Goal: Transaction & Acquisition: Purchase product/service

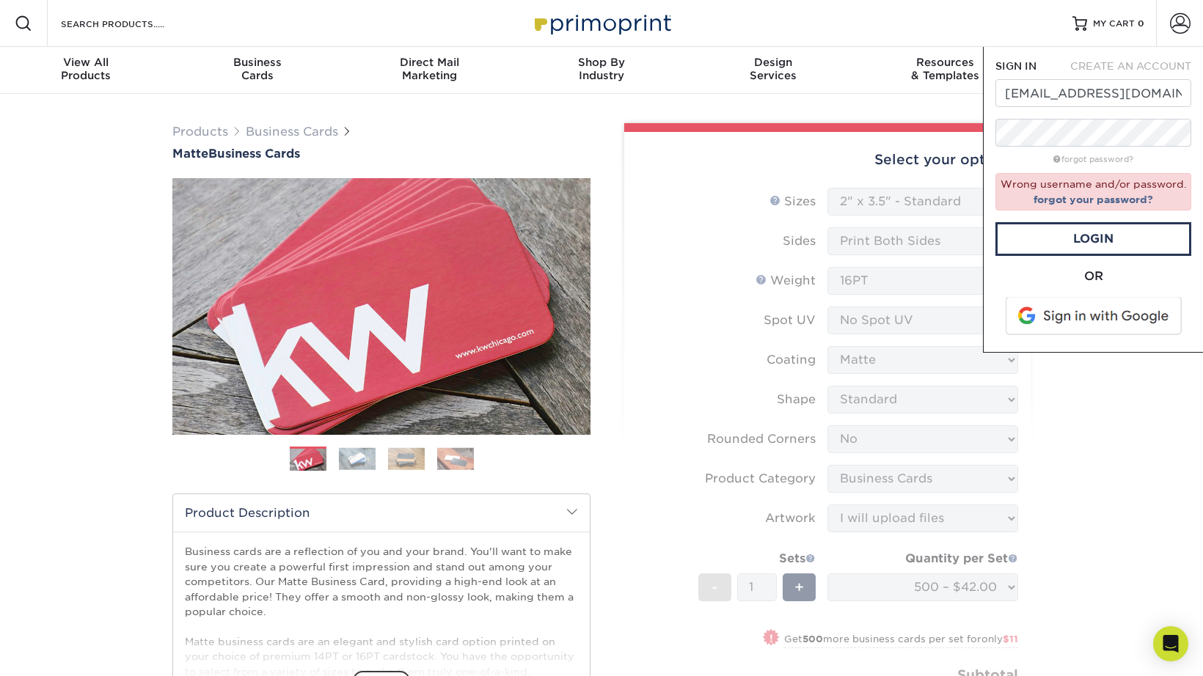
select select "2.00x3.50"
select select "0"
select select "3b5148f1-0588-4f88-a218-97bcfdce65c1"
select select "upload"
select select "500 – $42.00"
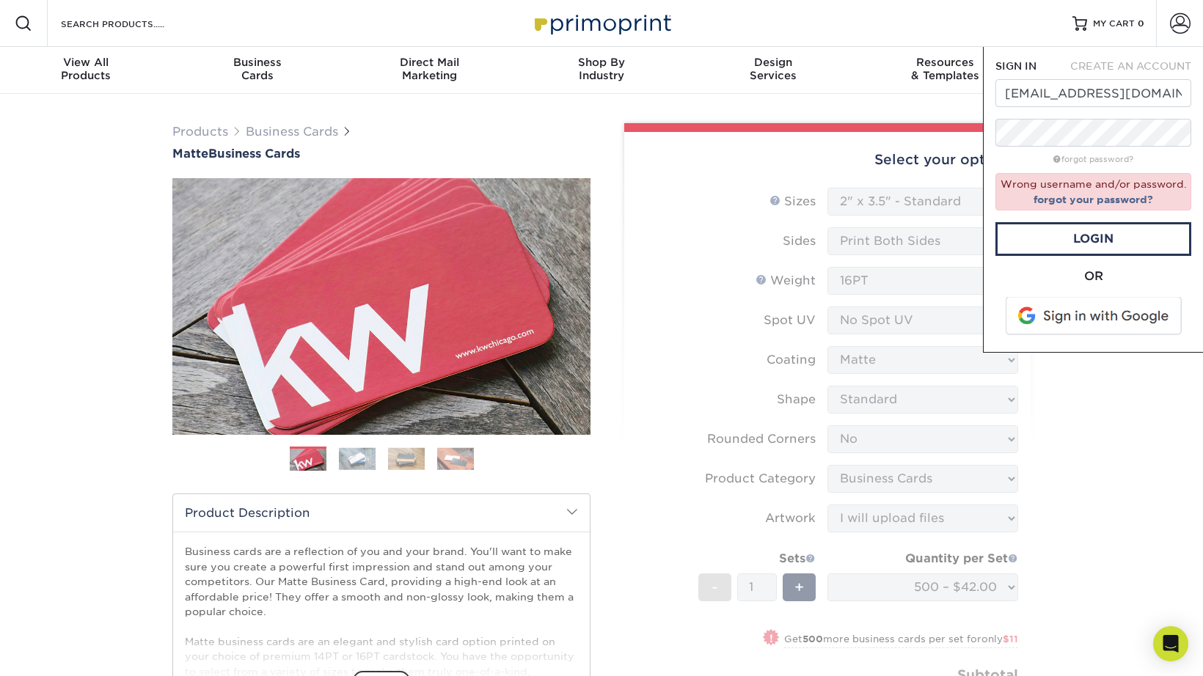
select select "b78ebb40-f3d8-446a-8df3-6de10c612245"
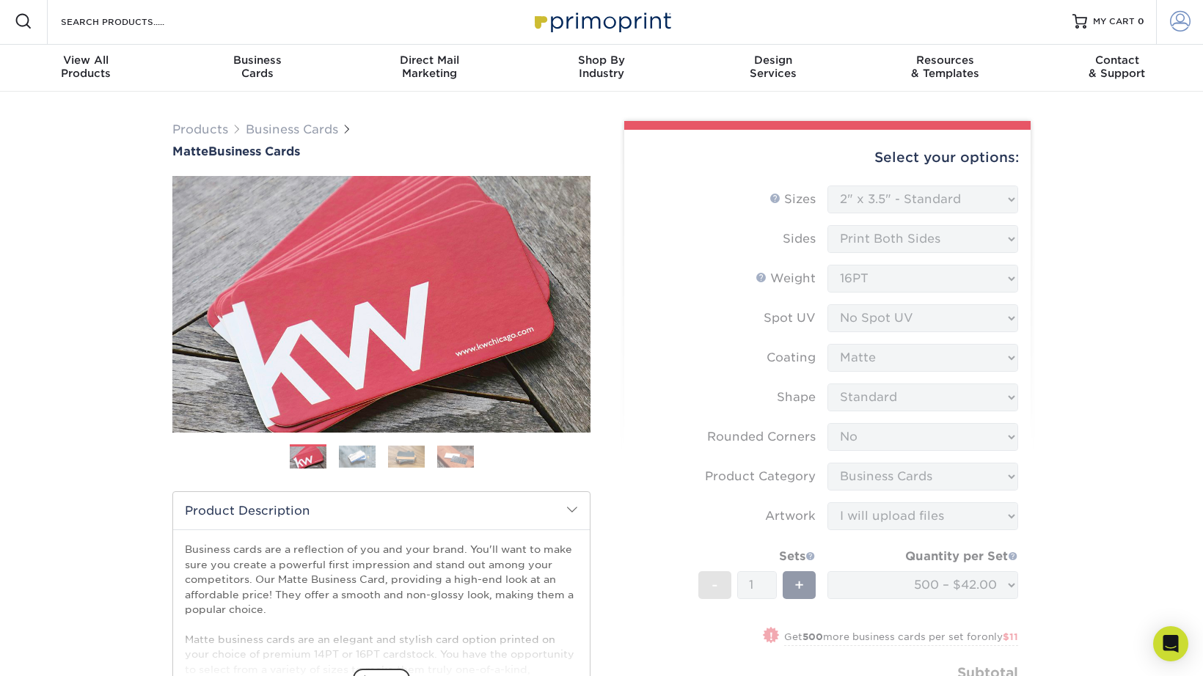
click at [1188, 15] on span at bounding box center [1180, 21] width 21 height 21
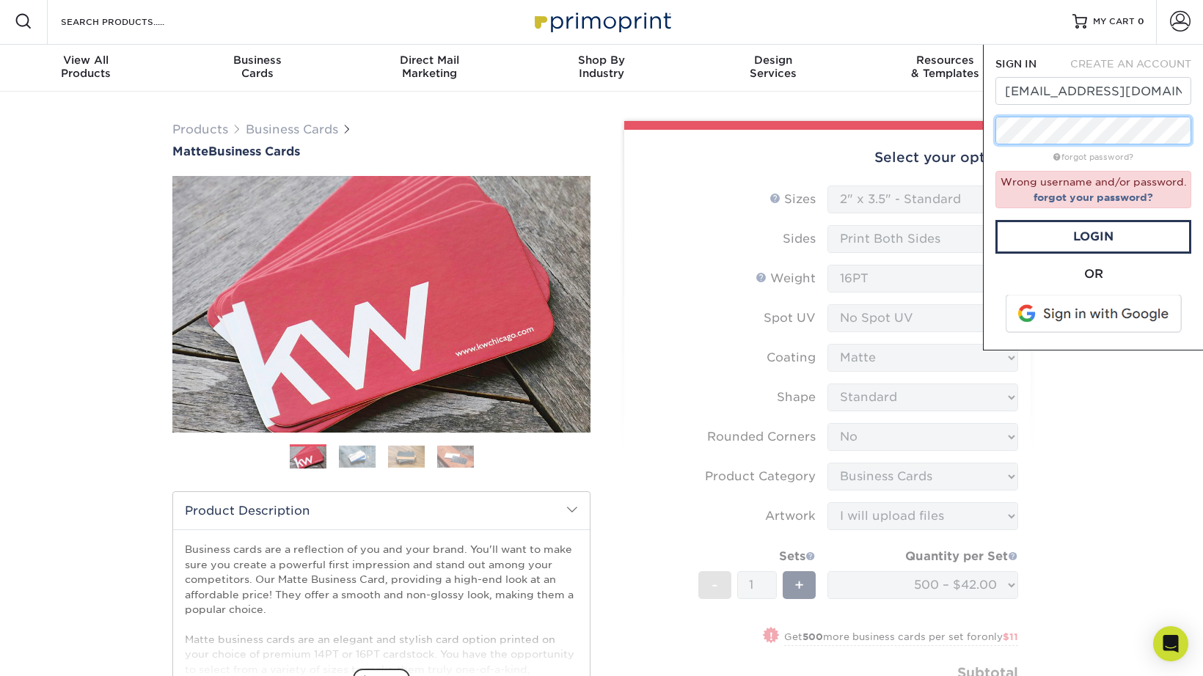
click at [990, 131] on div "SIGN IN CREATE AN ACCOUNT carozzaa@obu.edu forgot password? Wrong username and/…" at bounding box center [1093, 198] width 220 height 306
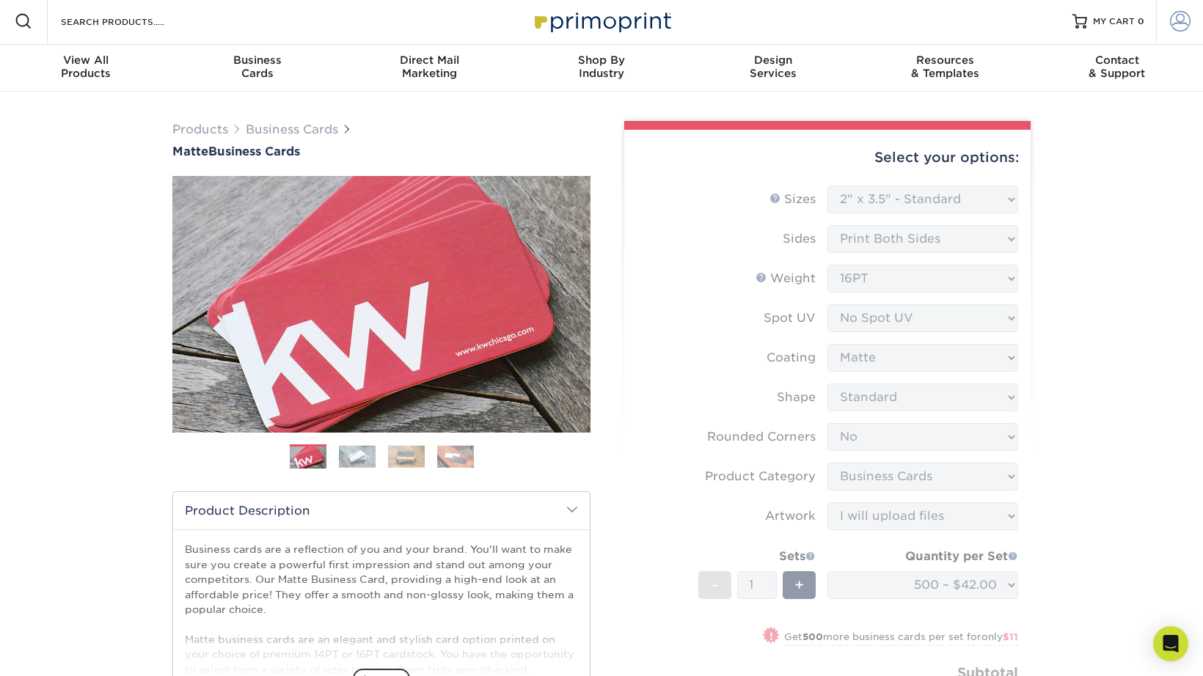
click at [1172, 26] on span at bounding box center [1180, 21] width 21 height 21
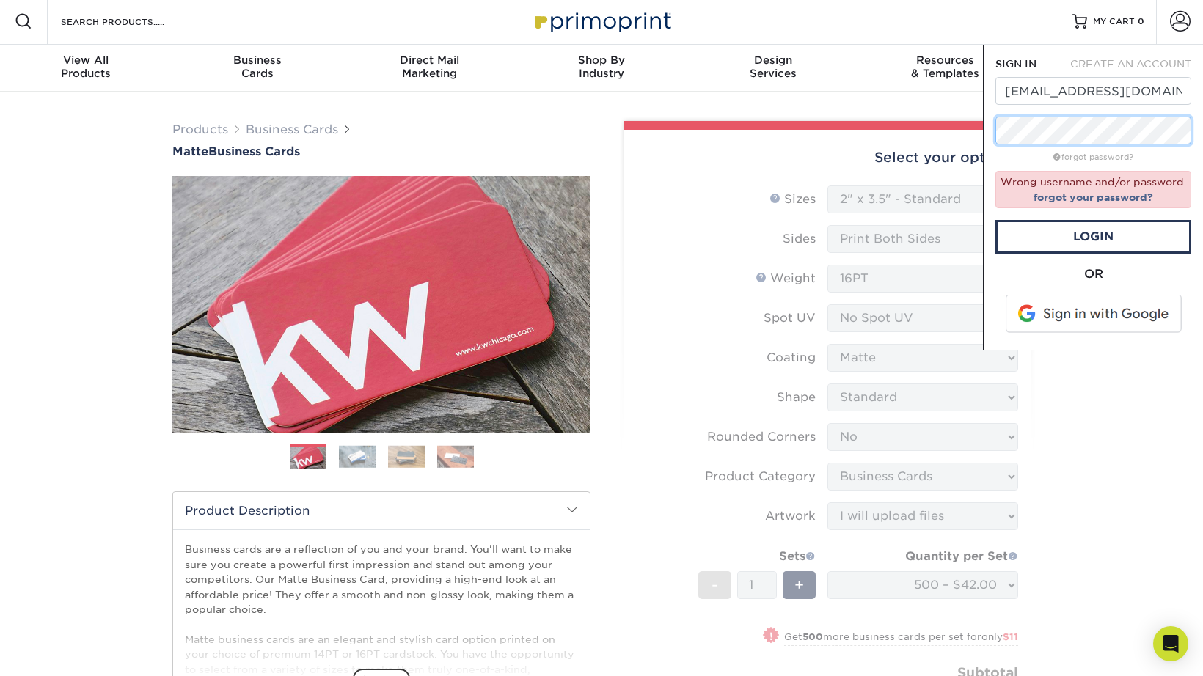
click at [1101, 124] on form "SIGN IN CREATE AN ACCOUNT carozzaa@obu.edu forgot password? Wrong username and/…" at bounding box center [1093, 197] width 196 height 282
click at [1095, 230] on link "Login" at bounding box center [1093, 237] width 196 height 34
drag, startPoint x: 1057, startPoint y: 89, endPoint x: 987, endPoint y: 90, distance: 70.4
click at [987, 90] on div "SIGN IN CREATE AN ACCOUNT carozzaa@obu.edu forgot password? Wrong username and/…" at bounding box center [1093, 198] width 220 height 306
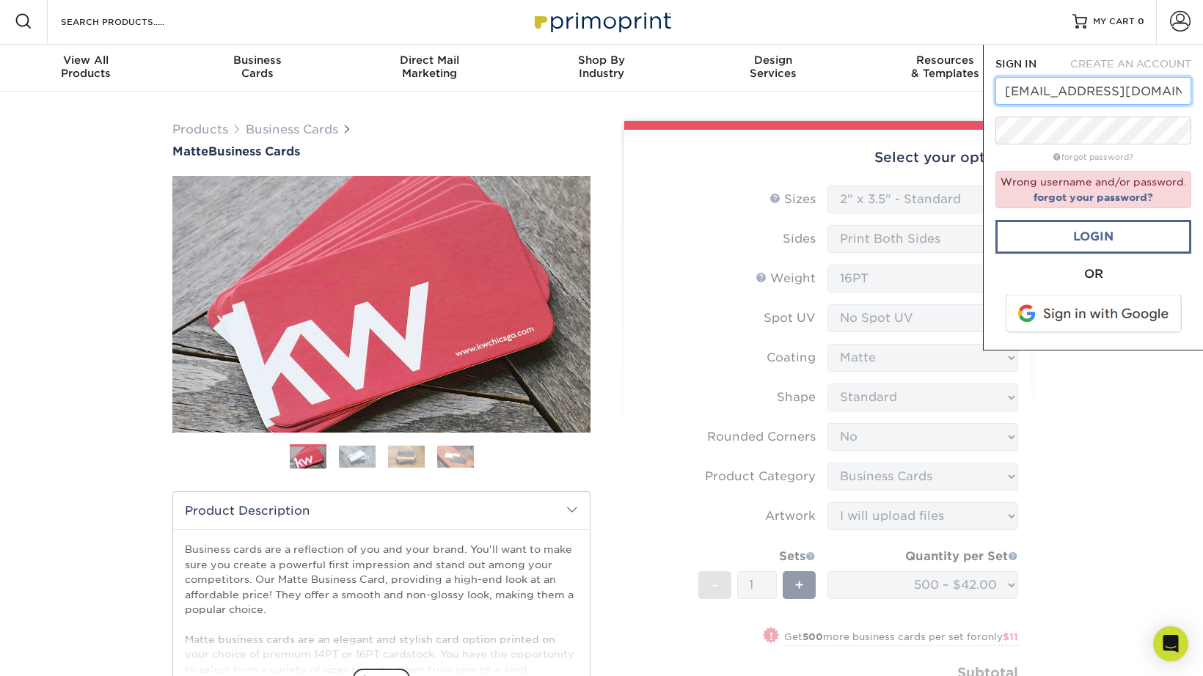
type input "[EMAIL_ADDRESS][DOMAIN_NAME]"
click at [1112, 223] on link "Login" at bounding box center [1093, 237] width 196 height 34
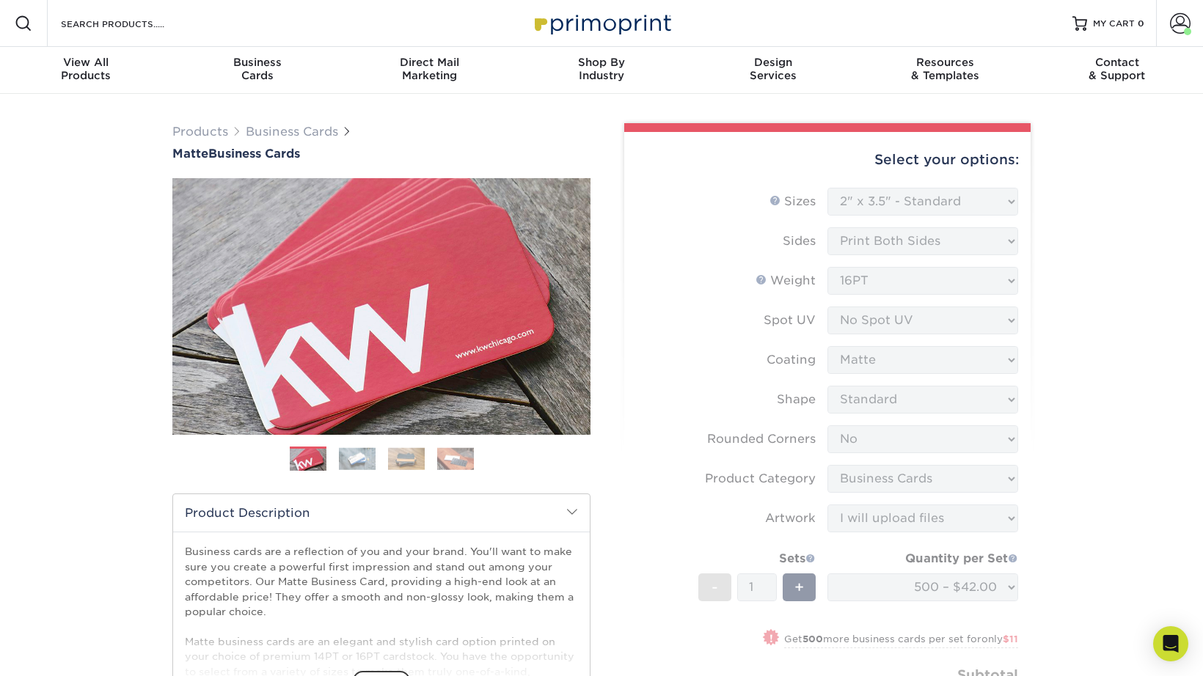
scroll to position [0, 0]
click at [890, 208] on form "Sizes Help Sizes Please Select 1.5" x 3.5" - Mini 1.75" x 3.5" - Mini 2" x 2" -…" at bounding box center [827, 469] width 383 height 563
click at [1177, 23] on span at bounding box center [1180, 23] width 21 height 21
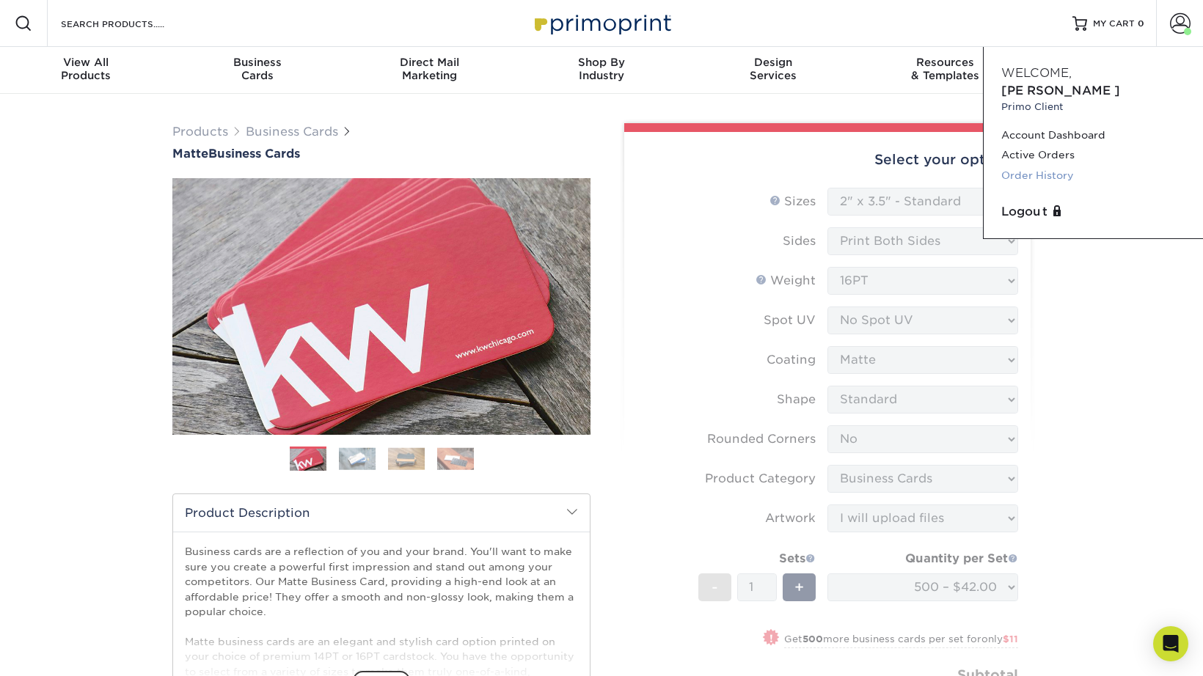
click at [1038, 166] on link "Order History" at bounding box center [1093, 176] width 184 height 20
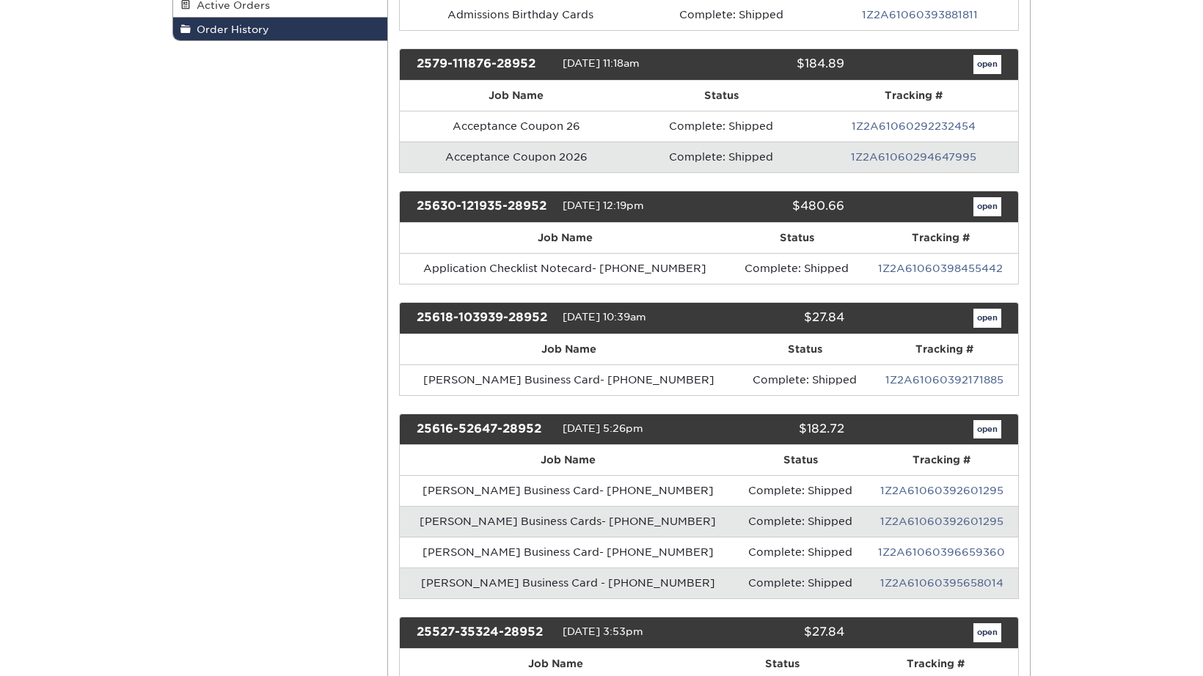
scroll to position [315, 0]
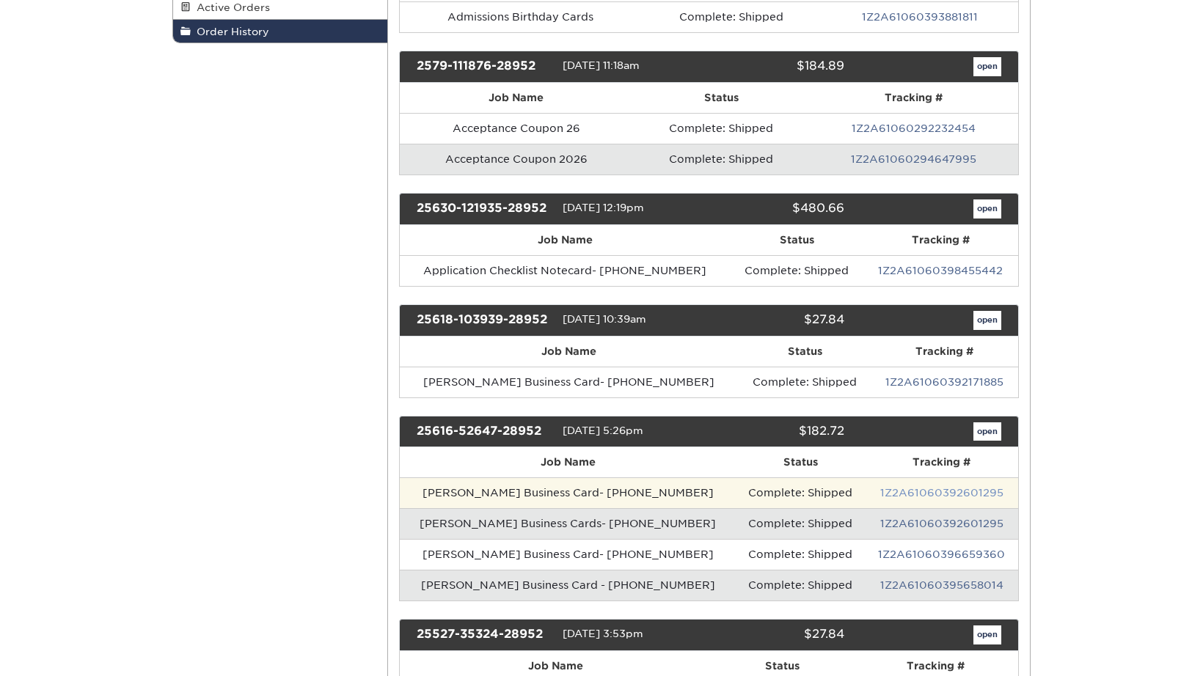
click at [946, 487] on link "1Z2A61060392601295" at bounding box center [941, 493] width 123 height 12
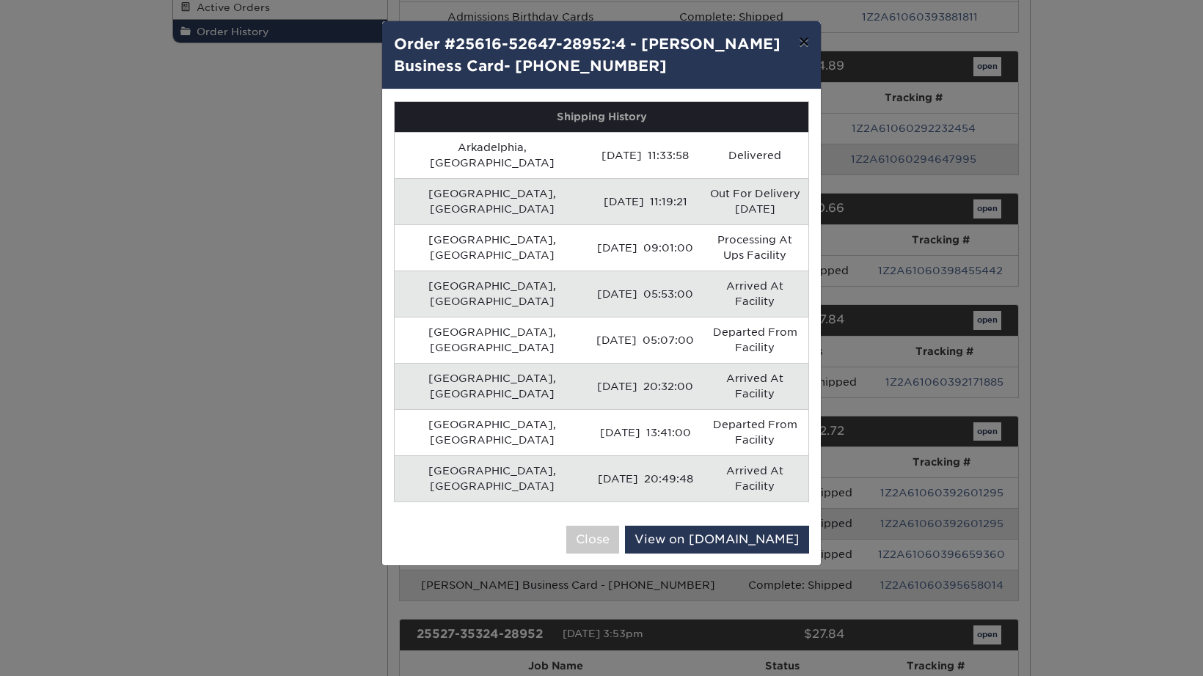
click at [805, 37] on button "×" at bounding box center [804, 41] width 34 height 41
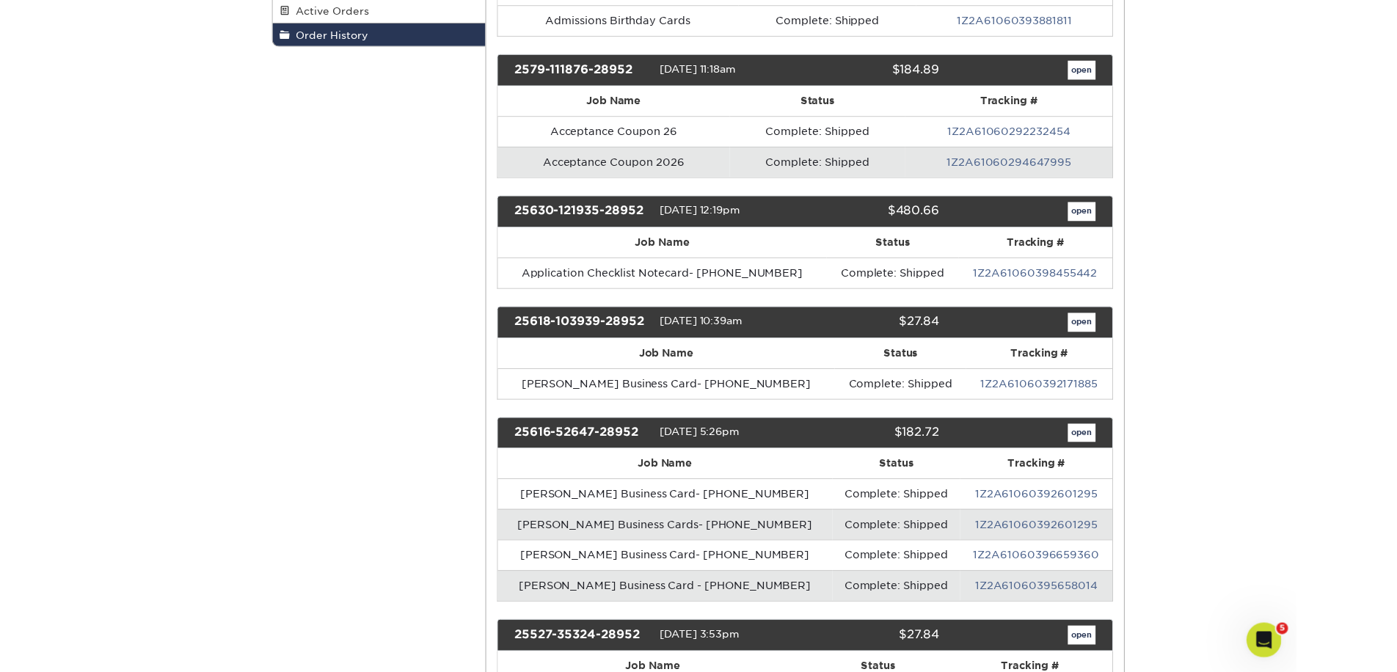
scroll to position [0, 0]
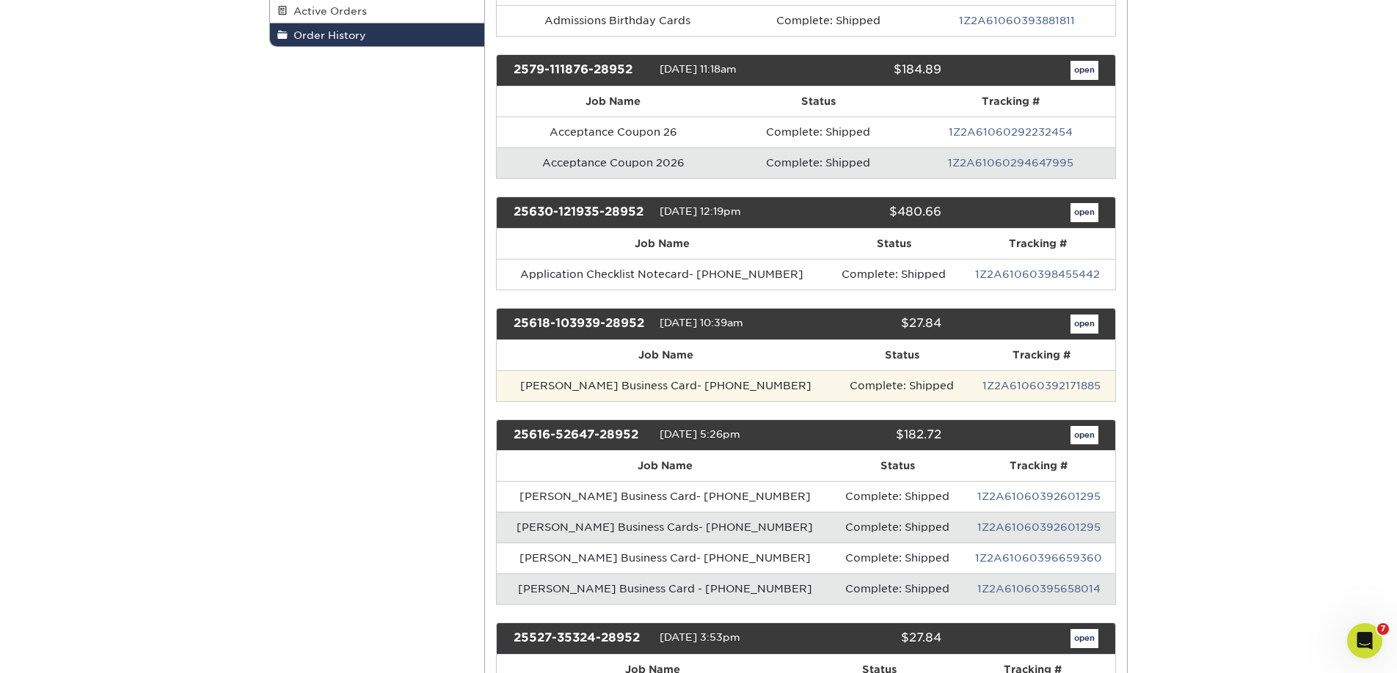
click at [662, 385] on td "Caron Manning Business Card- 01-756-0060" at bounding box center [667, 385] width 340 height 31
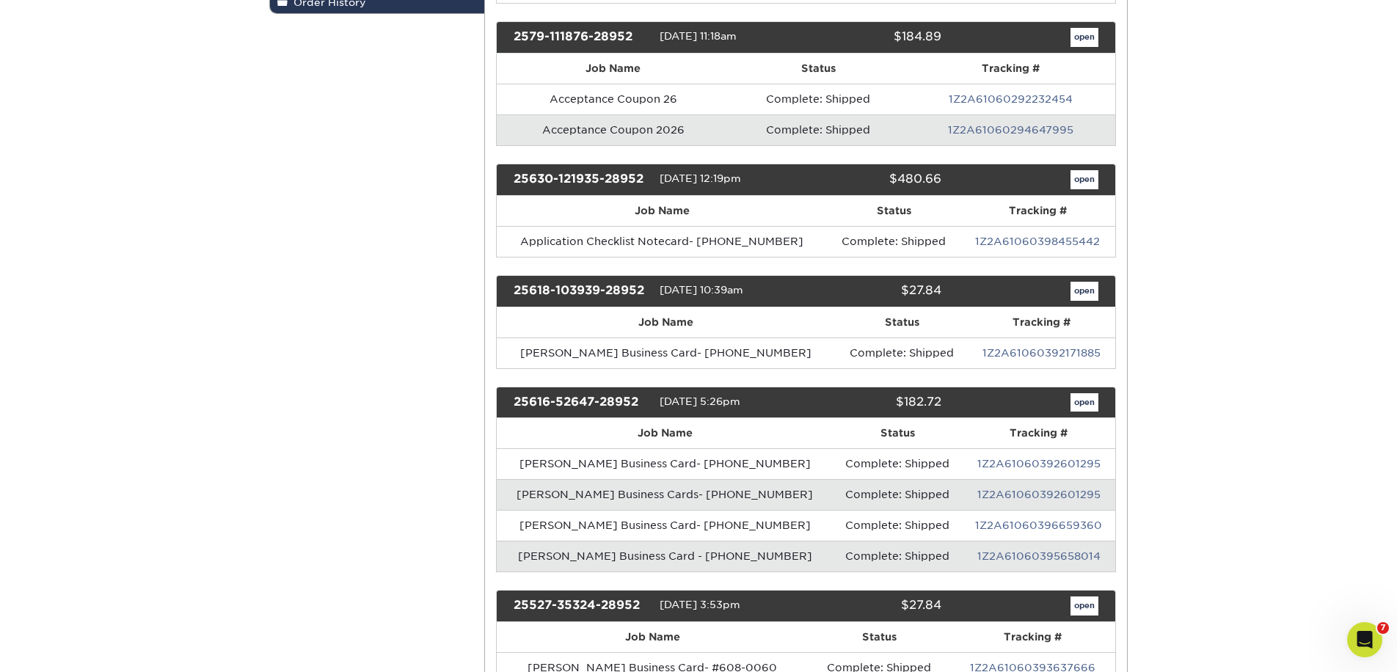
scroll to position [360, 0]
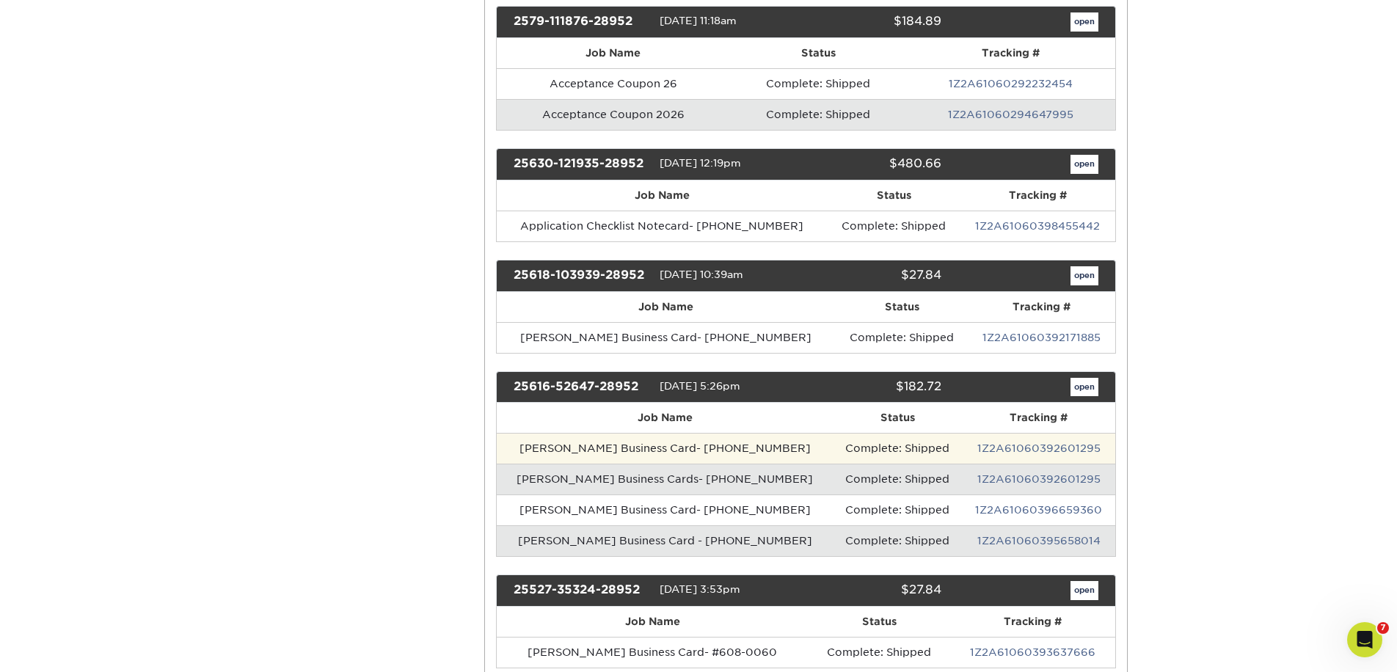
click at [621, 452] on td "Caleb Knight Business Card- 01-722-0100" at bounding box center [665, 448] width 337 height 31
click at [717, 453] on td "Caleb Knight Business Card- 01-722-0100" at bounding box center [665, 448] width 337 height 31
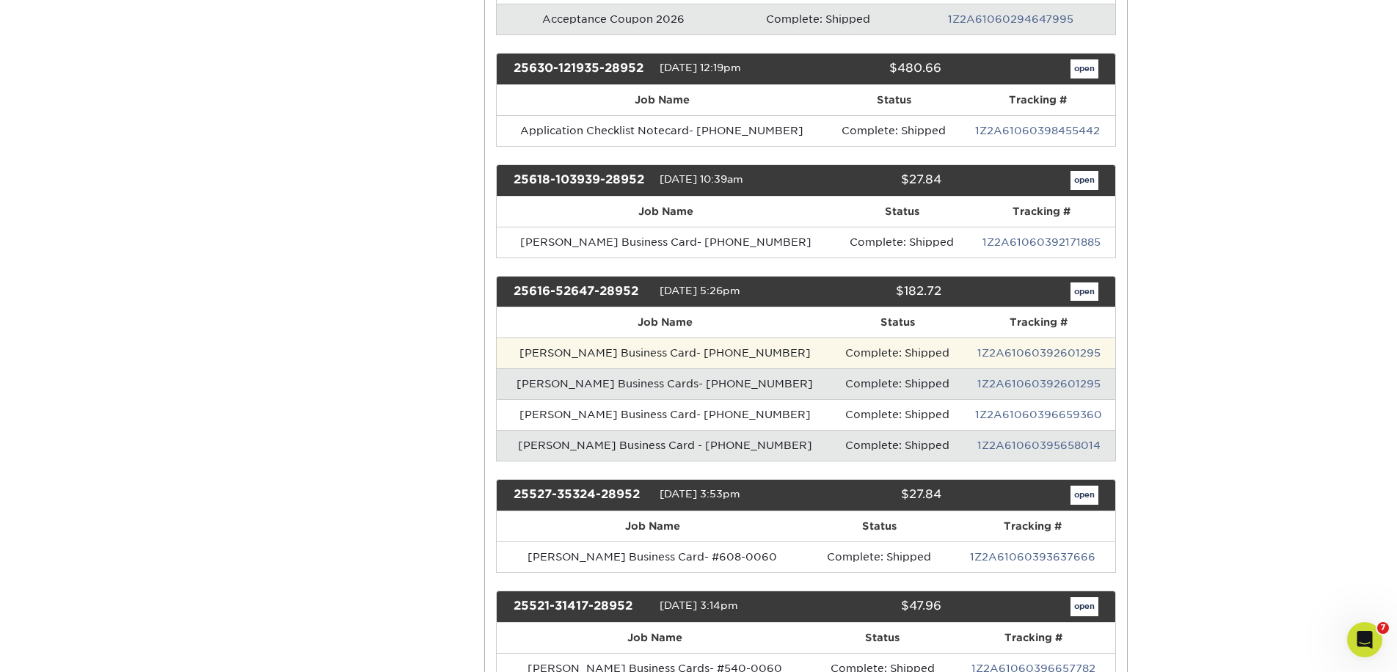
scroll to position [483, 0]
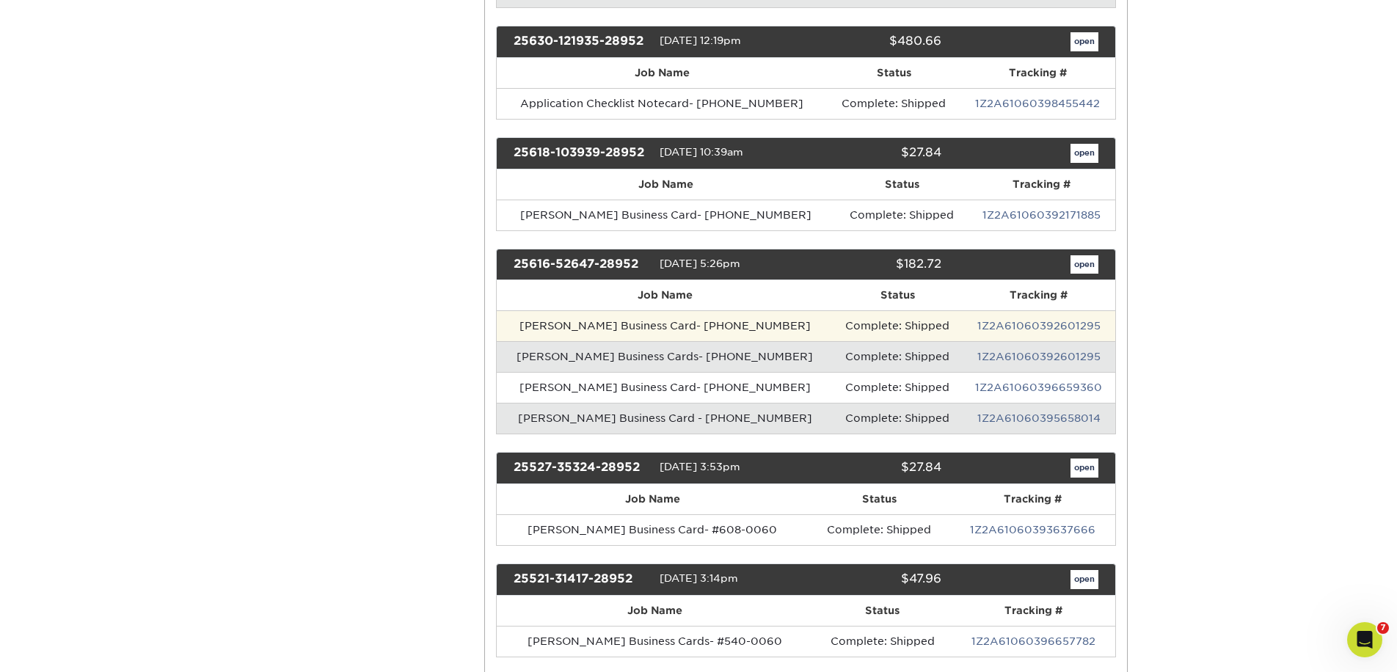
click at [613, 326] on td "Caleb Knight Business Card- 01-722-0100" at bounding box center [665, 325] width 337 height 31
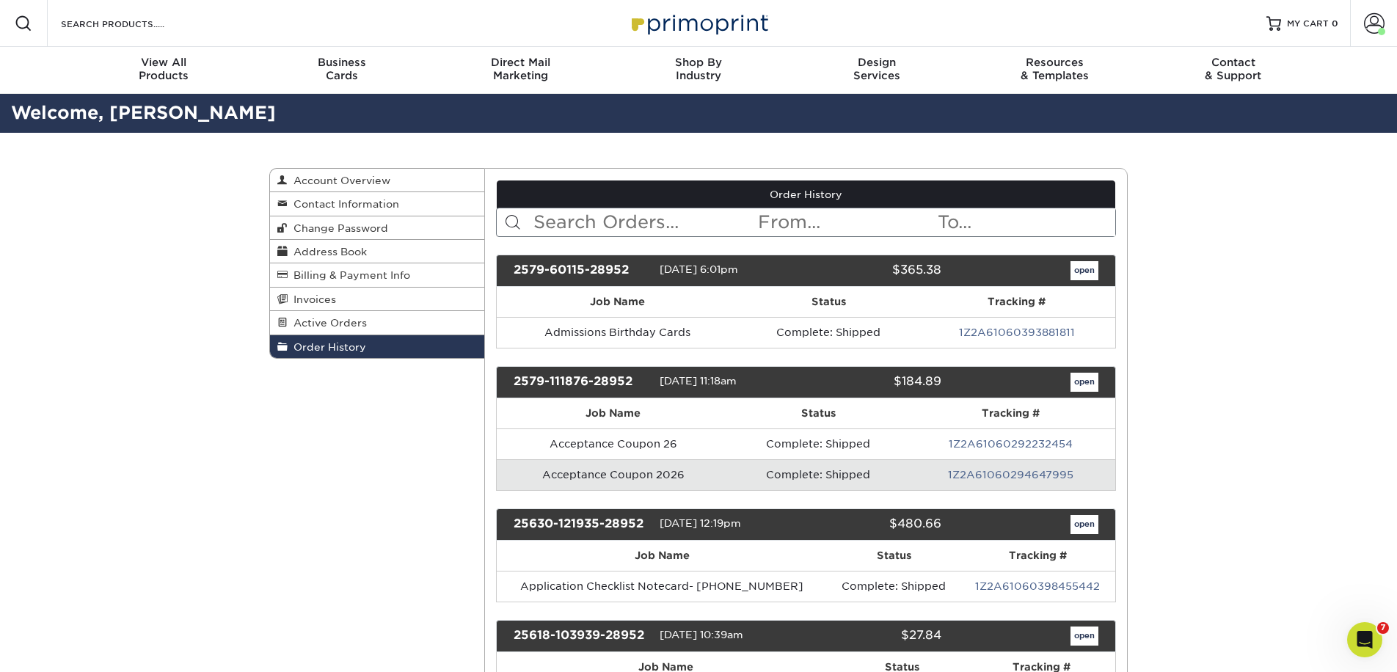
scroll to position [0, 0]
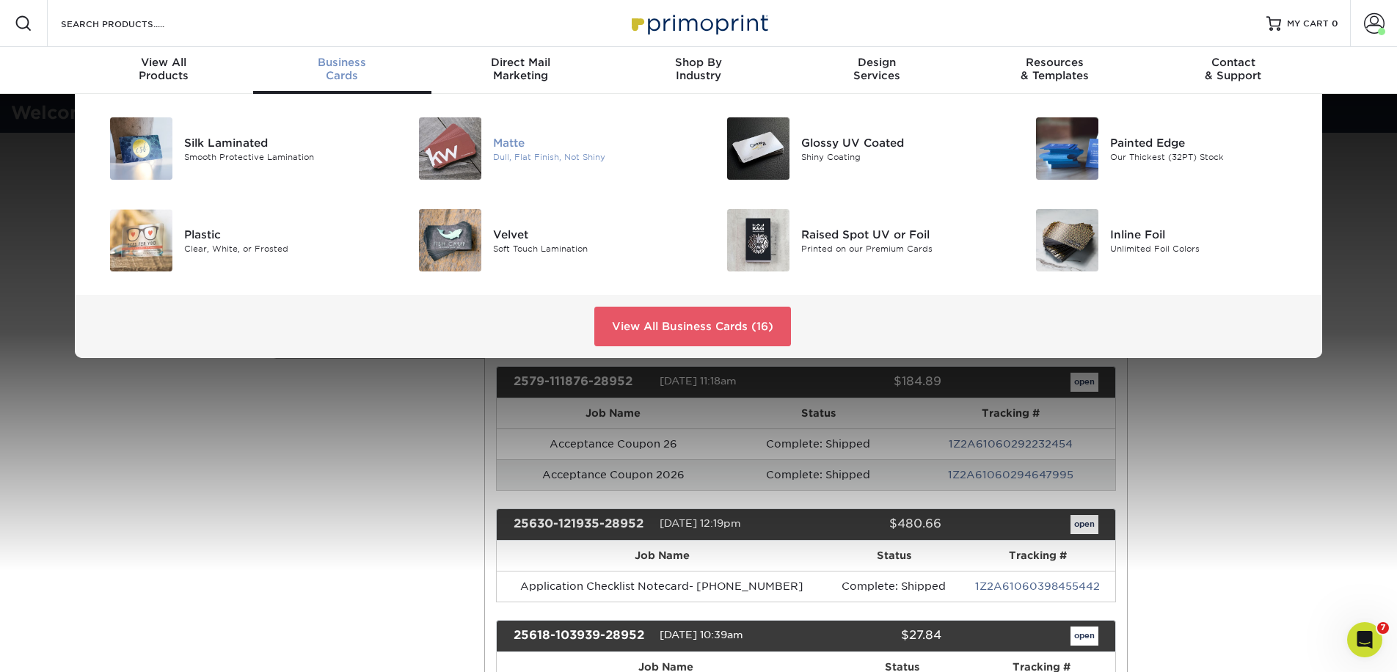
click at [532, 143] on div "Matte" at bounding box center [590, 142] width 194 height 16
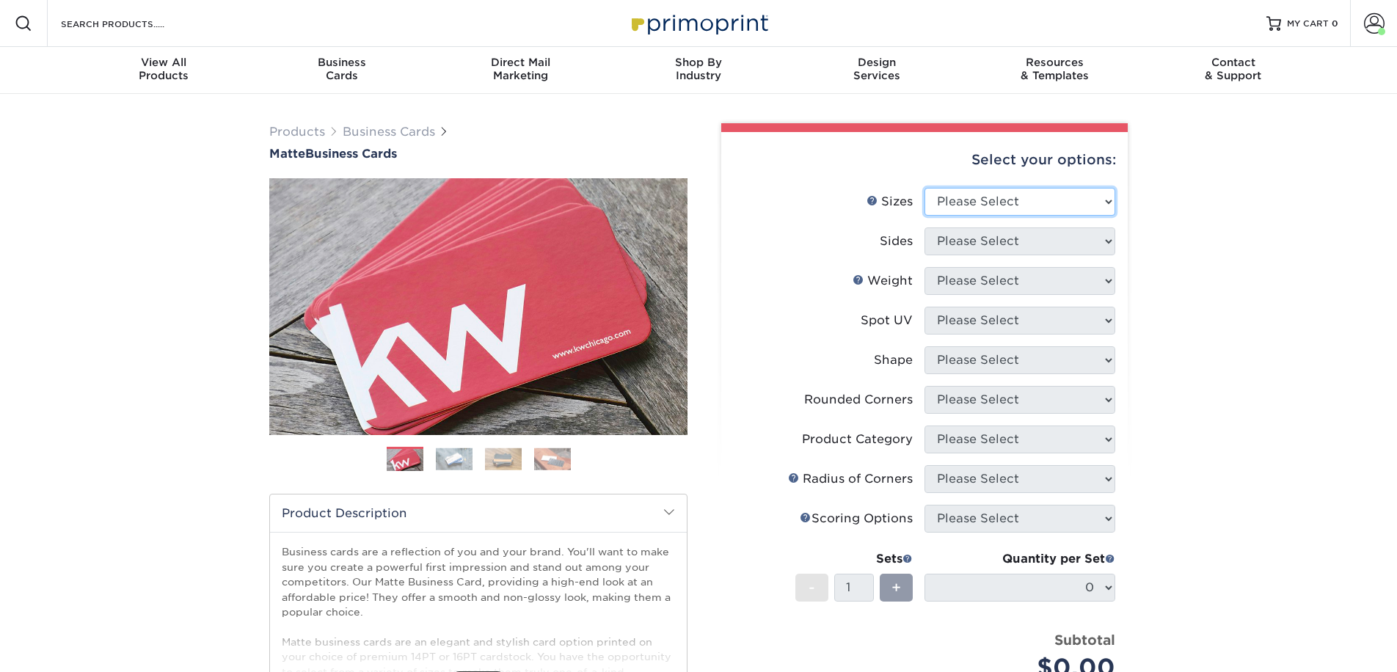
select select "2.00x3.50"
select select "13abbda7-1d64-4f25-8bb2-c179b224825d"
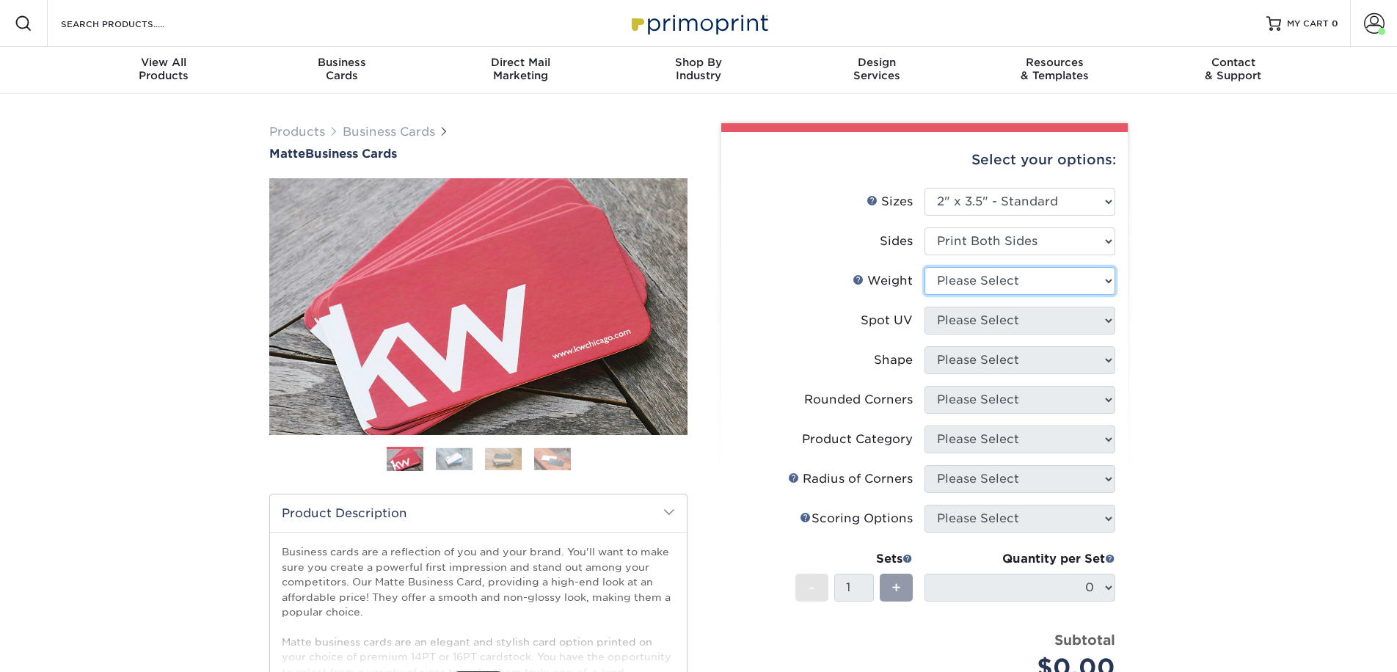
select select "16PT"
select select "3"
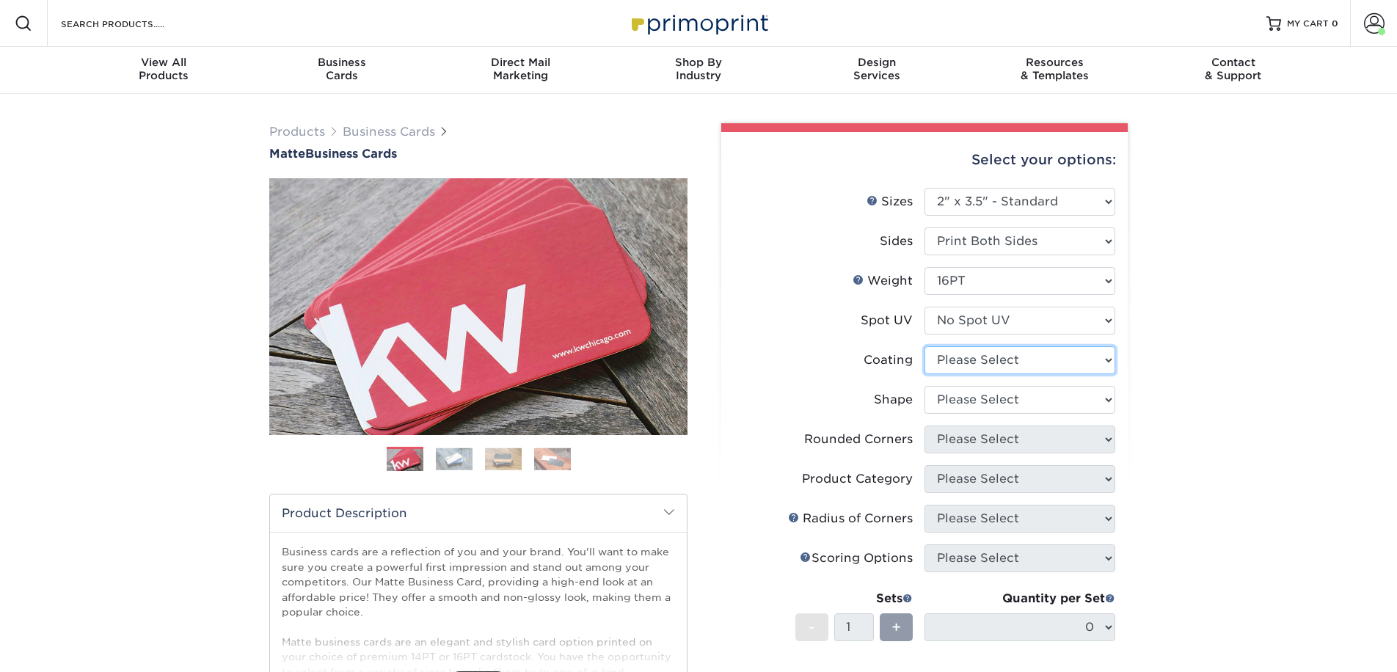
select select "121bb7b5-3b4d-429f-bd8d-bbf80e953313"
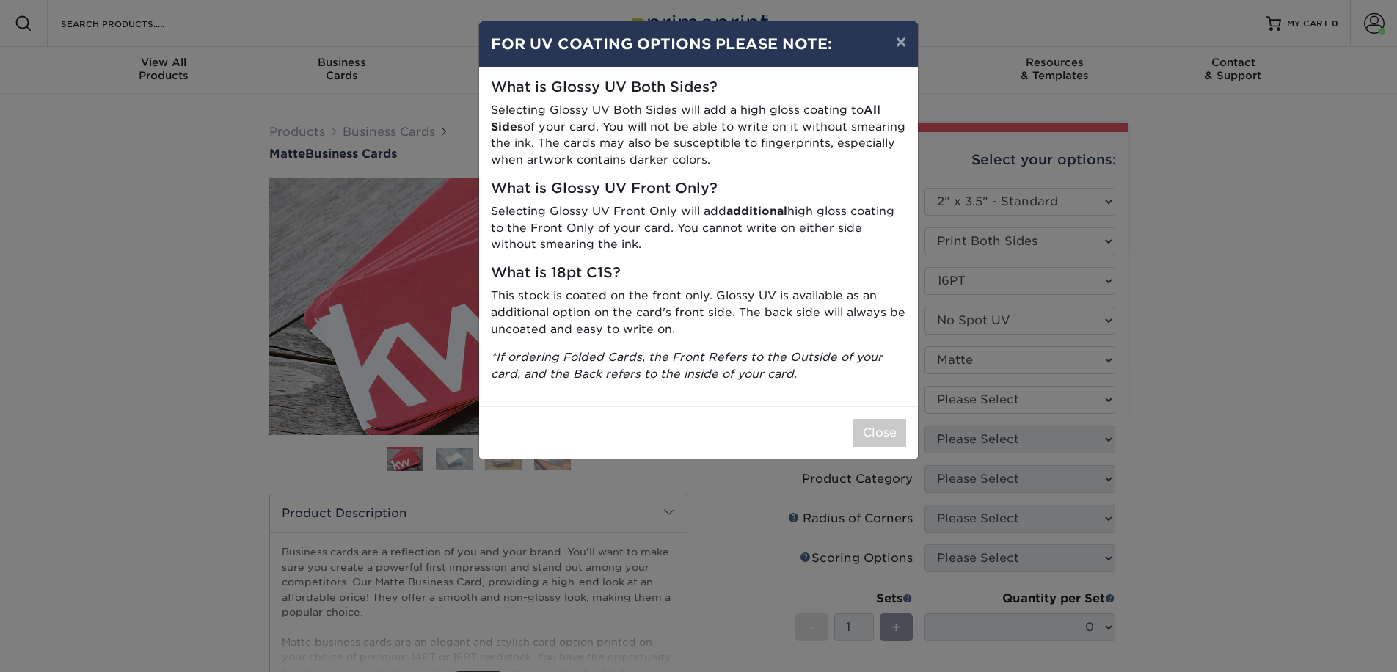
drag, startPoint x: 868, startPoint y: 429, endPoint x: 910, endPoint y: 415, distance: 44.1
click at [868, 429] on button "Close" at bounding box center [879, 433] width 53 height 28
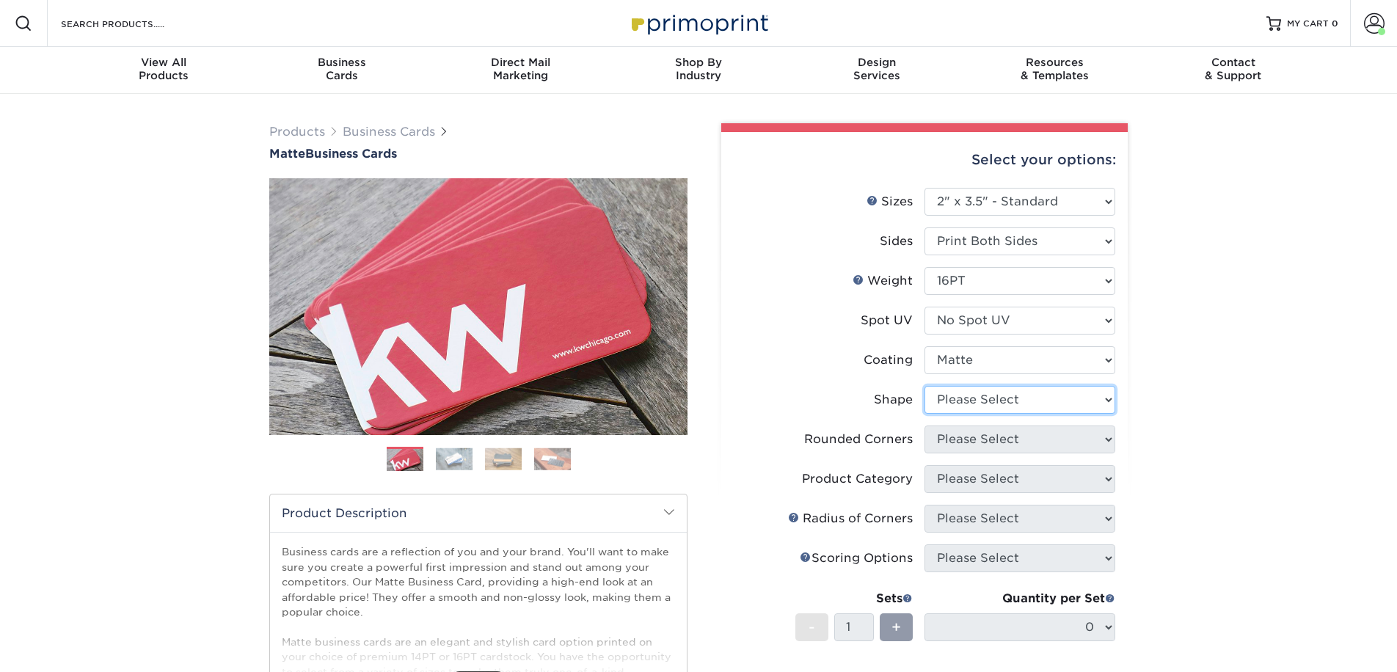
select select "standard"
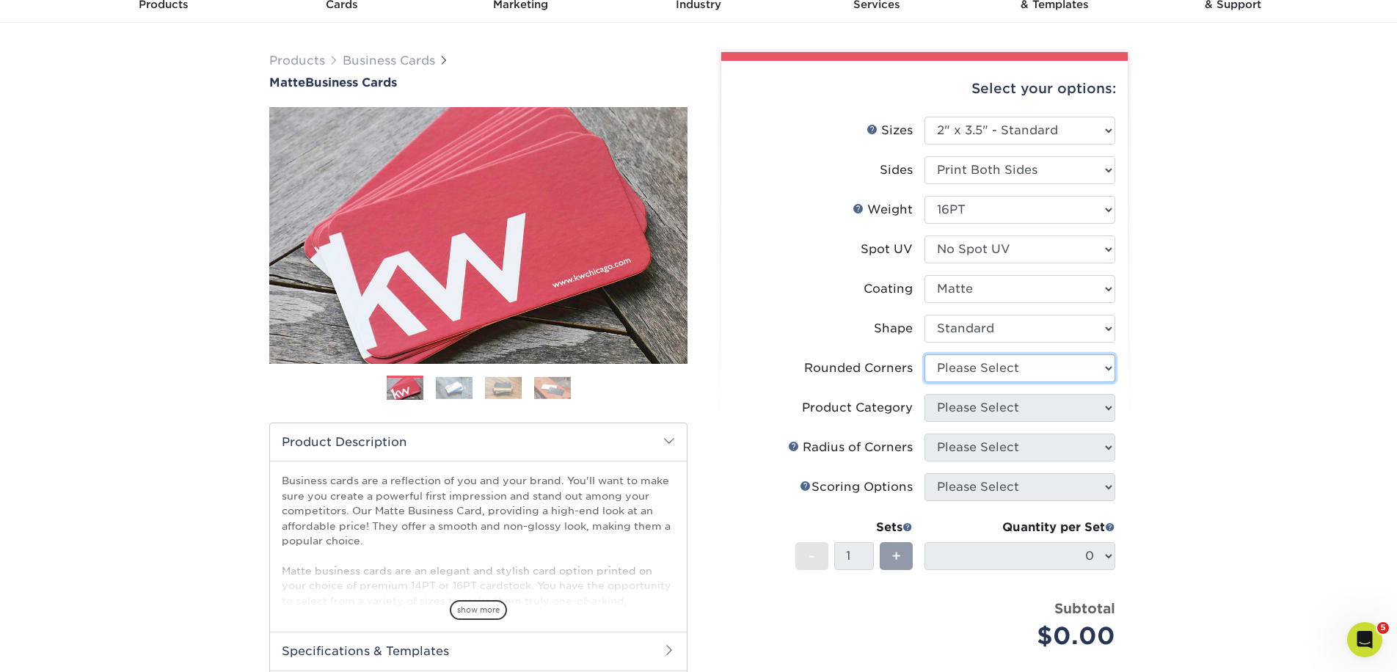
select select "0"
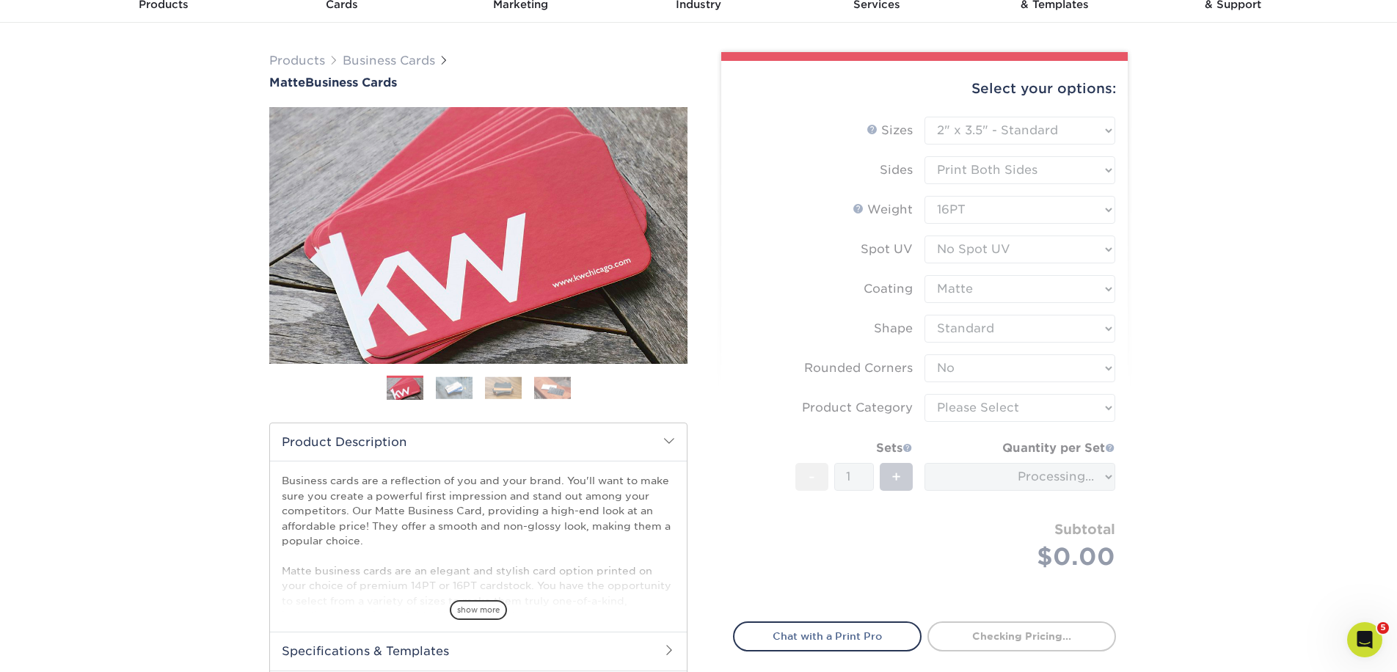
click at [954, 405] on form "Sizes Help Sizes Please Select 1.5" x 3.5" - Mini 1.75" x 3.5" - Mini 2" x 2" -…" at bounding box center [924, 361] width 383 height 488
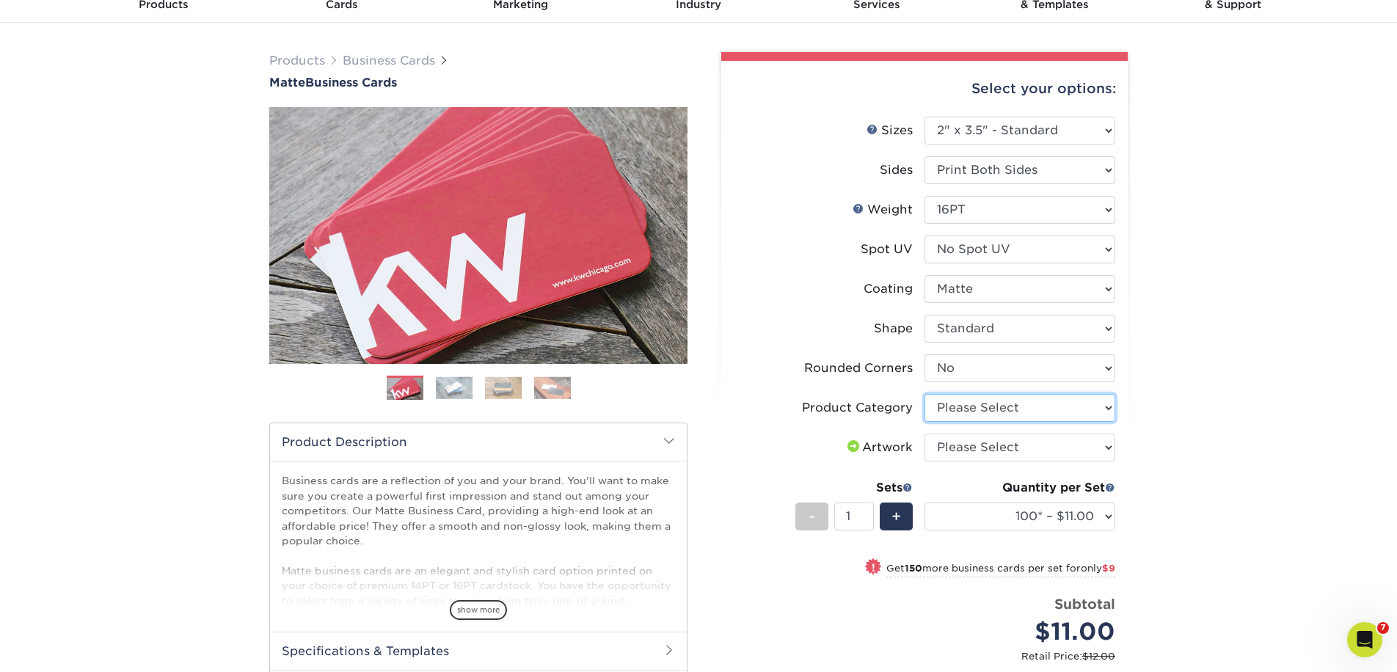
select select "3b5148f1-0588-4f88-a218-97bcfdce65c1"
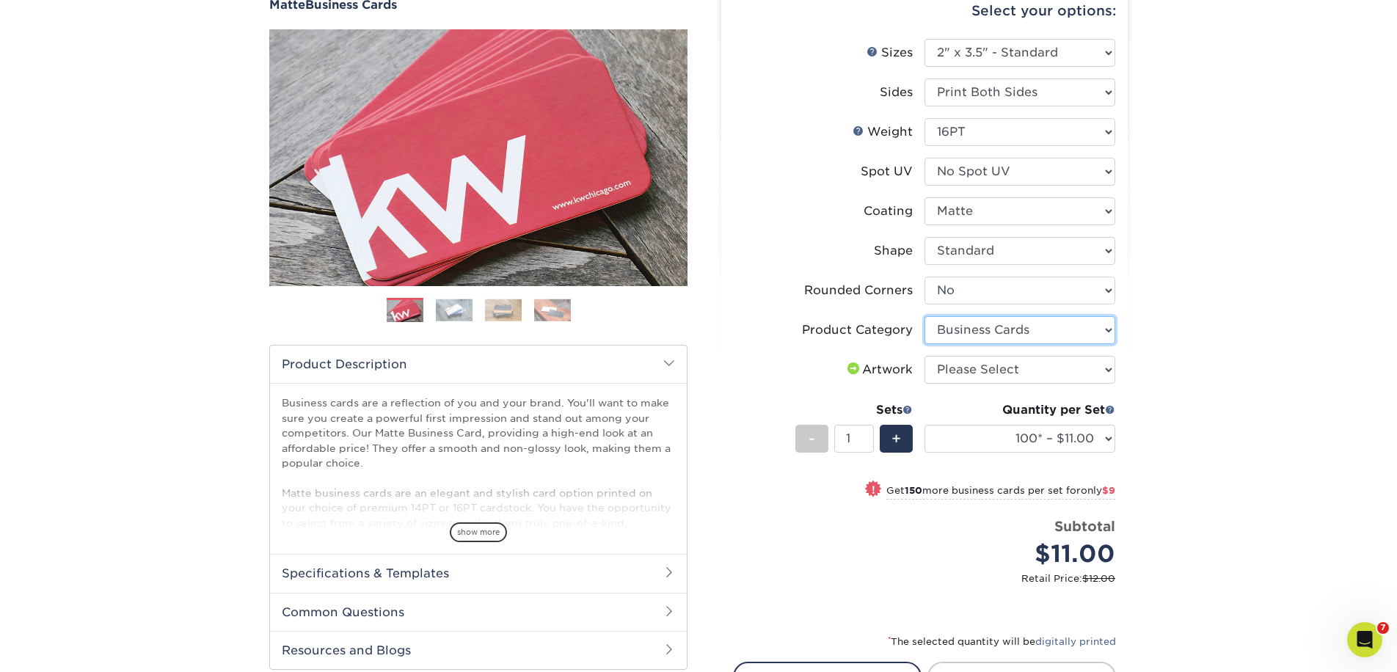
scroll to position [156, 0]
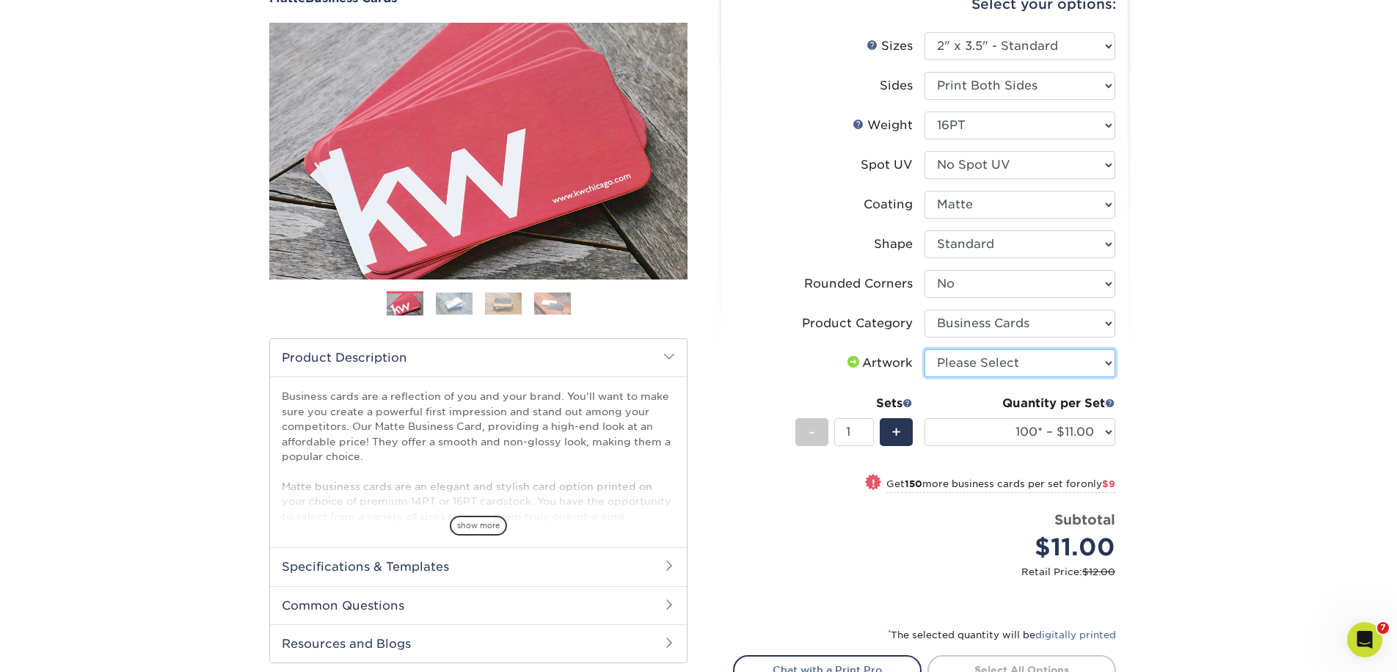
select select "upload"
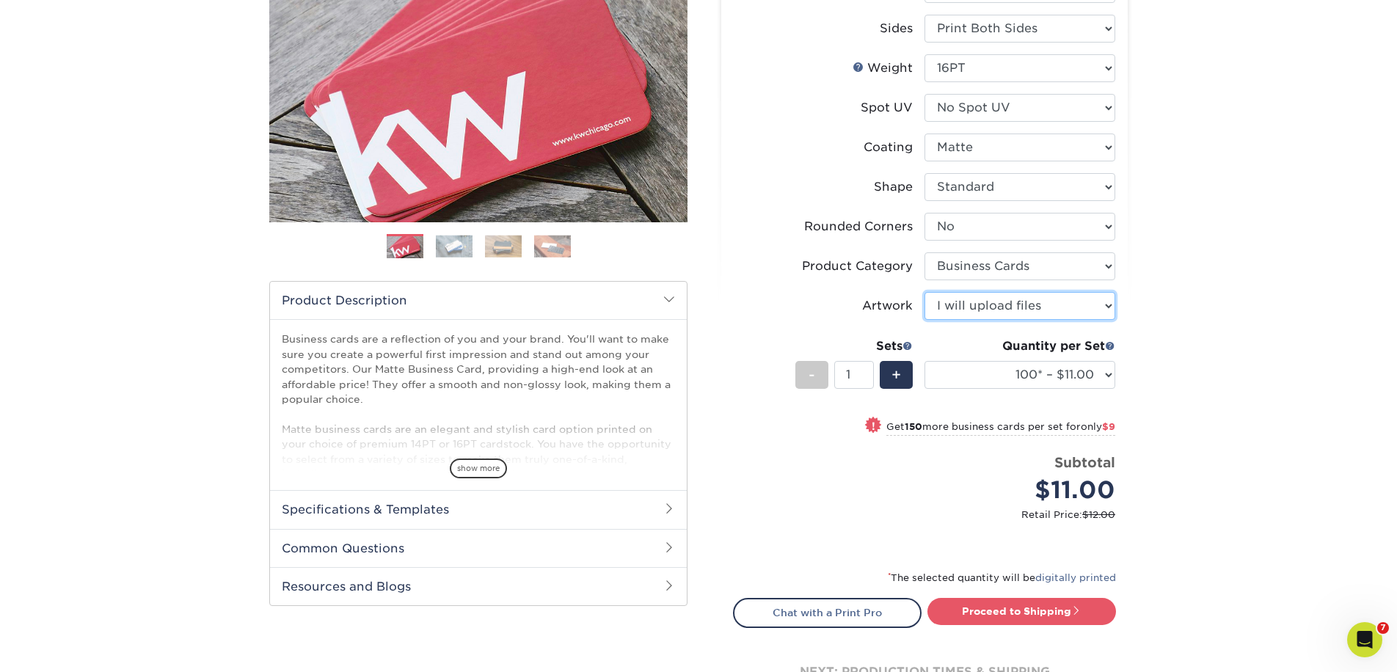
scroll to position [221, 0]
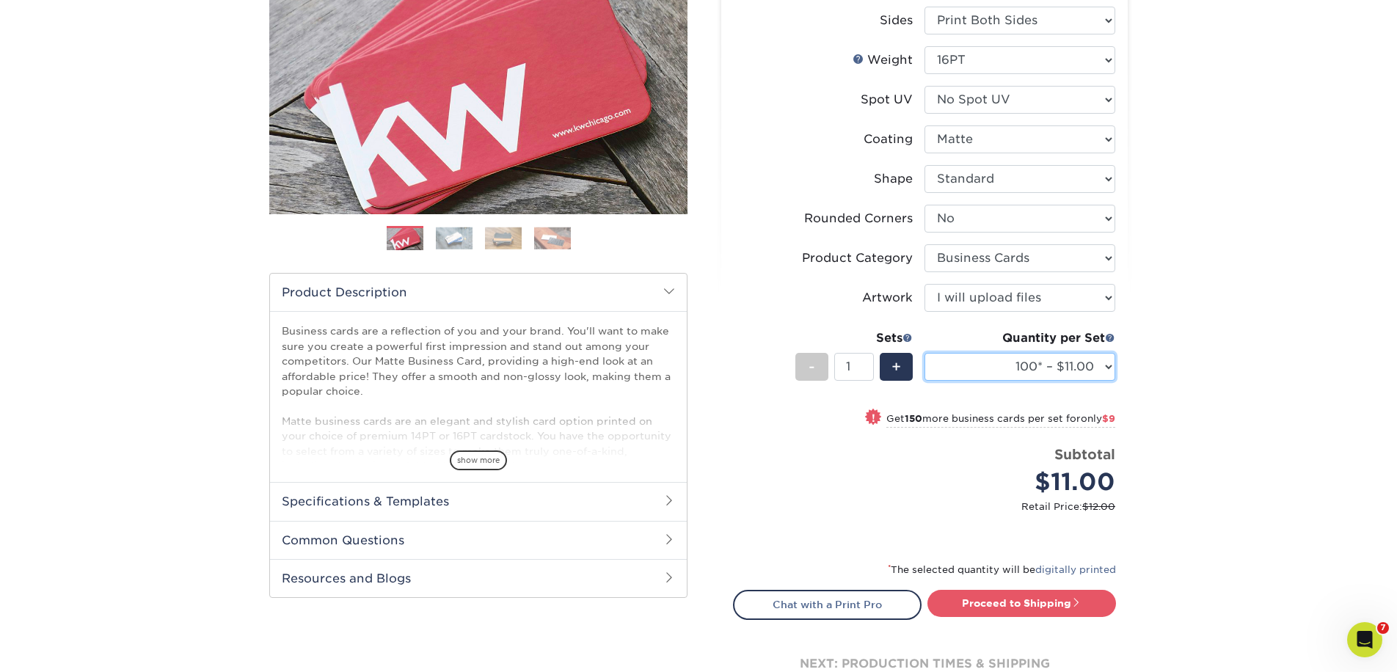
select select "500 – $39.00"
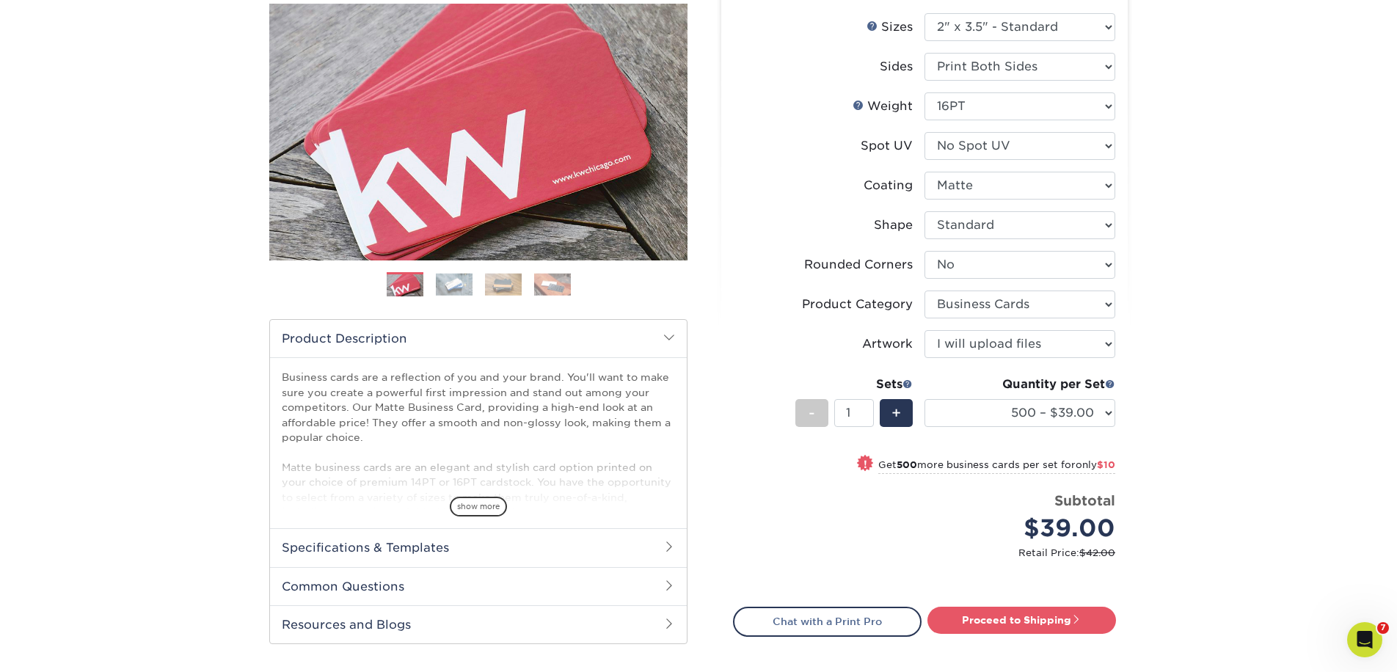
scroll to position [176, 0]
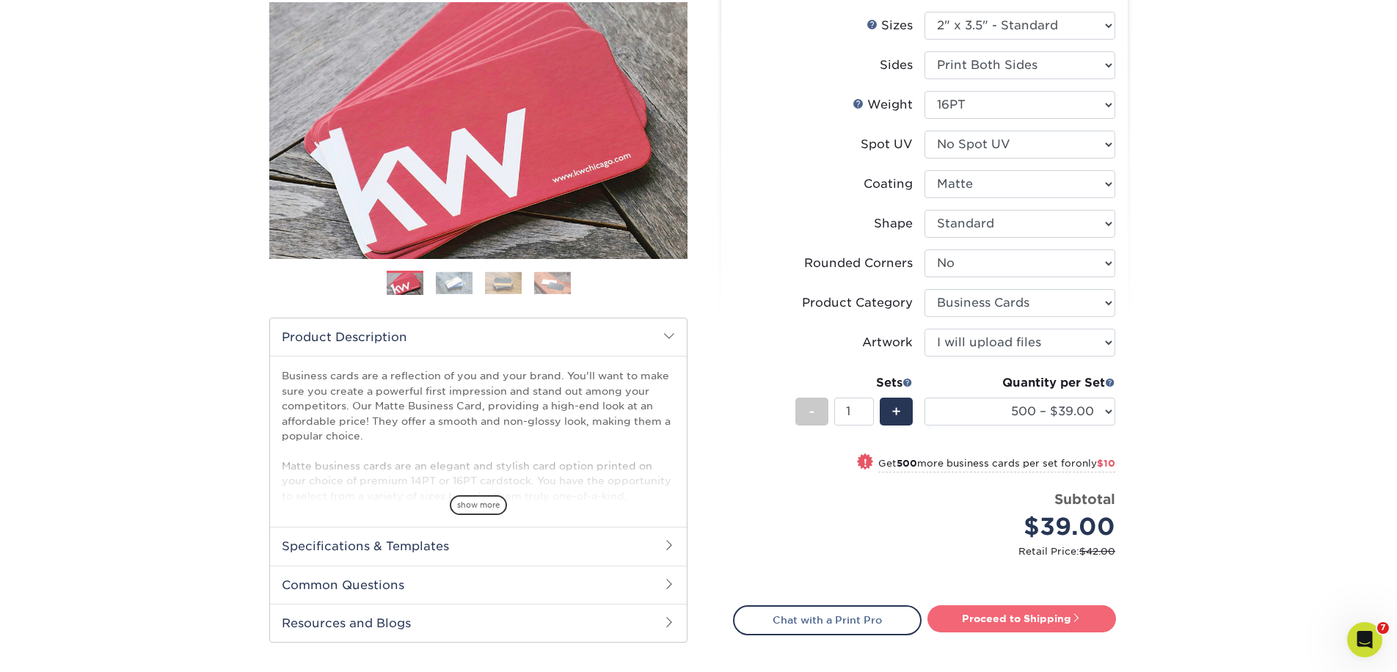
click at [1077, 618] on span at bounding box center [1076, 618] width 10 height 10
type input "Set 1"
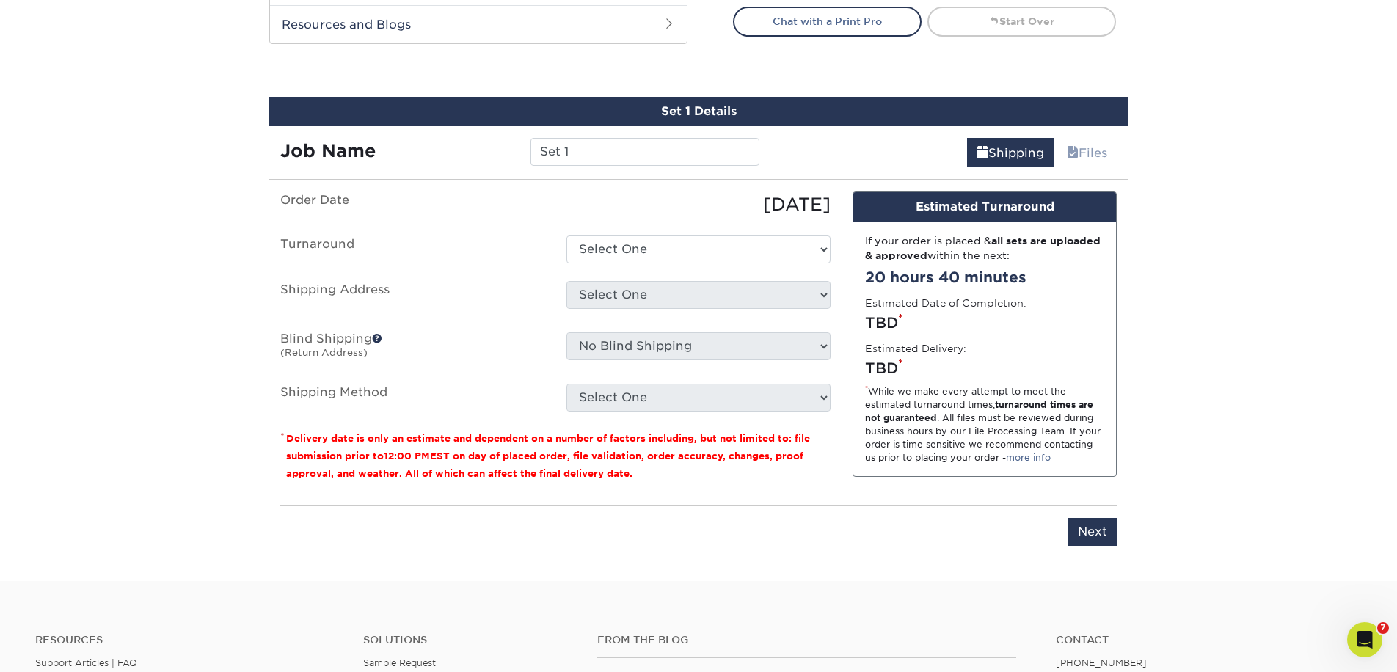
scroll to position [772, 0]
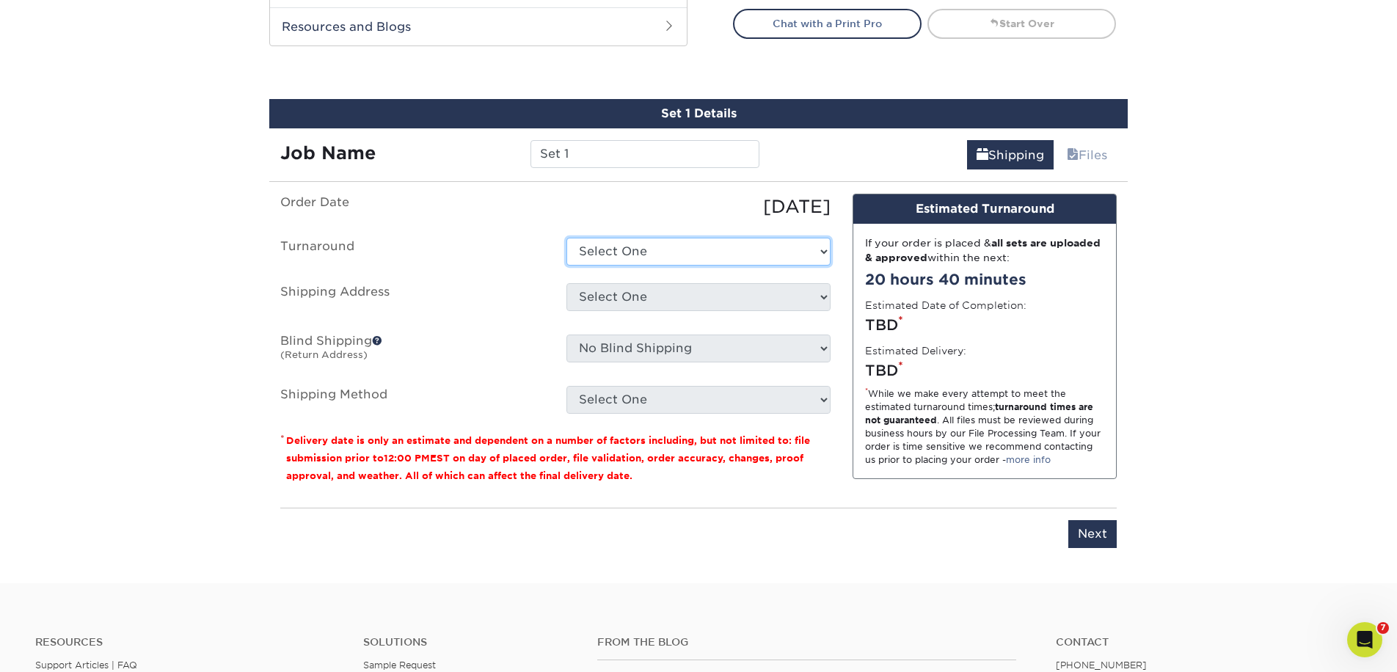
select select "b78ebb40-f3d8-446a-8df3-6de10c612245"
select select "61229"
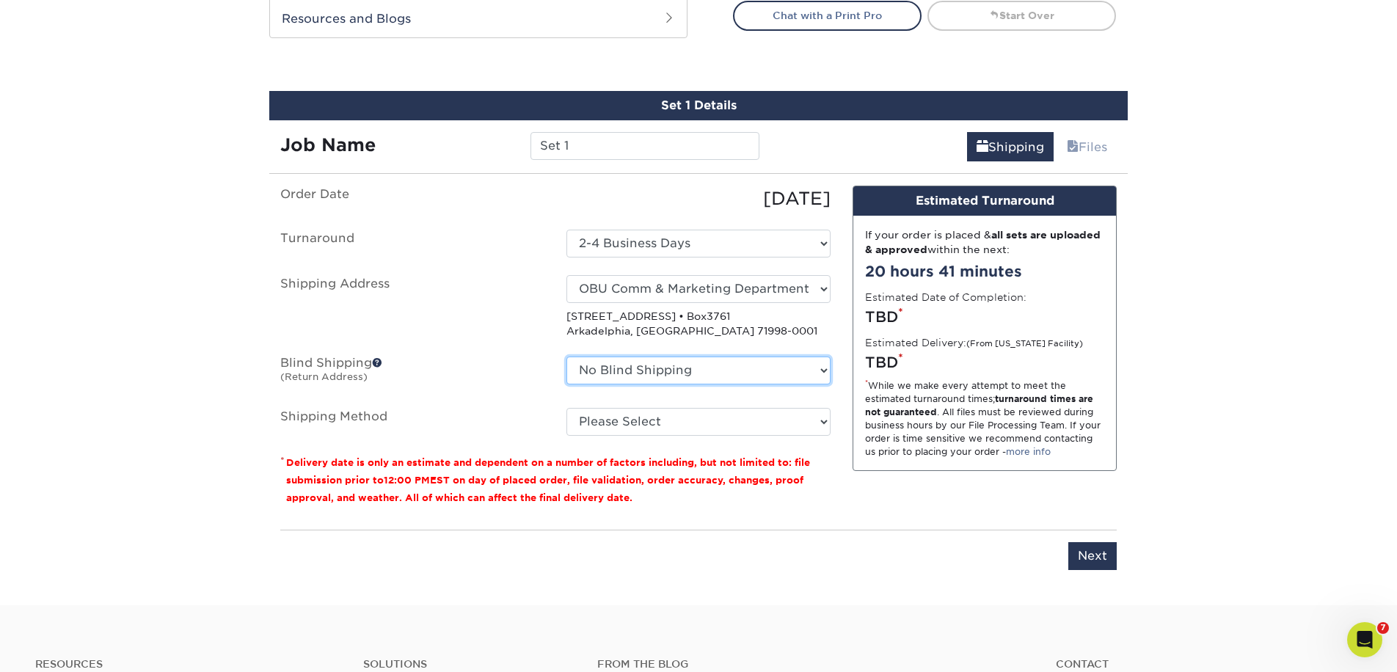
scroll to position [778, 0]
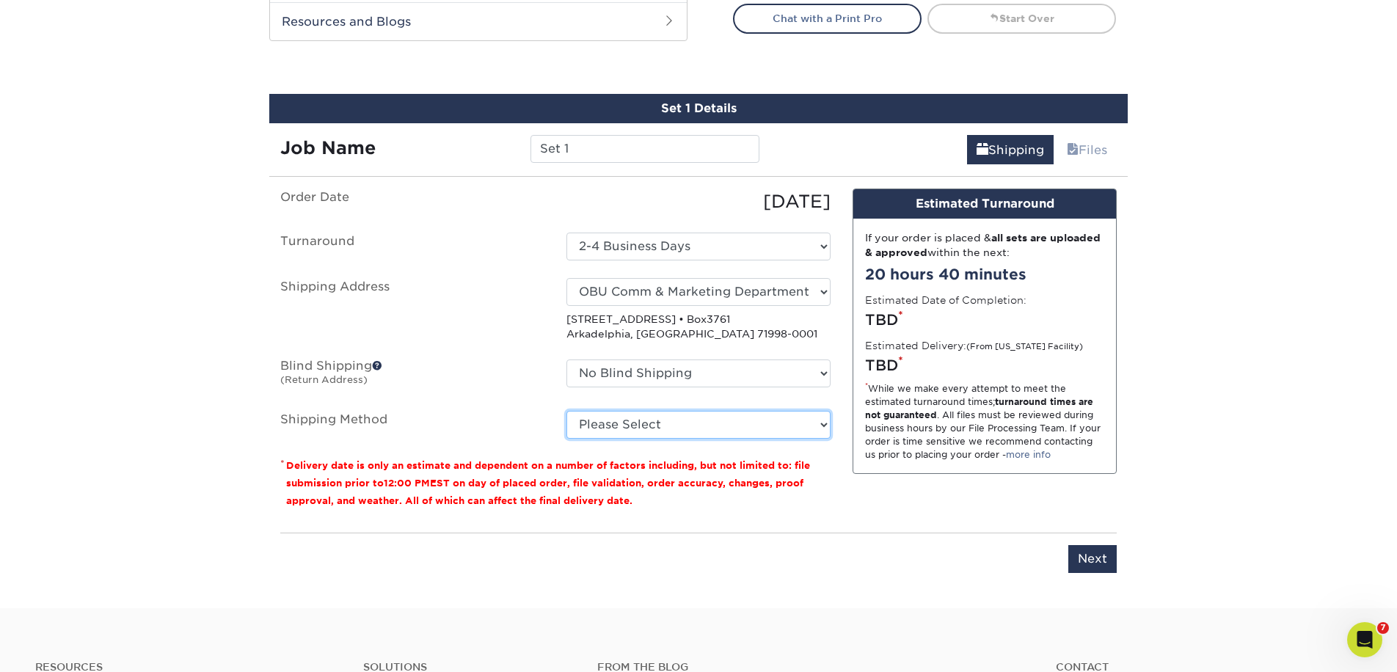
select select "03"
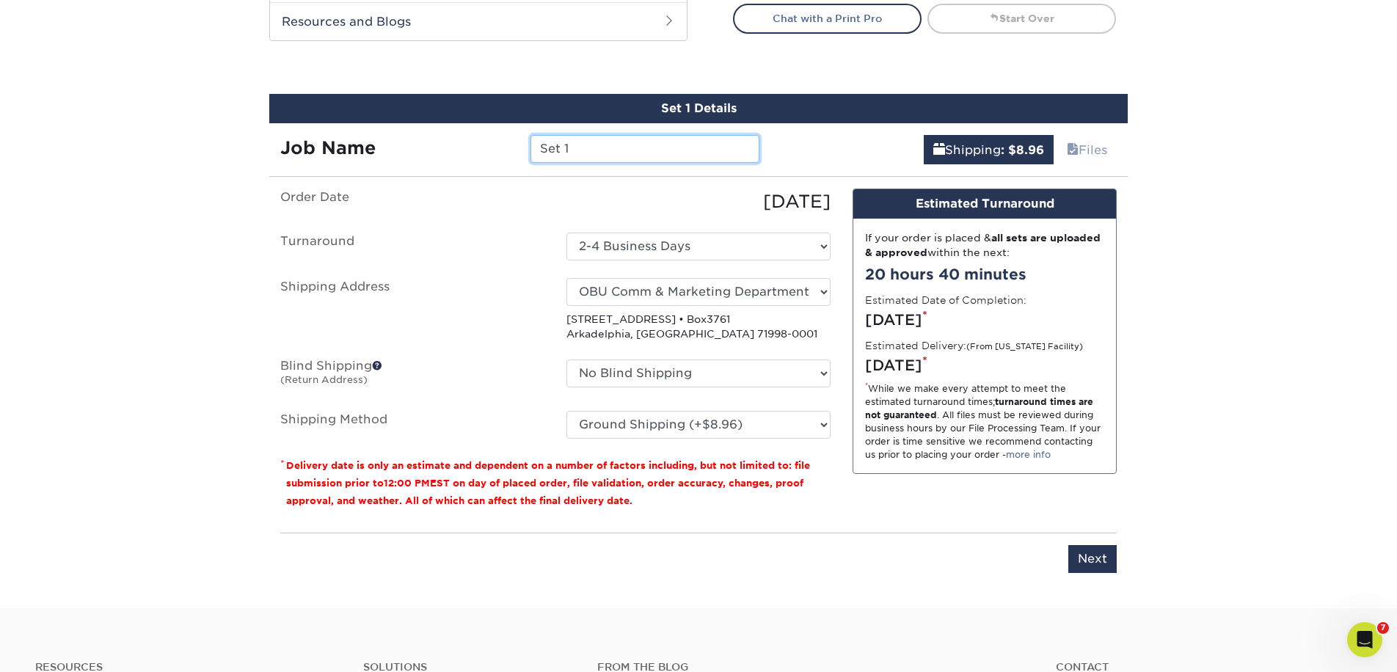
drag, startPoint x: 594, startPoint y: 144, endPoint x: 519, endPoint y: 144, distance: 75.6
click at [519, 144] on div "Job Name Set 1" at bounding box center [519, 149] width 501 height 28
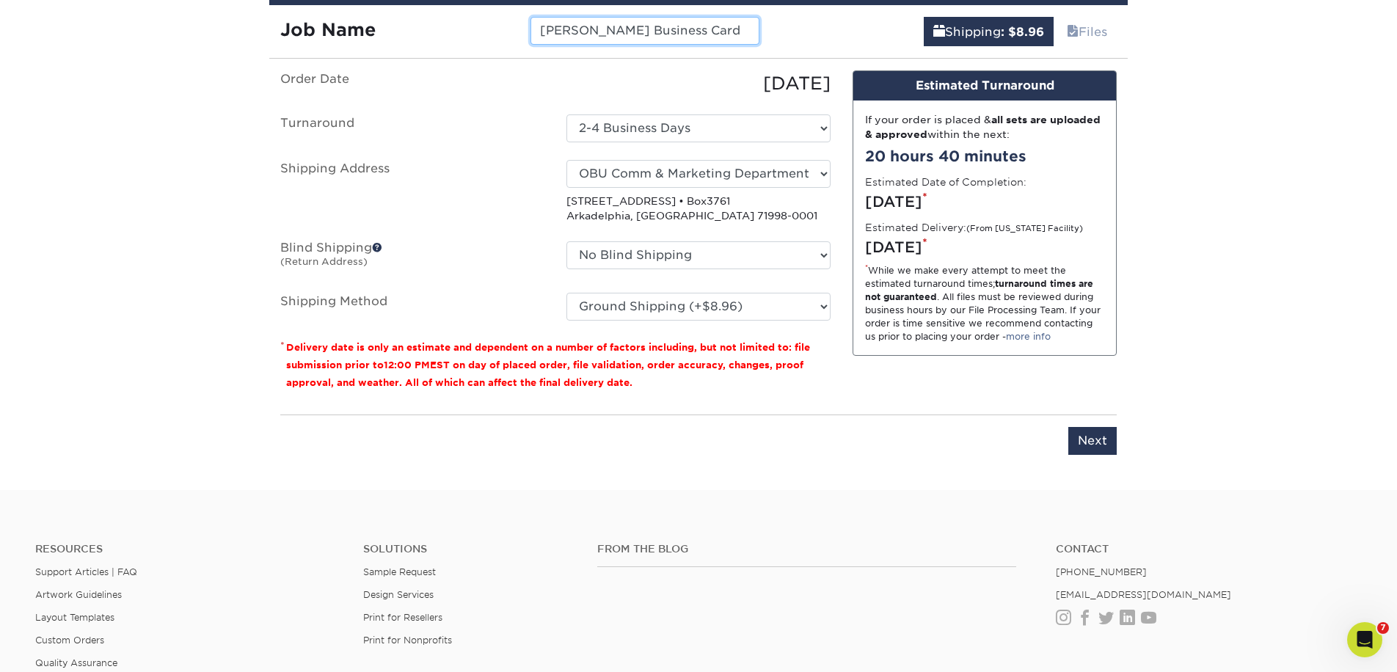
scroll to position [925, 0]
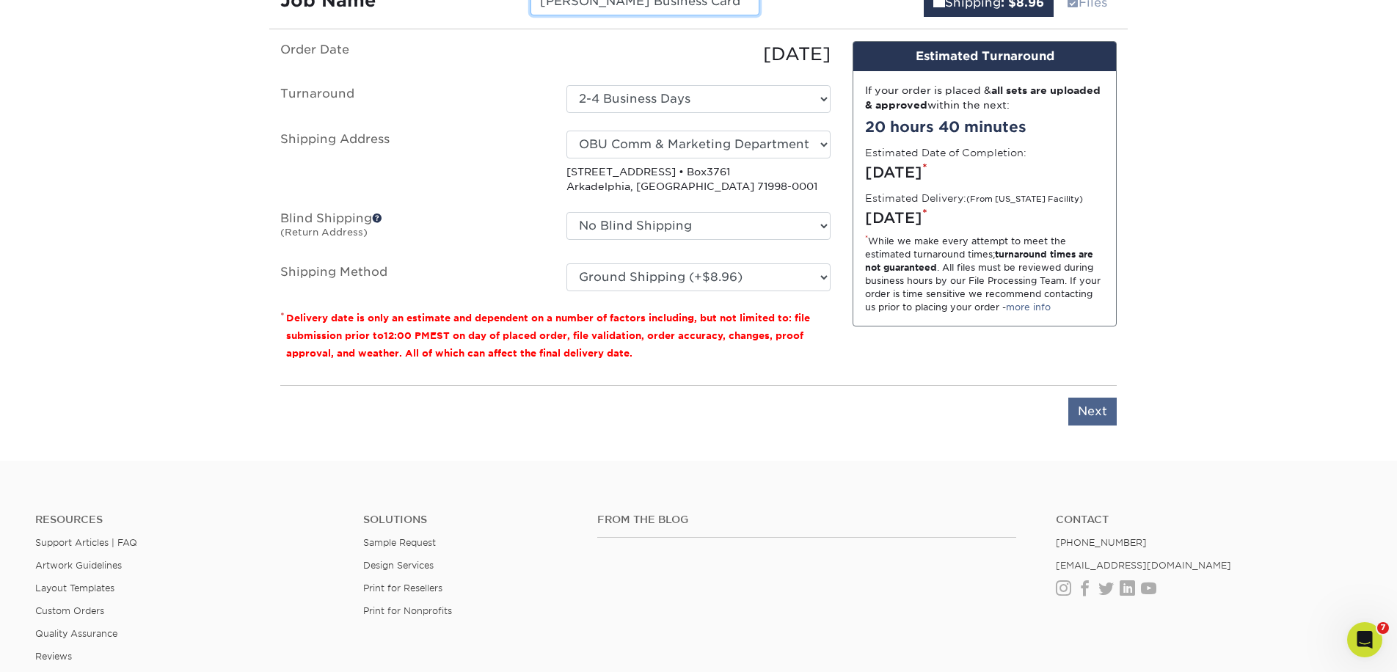
type input "Logan Kennedy Business Card"
click at [1086, 414] on input "Next" at bounding box center [1092, 412] width 48 height 28
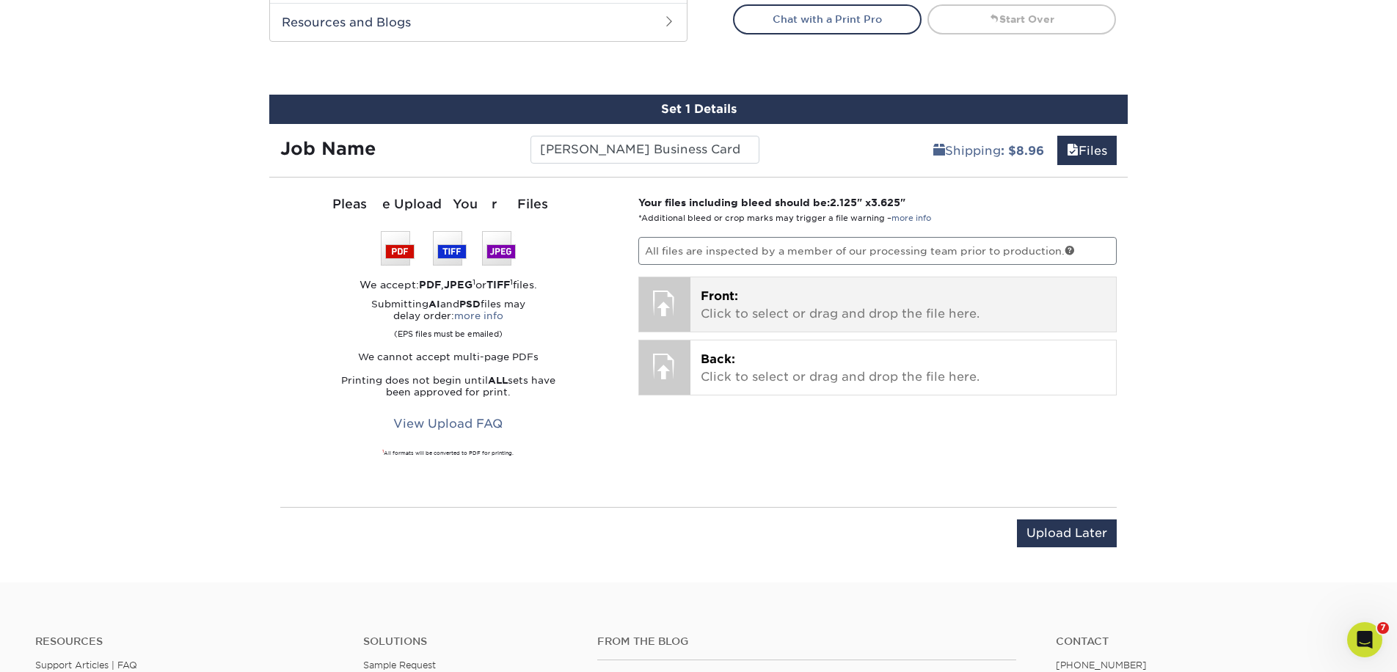
scroll to position [778, 0]
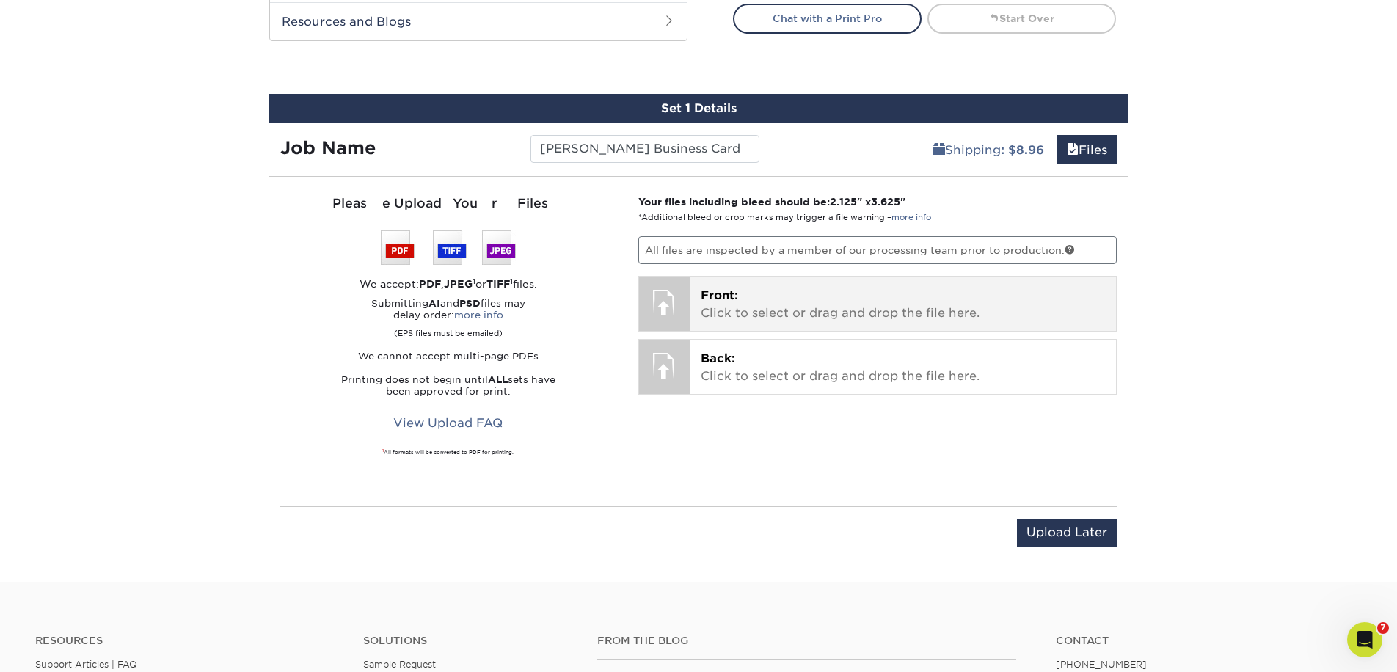
click at [794, 305] on p "Front: Click to select or drag and drop the file here." at bounding box center [904, 304] width 406 height 35
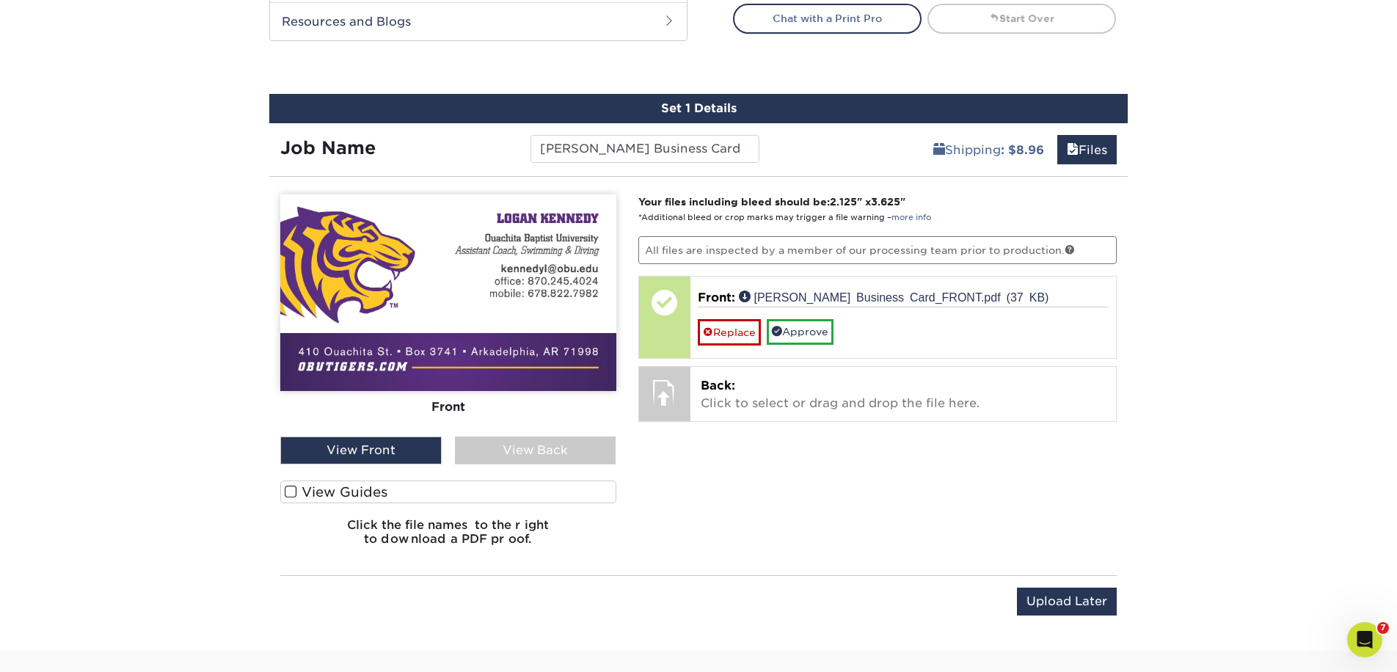
click at [291, 494] on span at bounding box center [291, 492] width 12 height 14
click at [0, 0] on input "View Guides" at bounding box center [0, 0] width 0 height 0
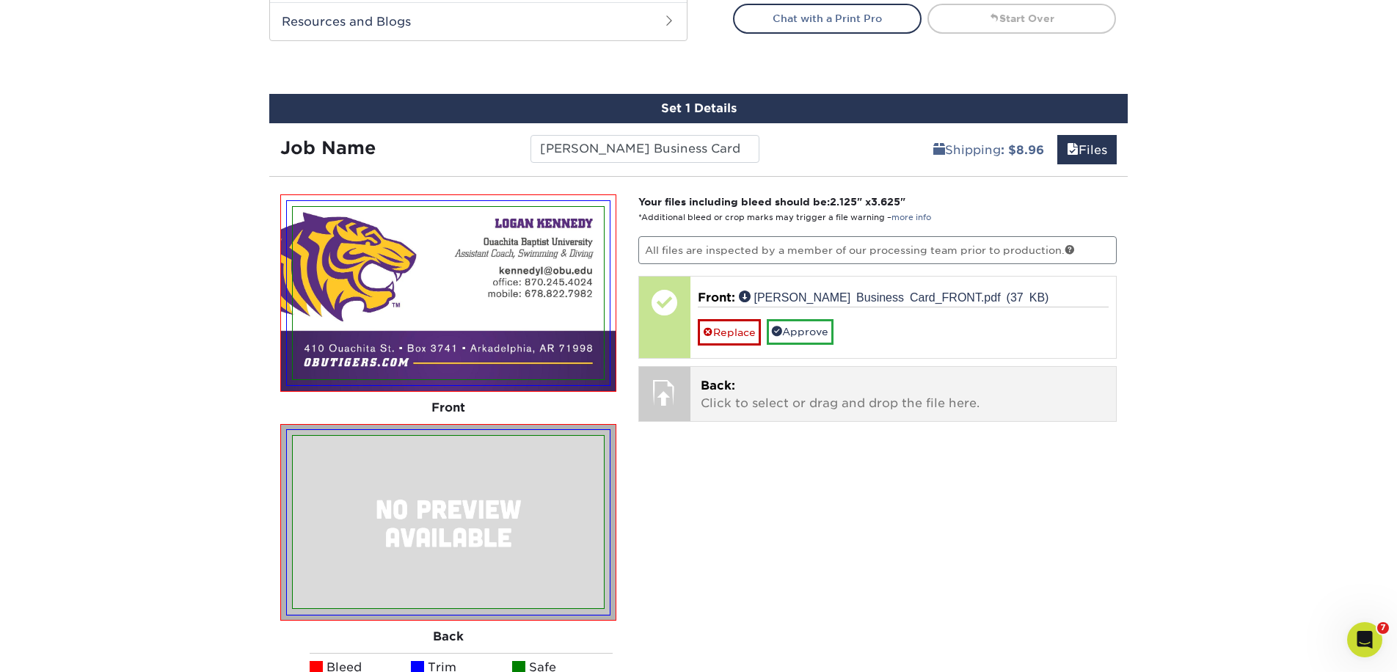
click at [721, 403] on p "Back: Click to select or drag and drop the file here." at bounding box center [904, 394] width 406 height 35
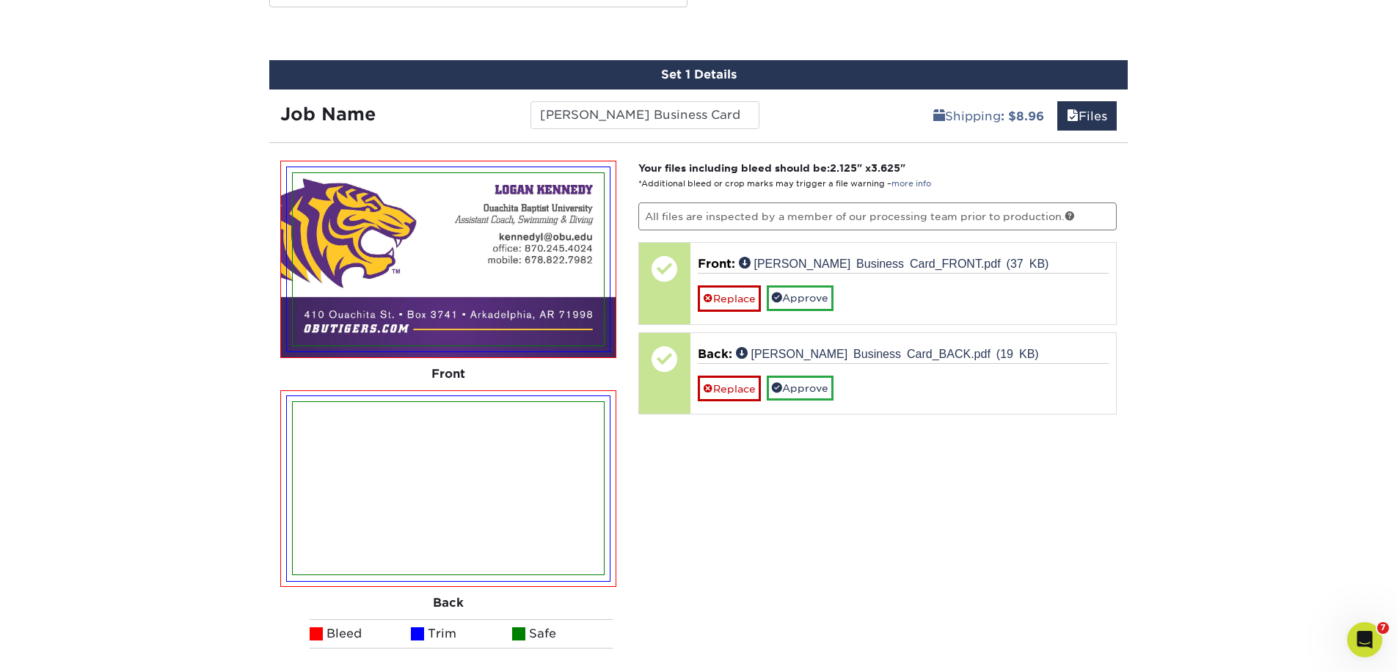
scroll to position [815, 0]
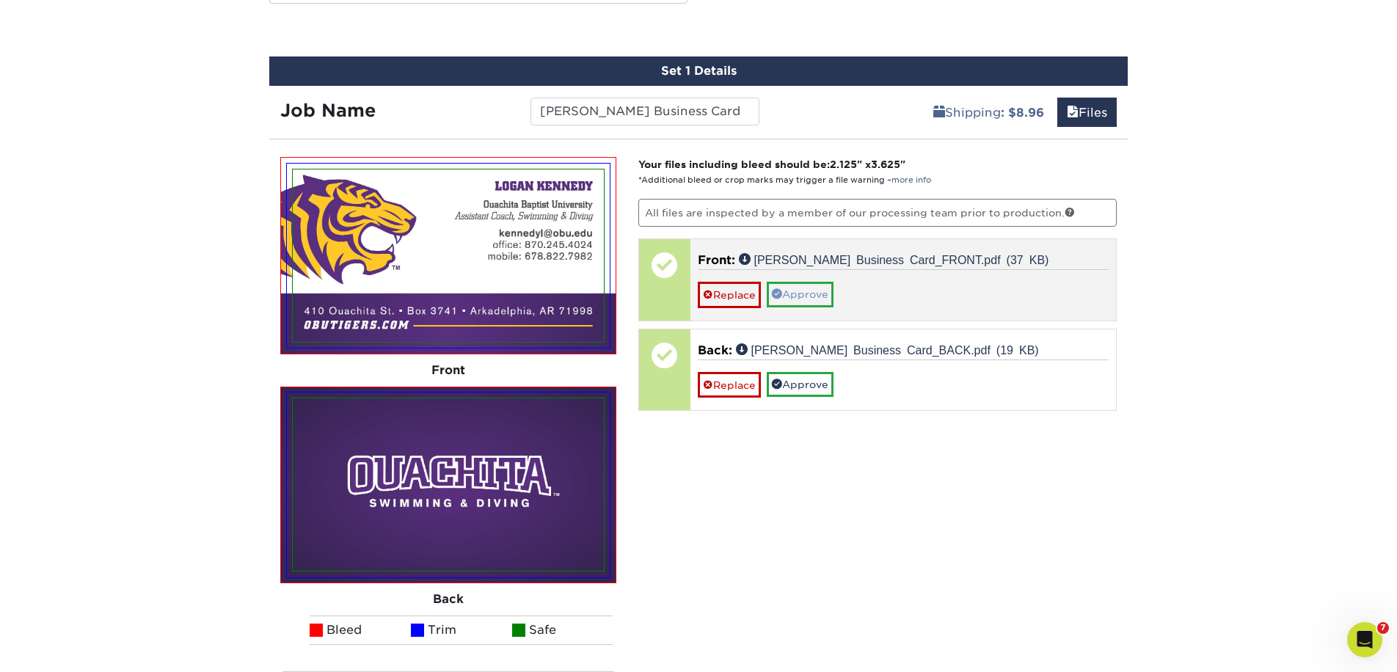
click at [798, 288] on link "Approve" at bounding box center [800, 294] width 67 height 25
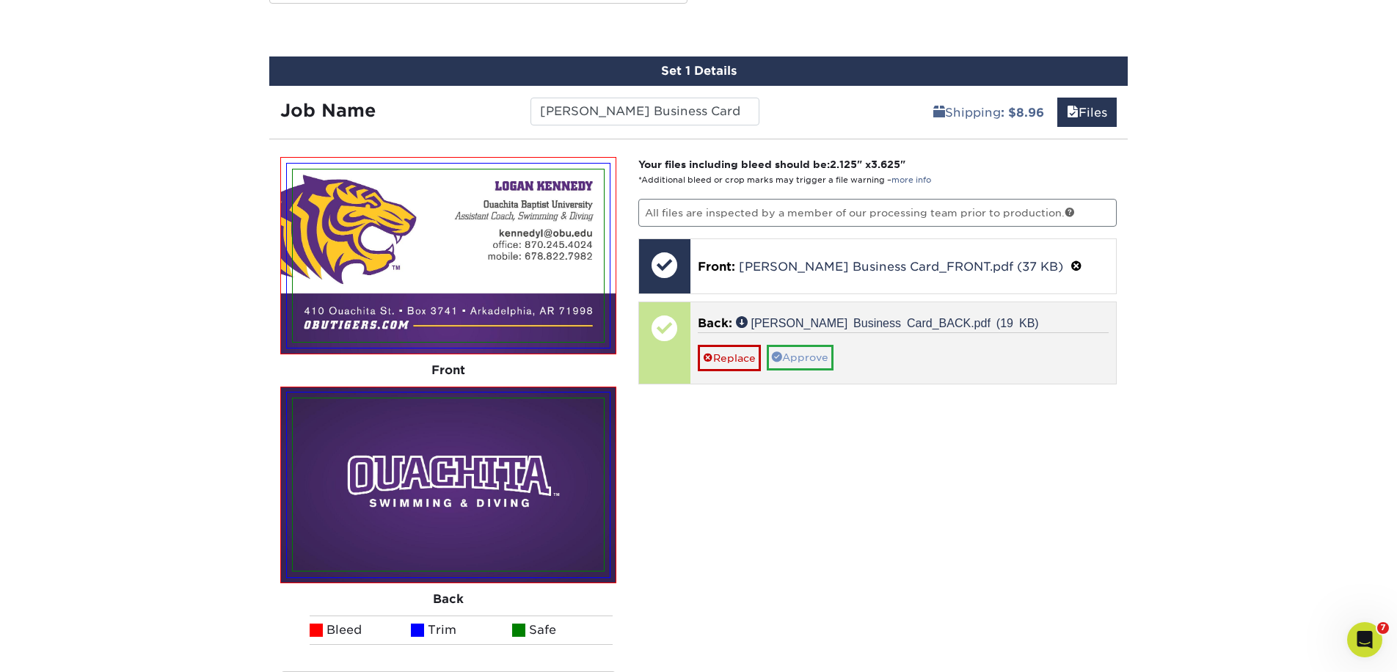
click at [803, 356] on link "Approve" at bounding box center [800, 357] width 67 height 25
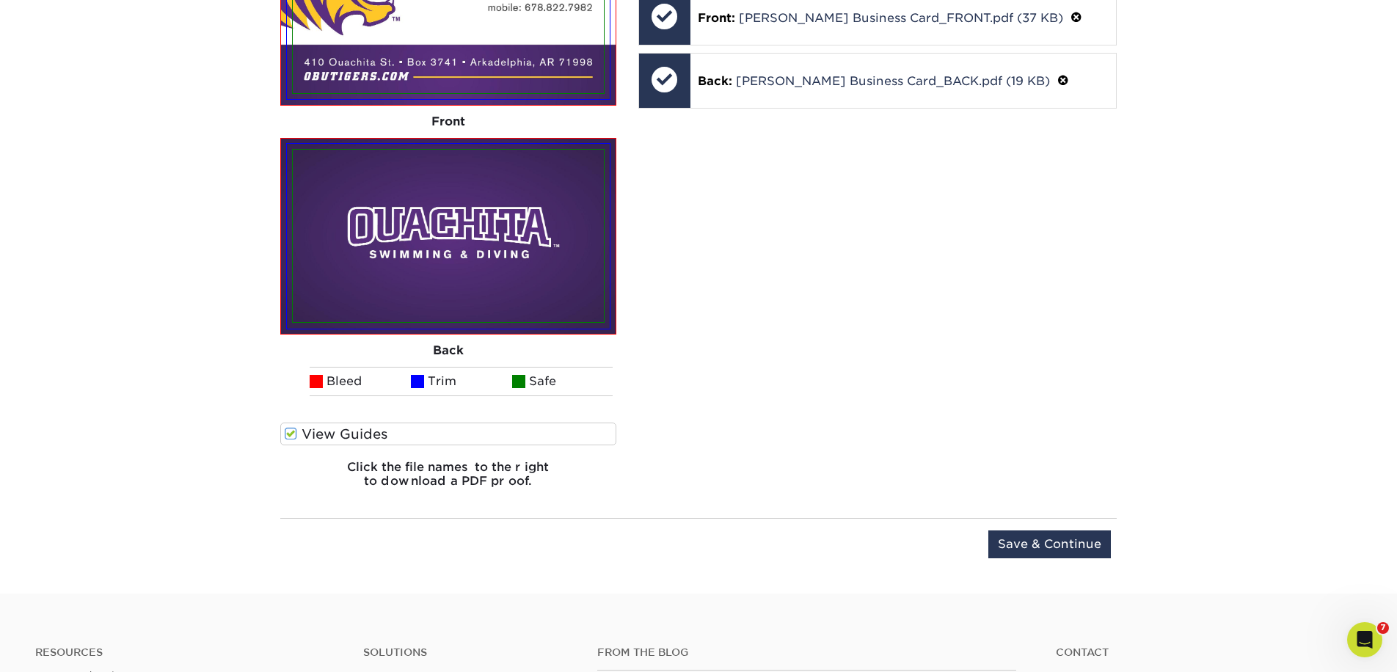
scroll to position [1067, 0]
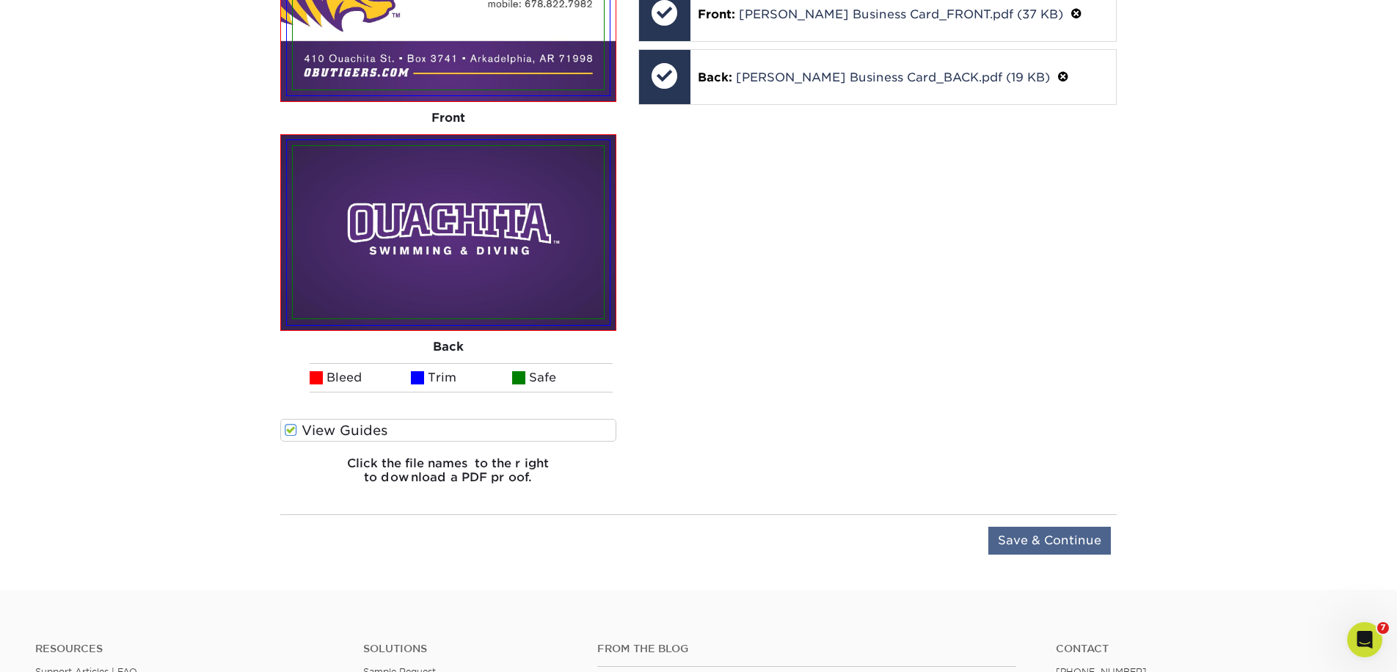
click at [1029, 541] on input "Save & Continue" at bounding box center [1049, 541] width 123 height 28
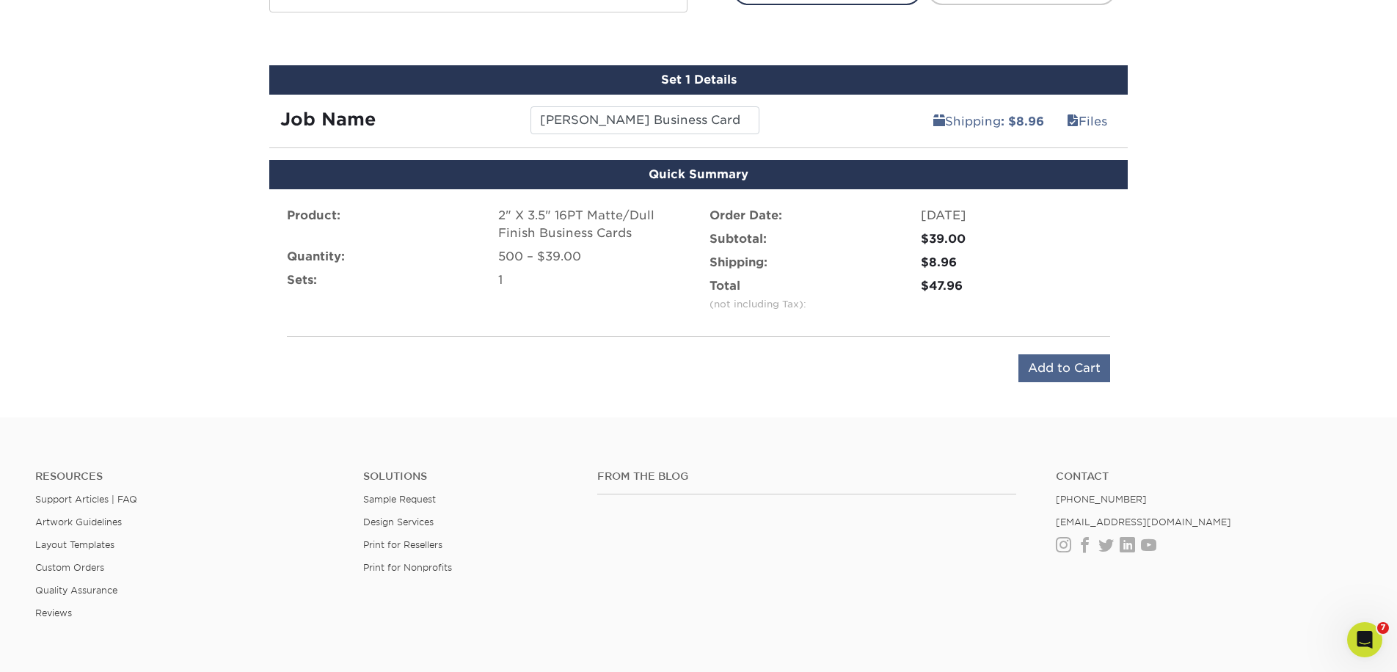
scroll to position [792, 0]
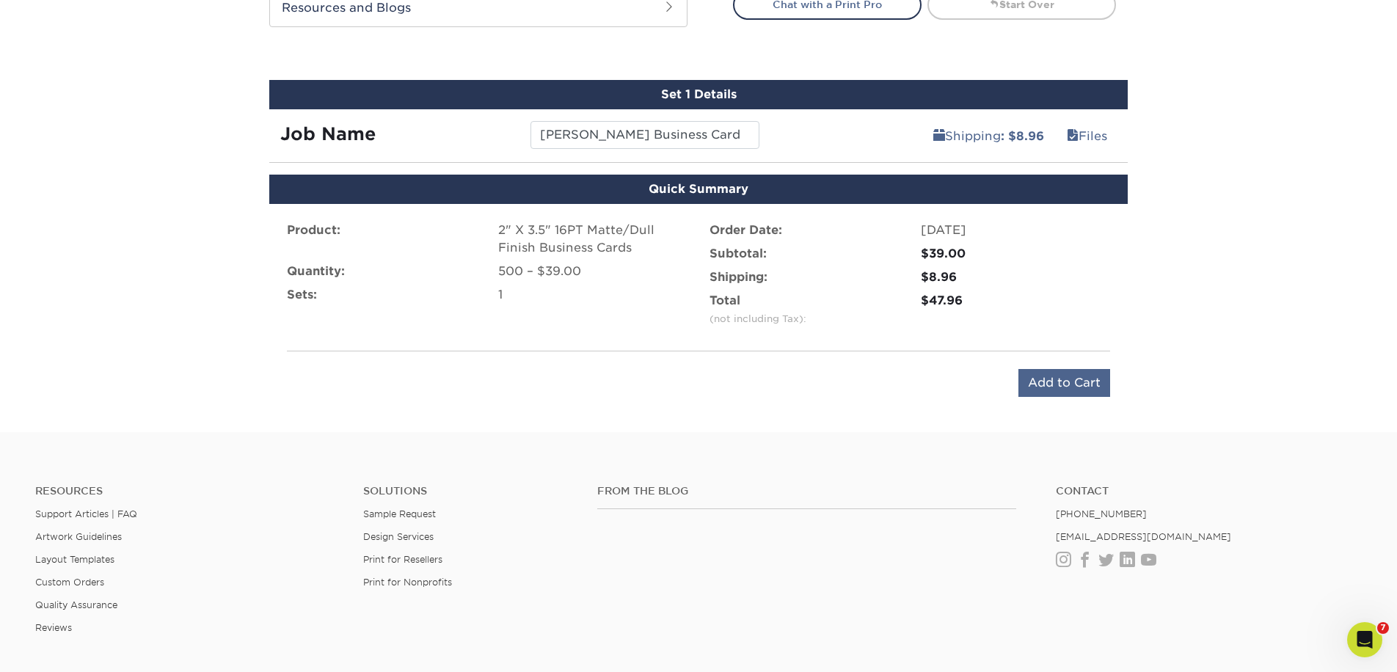
click at [1043, 381] on input "Add to Cart" at bounding box center [1064, 383] width 92 height 28
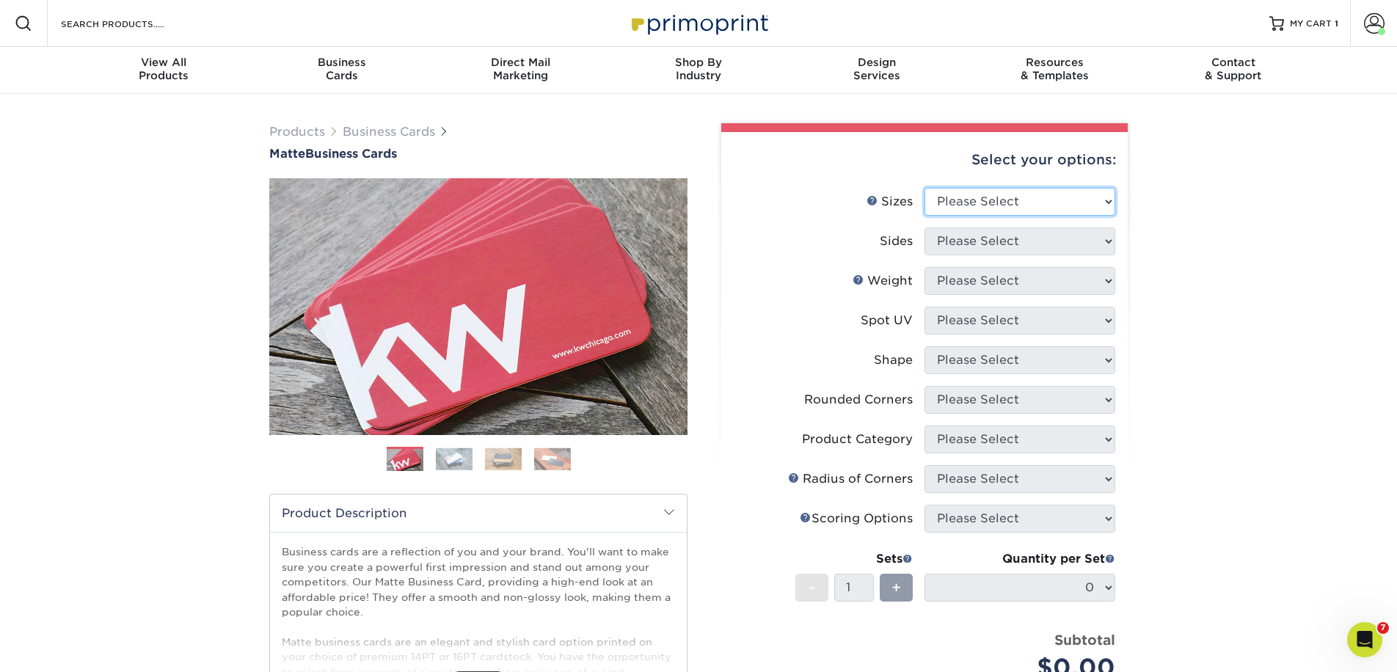
select select "2.00x3.50"
select select "13abbda7-1d64-4f25-8bb2-c179b224825d"
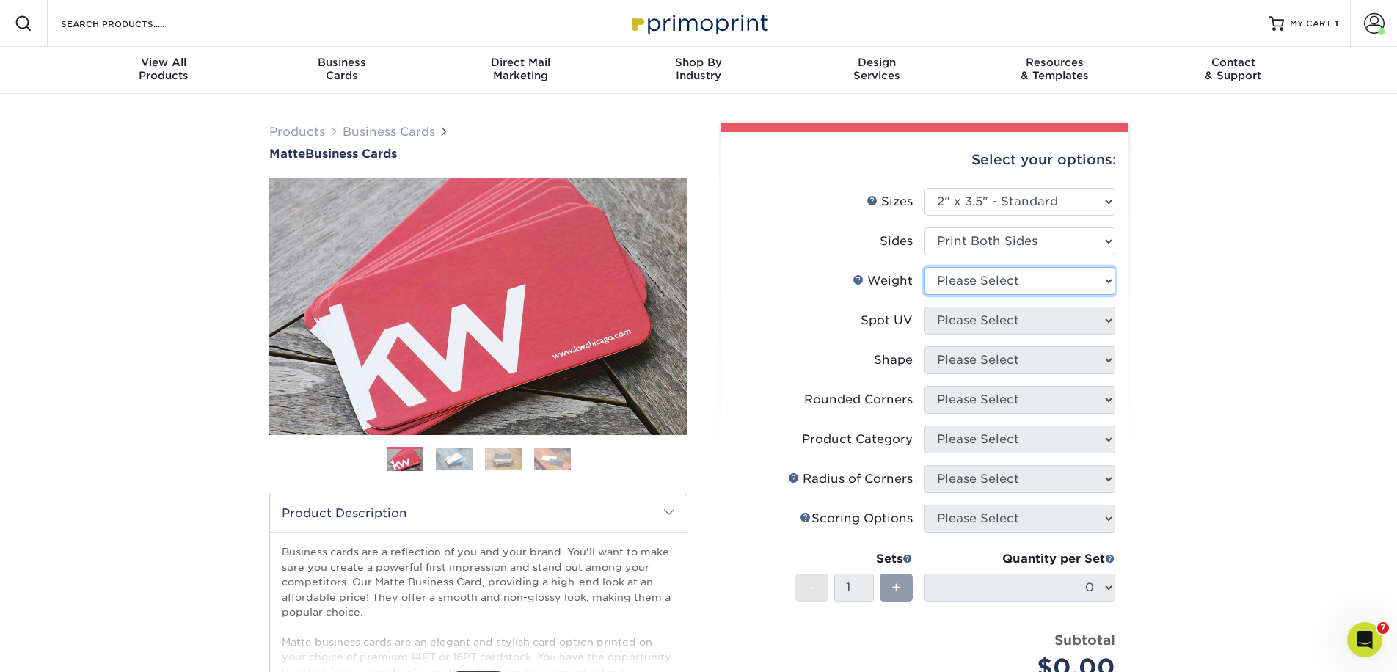
select select "16PT"
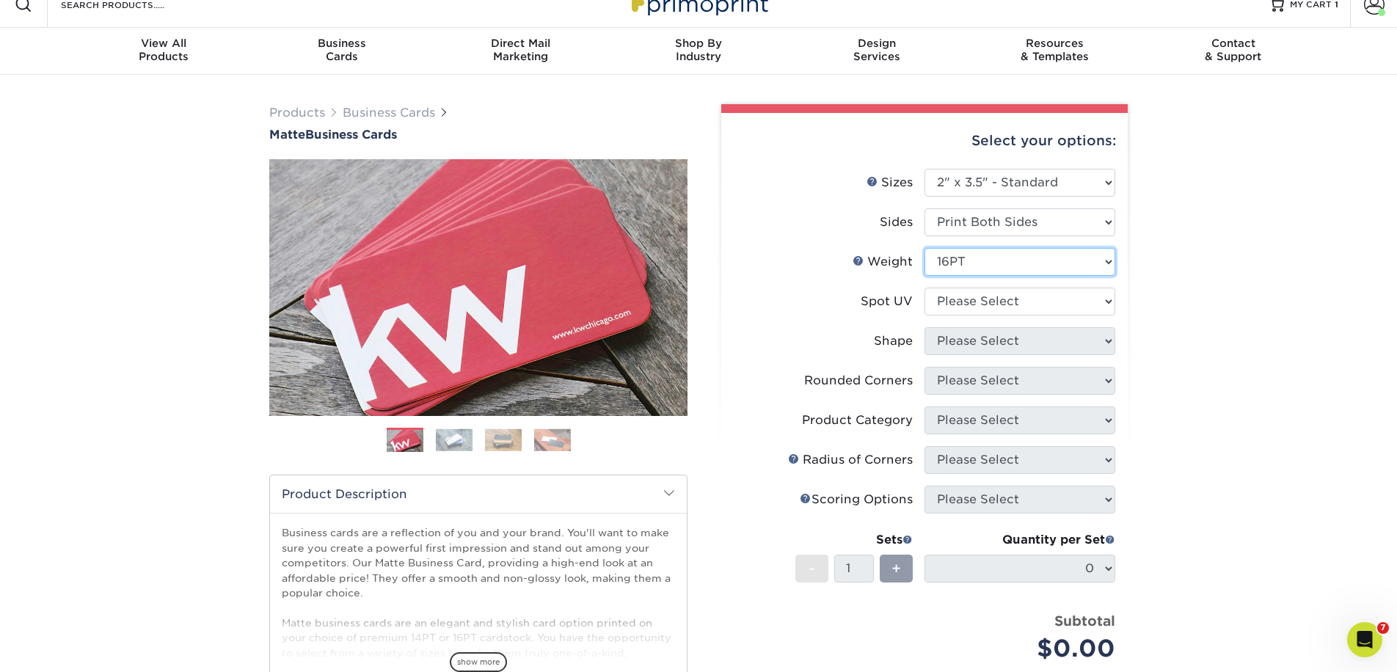
scroll to position [21, 0]
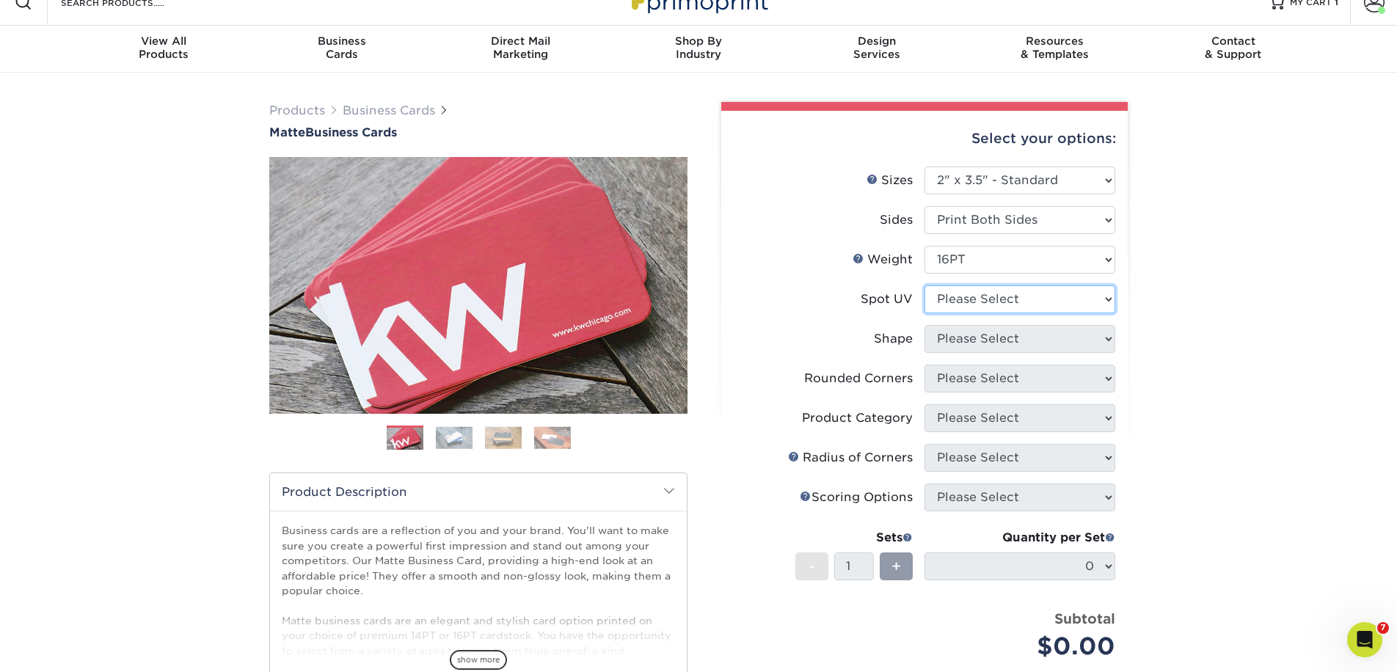
select select "3"
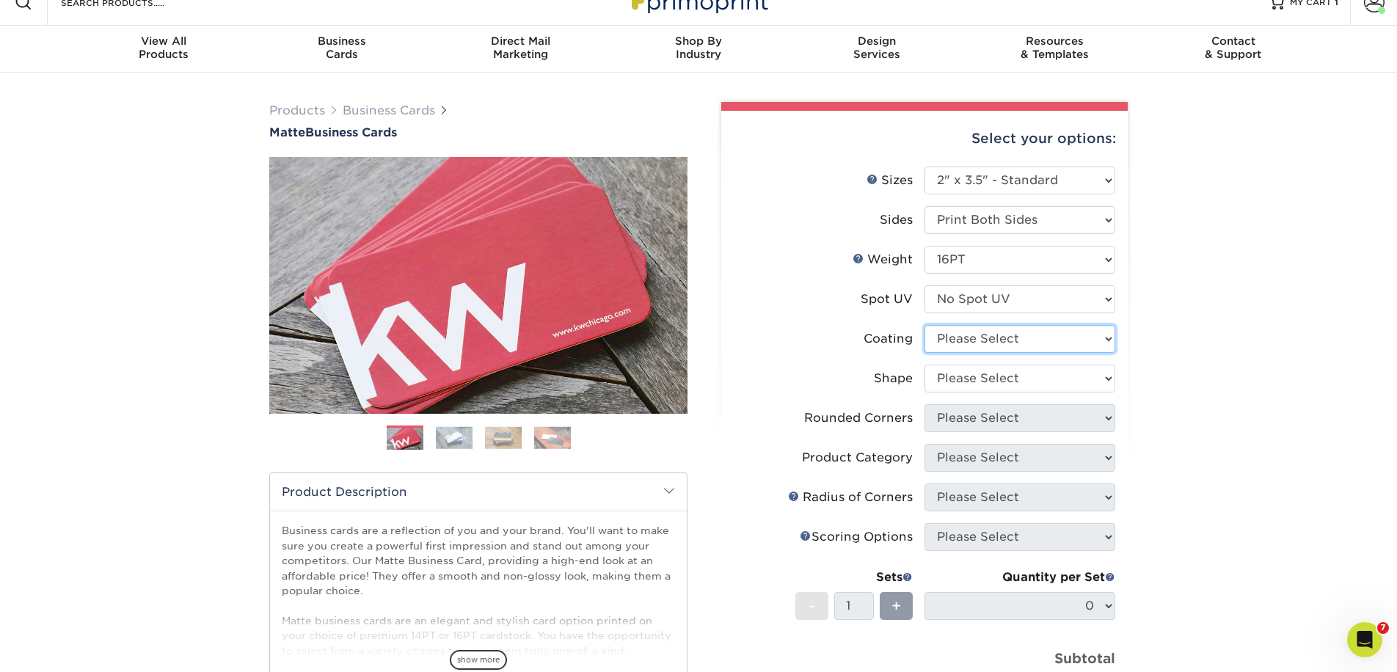
select select "121bb7b5-3b4d-429f-bd8d-bbf80e953313"
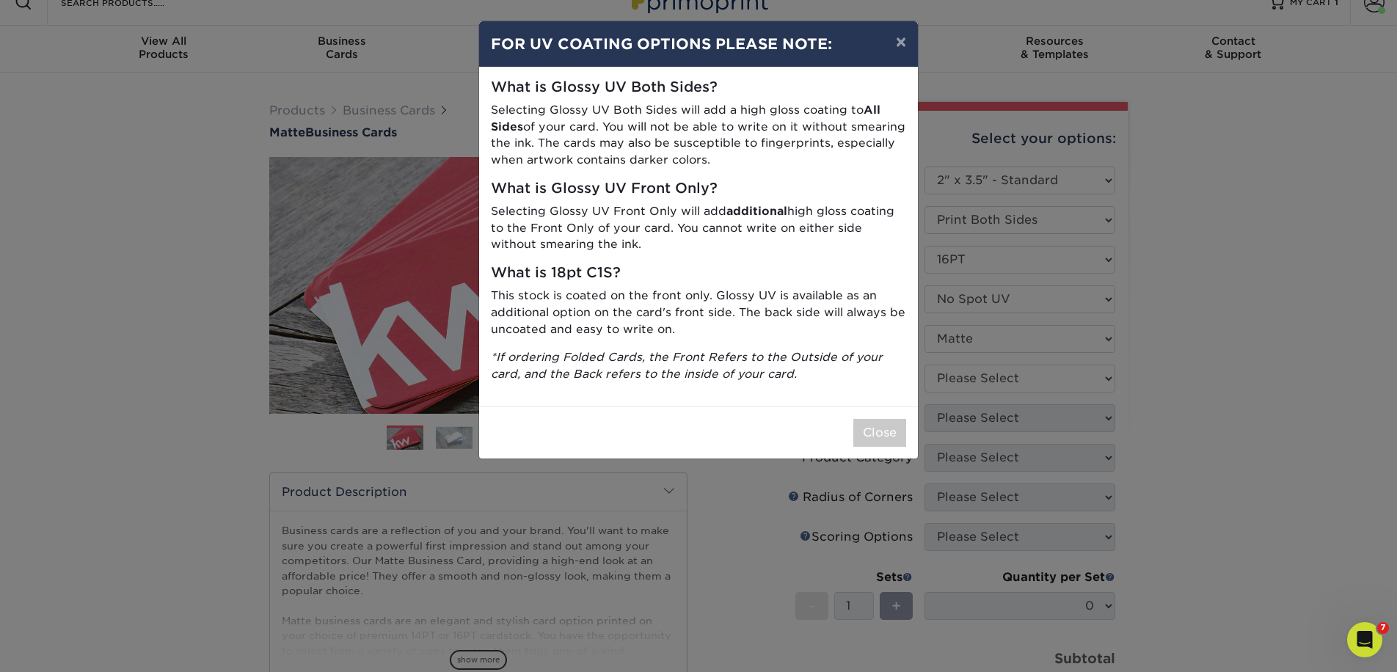
click at [990, 380] on div "× FOR UV COATING OPTIONS PLEASE NOTE: What is Glossy UV Both Sides? Selecting G…" at bounding box center [698, 336] width 1397 height 672
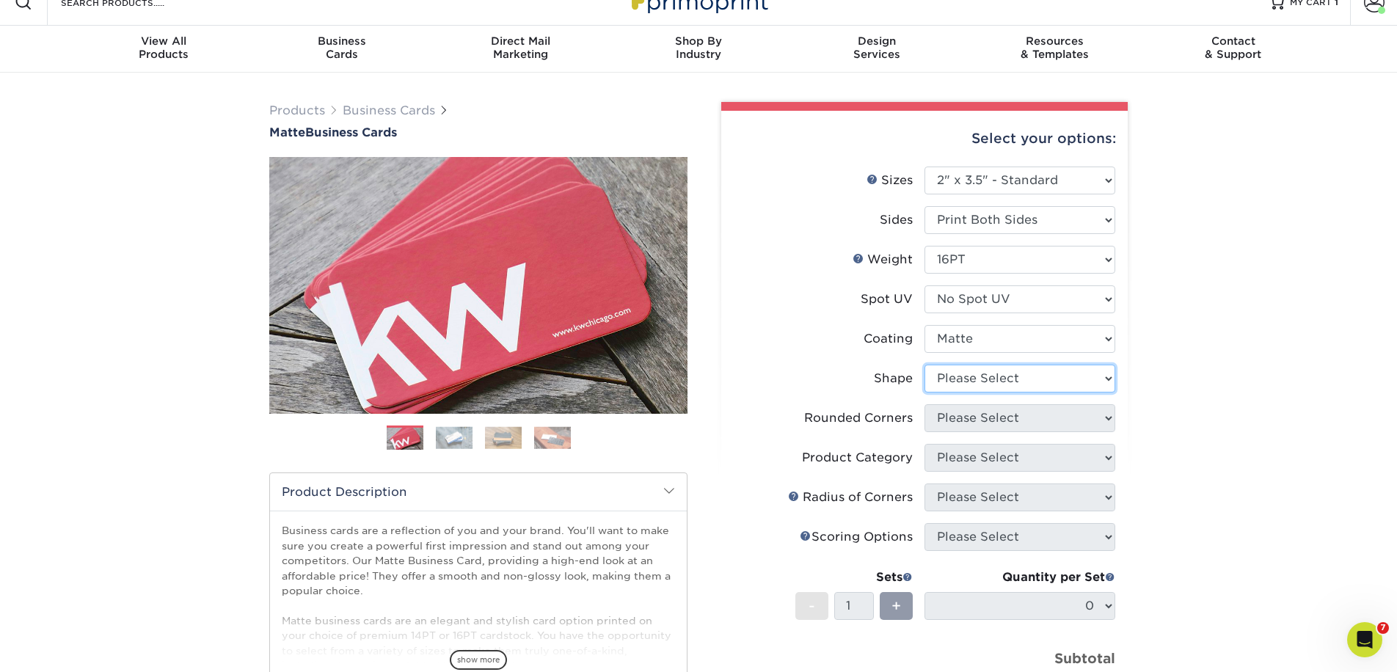
select select "standard"
select select "0"
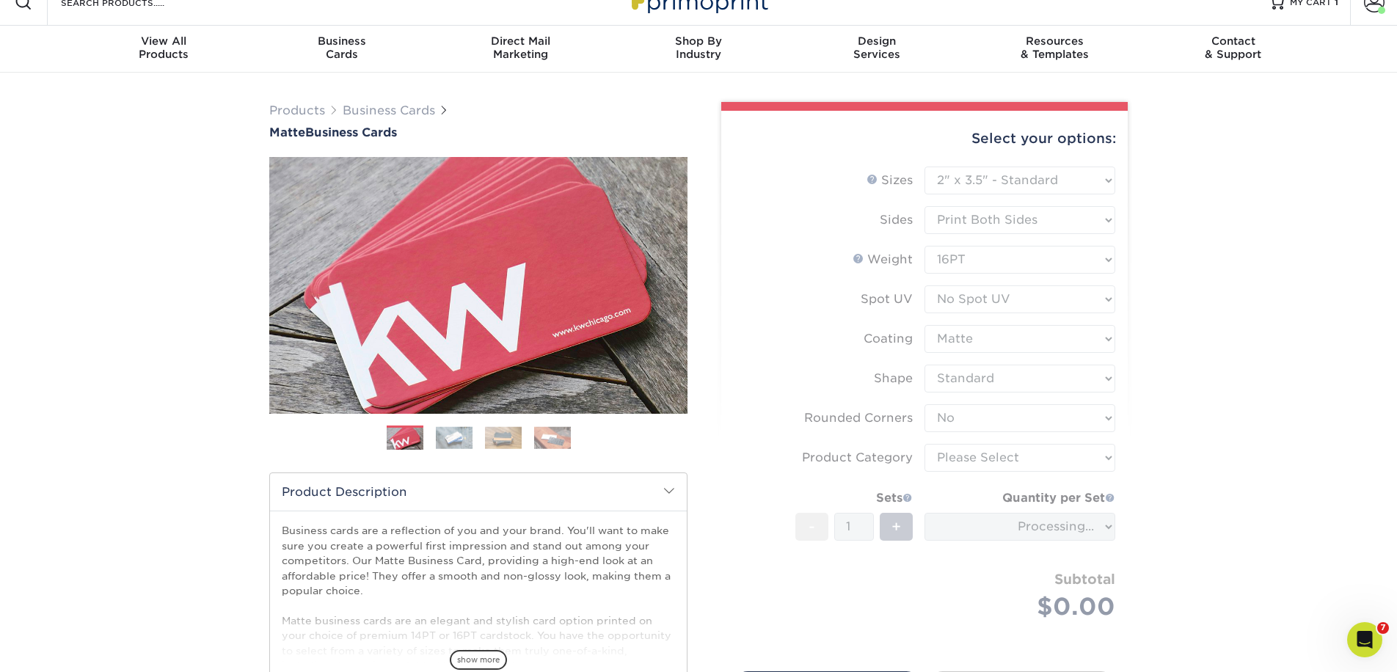
click at [973, 462] on form "Sizes Help Sizes Please Select 1.5" x 3.5" - Mini 1.75" x 3.5" - Mini 2" x 2" -…" at bounding box center [924, 411] width 383 height 488
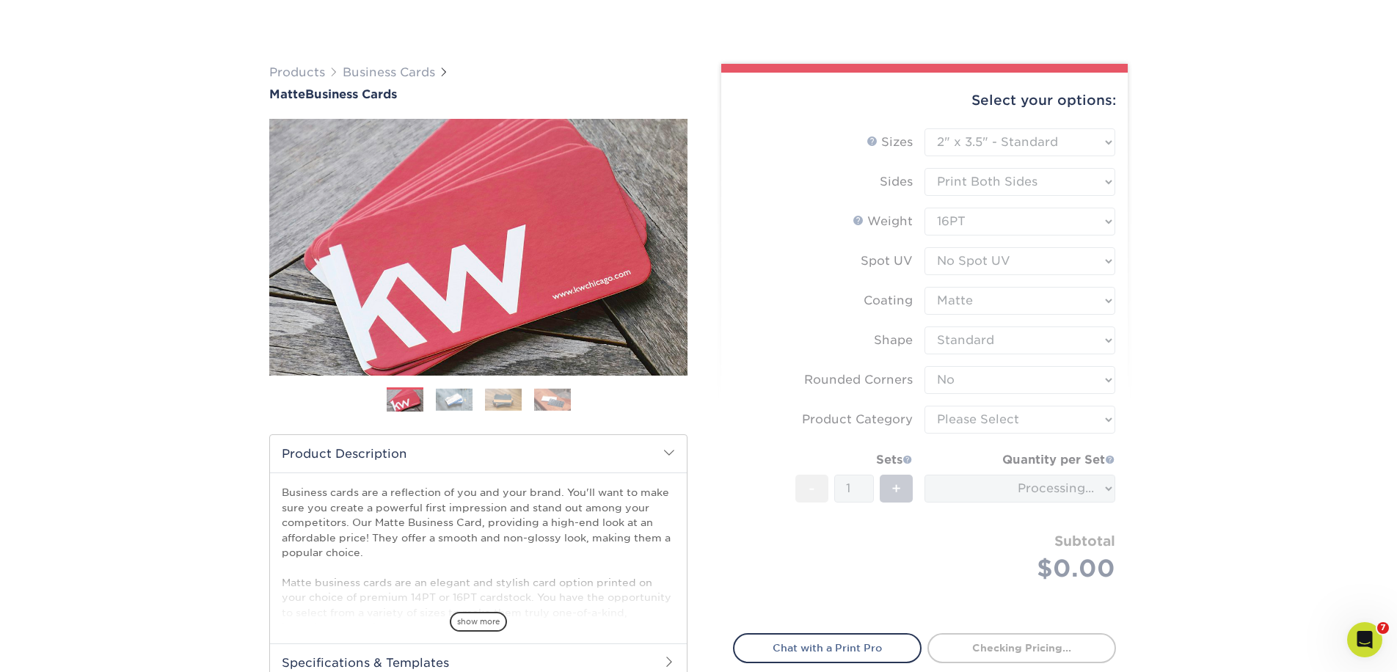
scroll to position [78, 0]
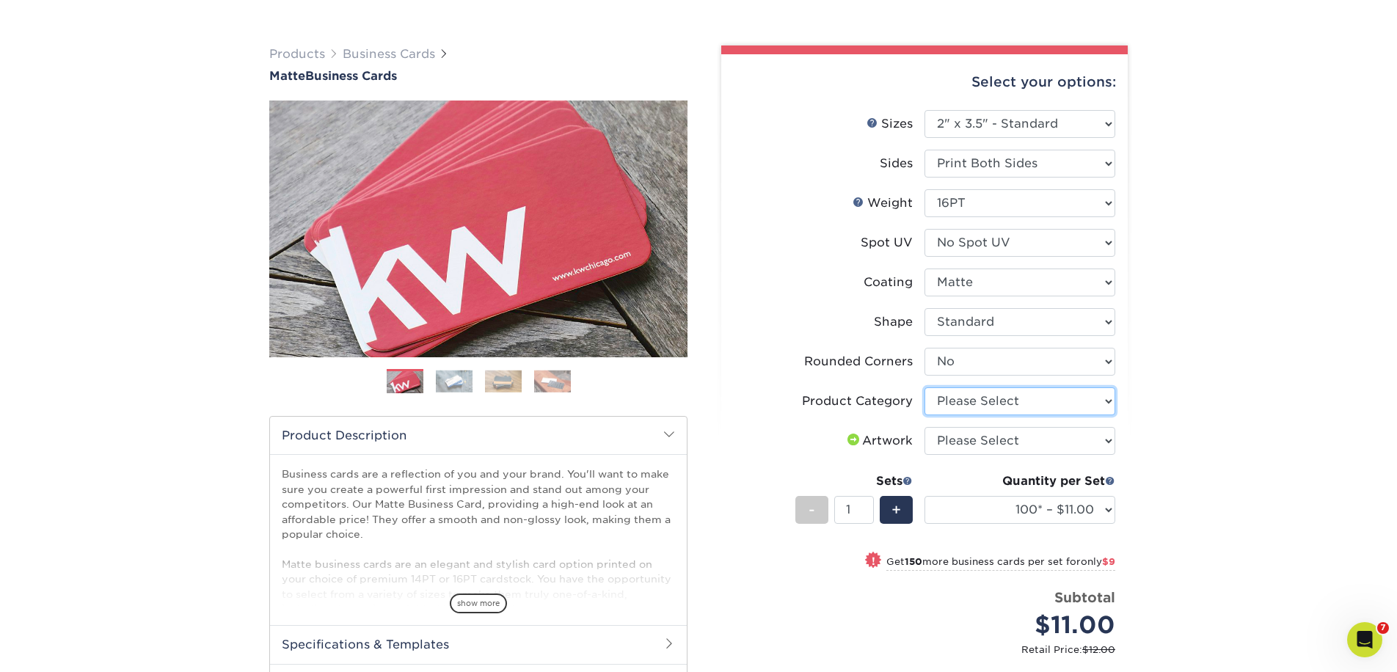
select select "3b5148f1-0588-4f88-a218-97bcfdce65c1"
select select "upload"
select select "500 – $39.00"
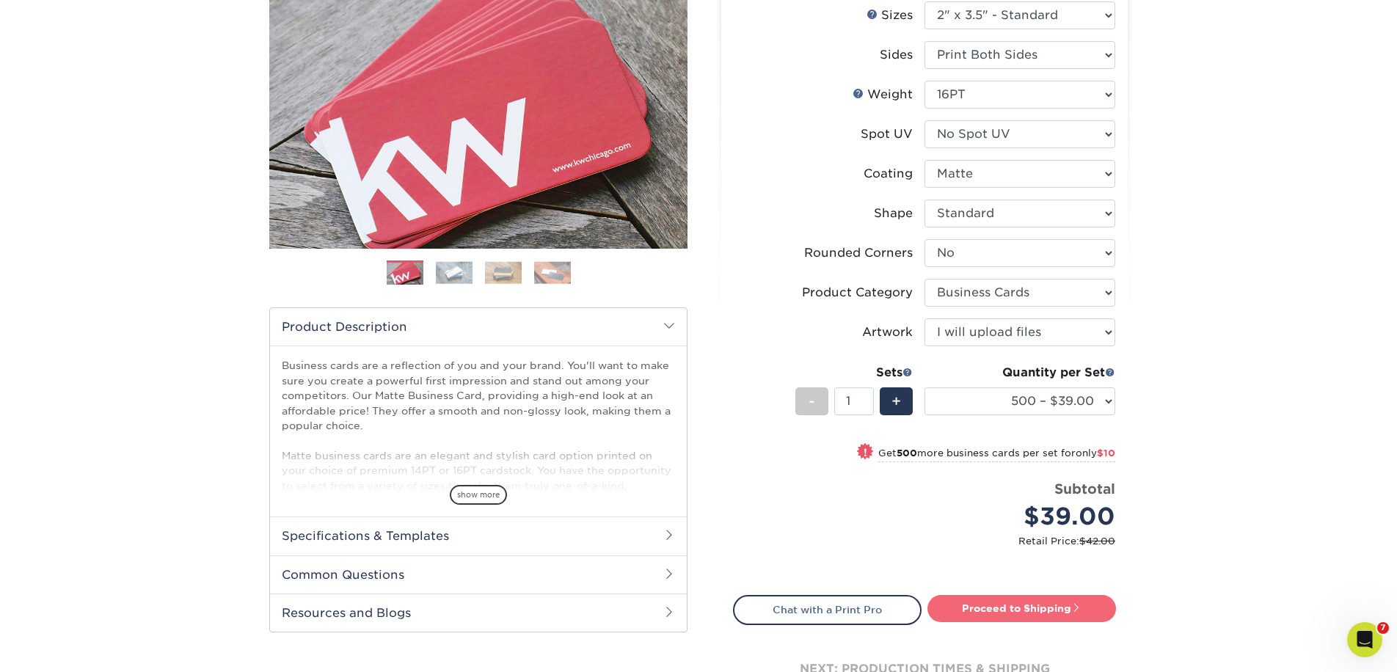
click at [1062, 610] on link "Proceed to Shipping" at bounding box center [1021, 608] width 189 height 26
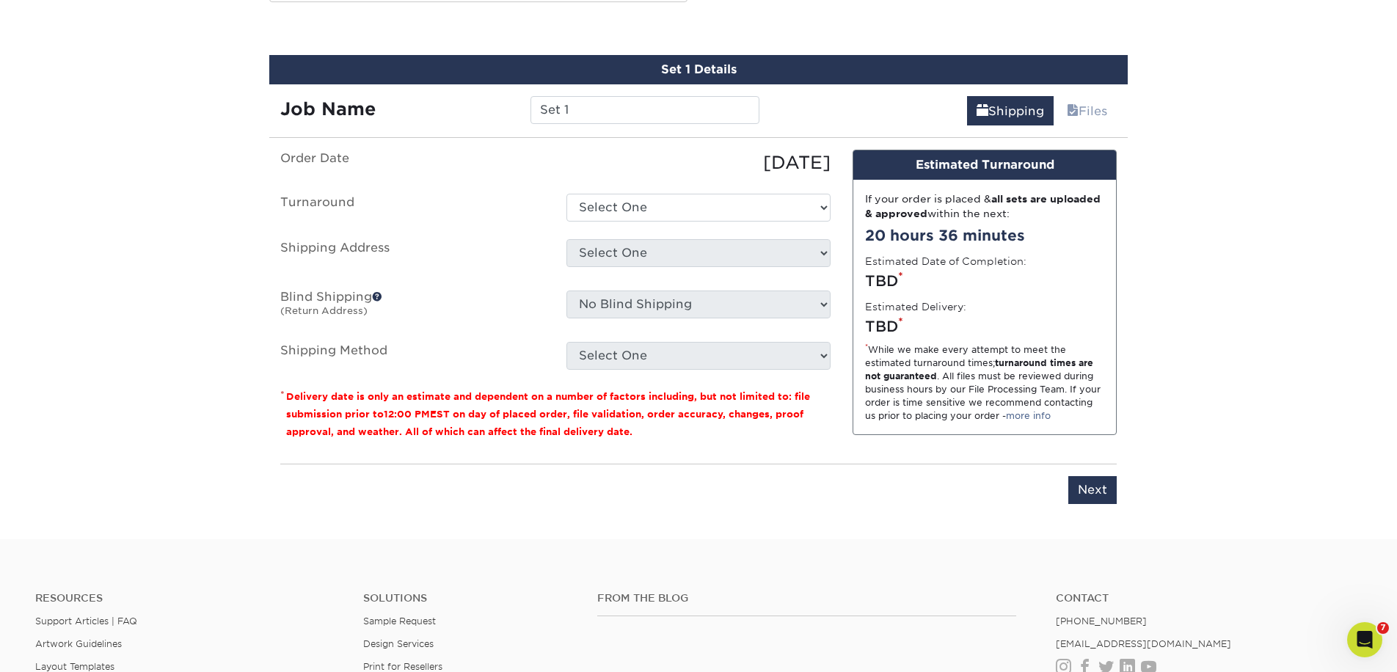
scroll to position [820, 0]
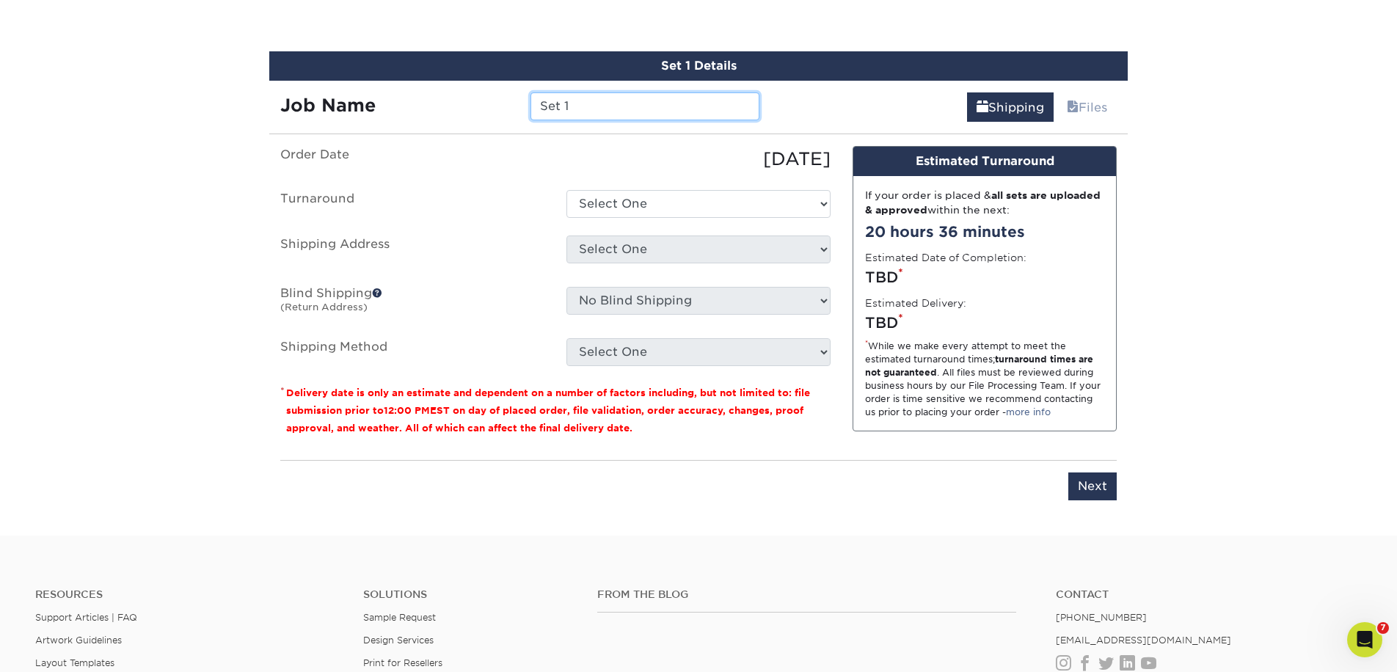
drag, startPoint x: 601, startPoint y: 112, endPoint x: 474, endPoint y: 93, distance: 128.2
click at [474, 93] on div "Job Name Set 1" at bounding box center [519, 106] width 501 height 28
type input "Dawson Pritchard Business Card"
select select "b78ebb40-f3d8-446a-8df3-6de10c612245"
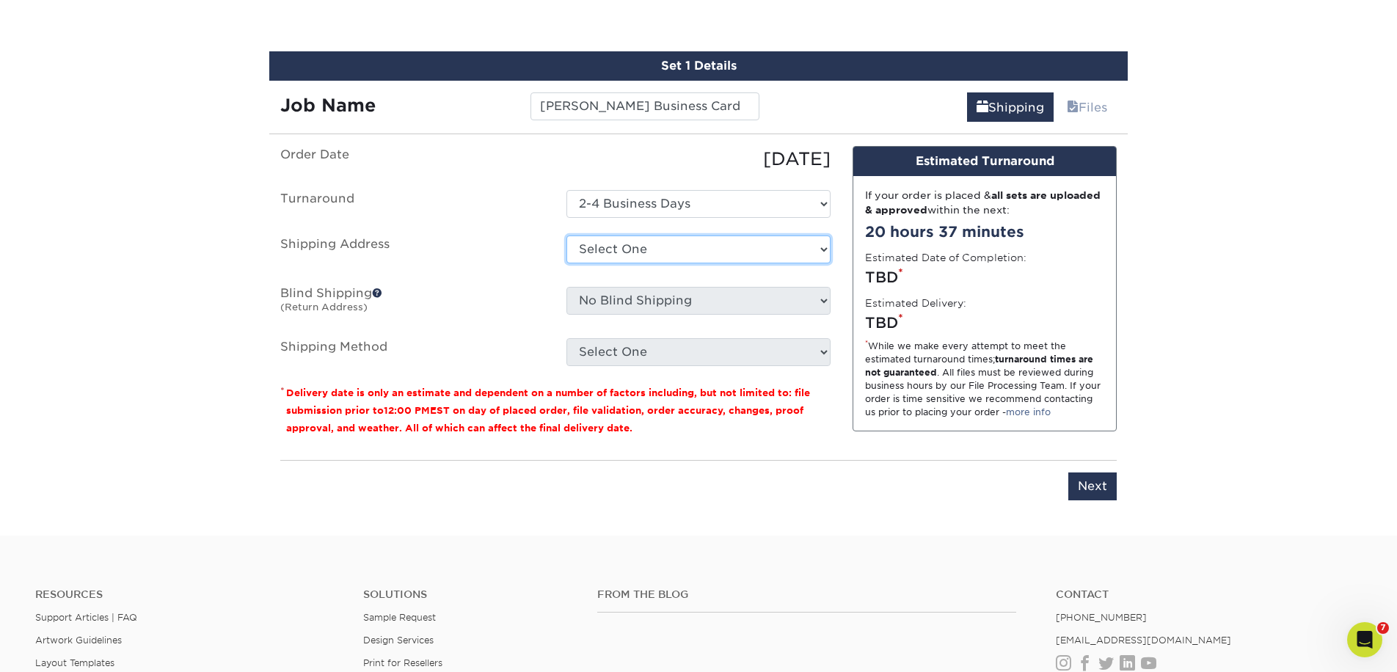
select select "61229"
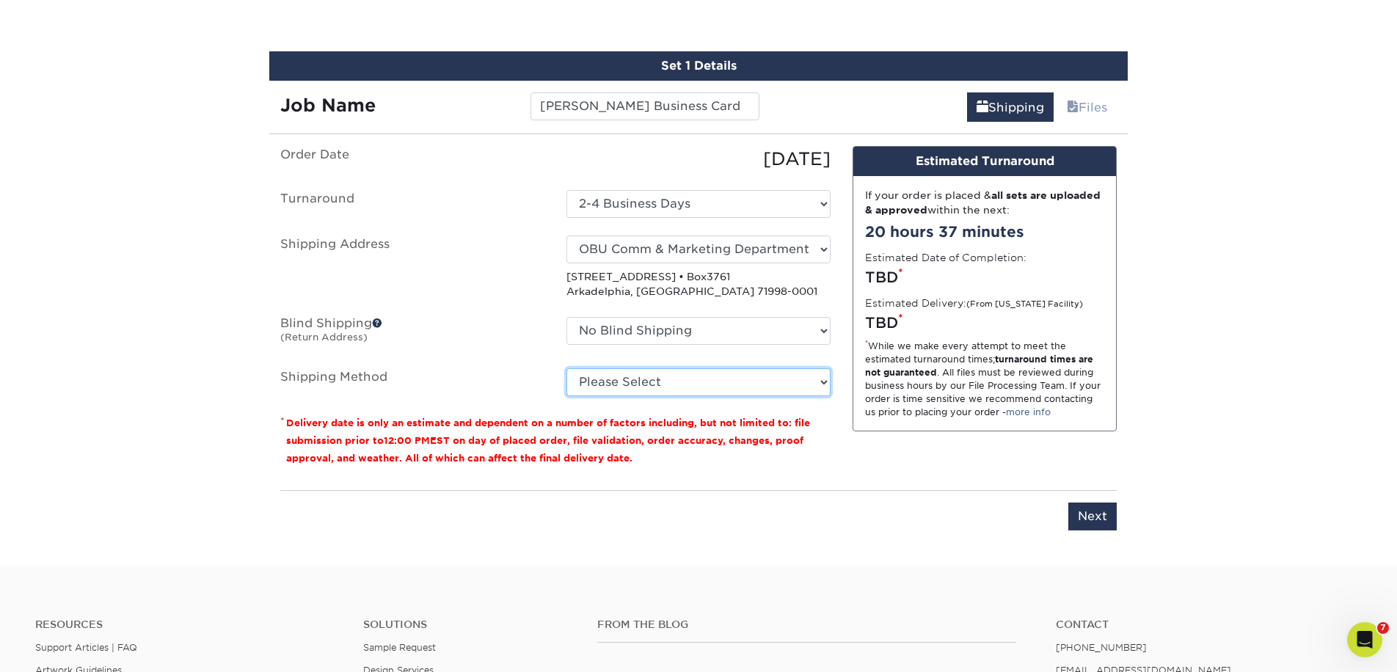
select select "03"
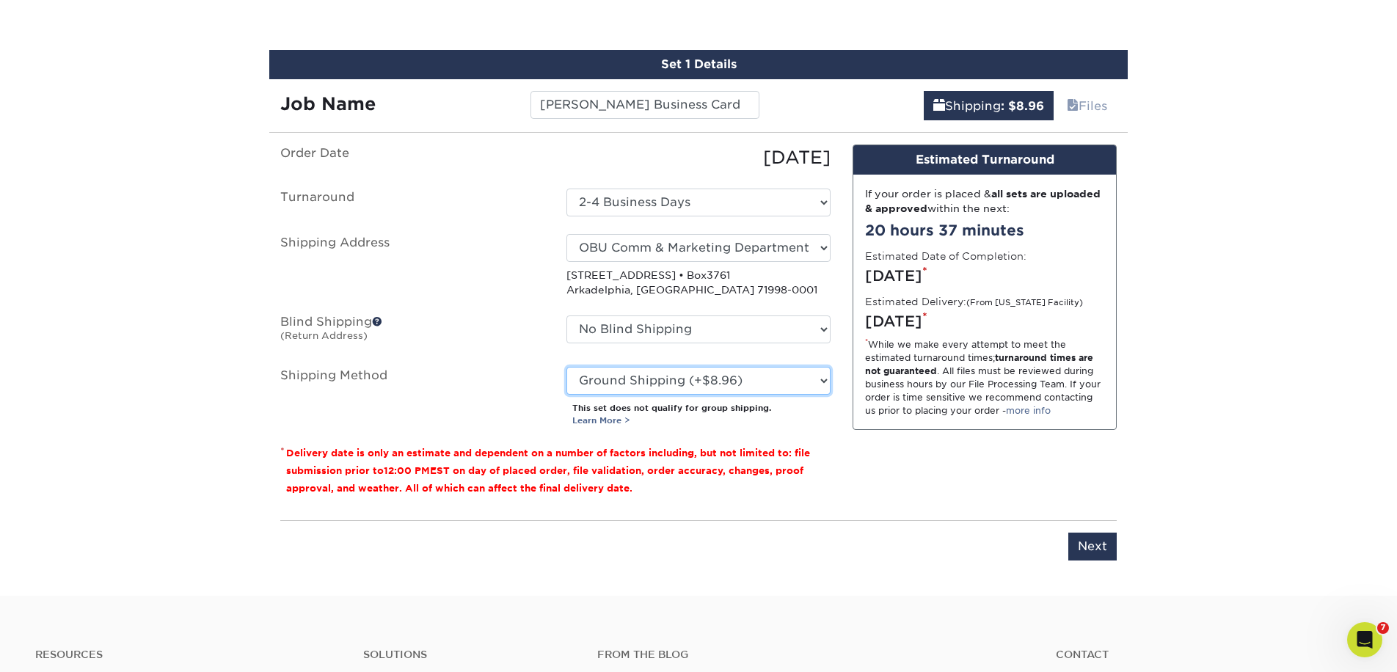
scroll to position [835, 1]
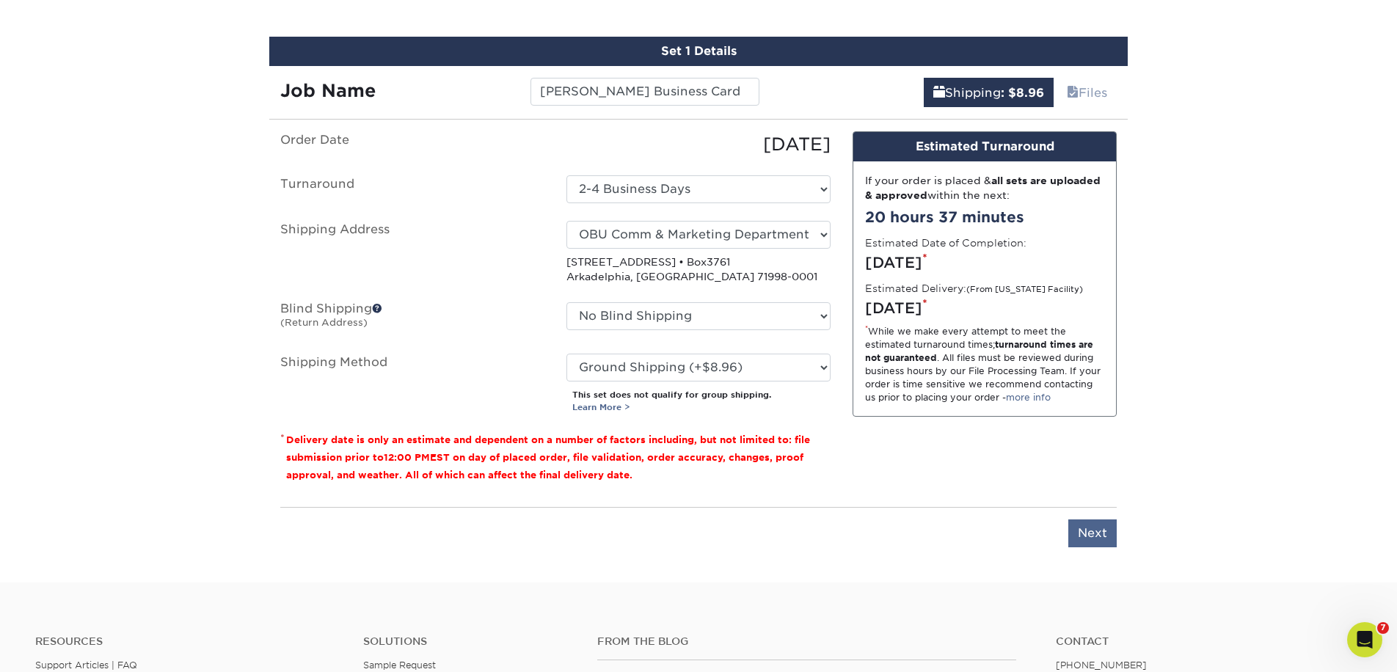
click at [1097, 537] on input "Next" at bounding box center [1092, 533] width 48 height 28
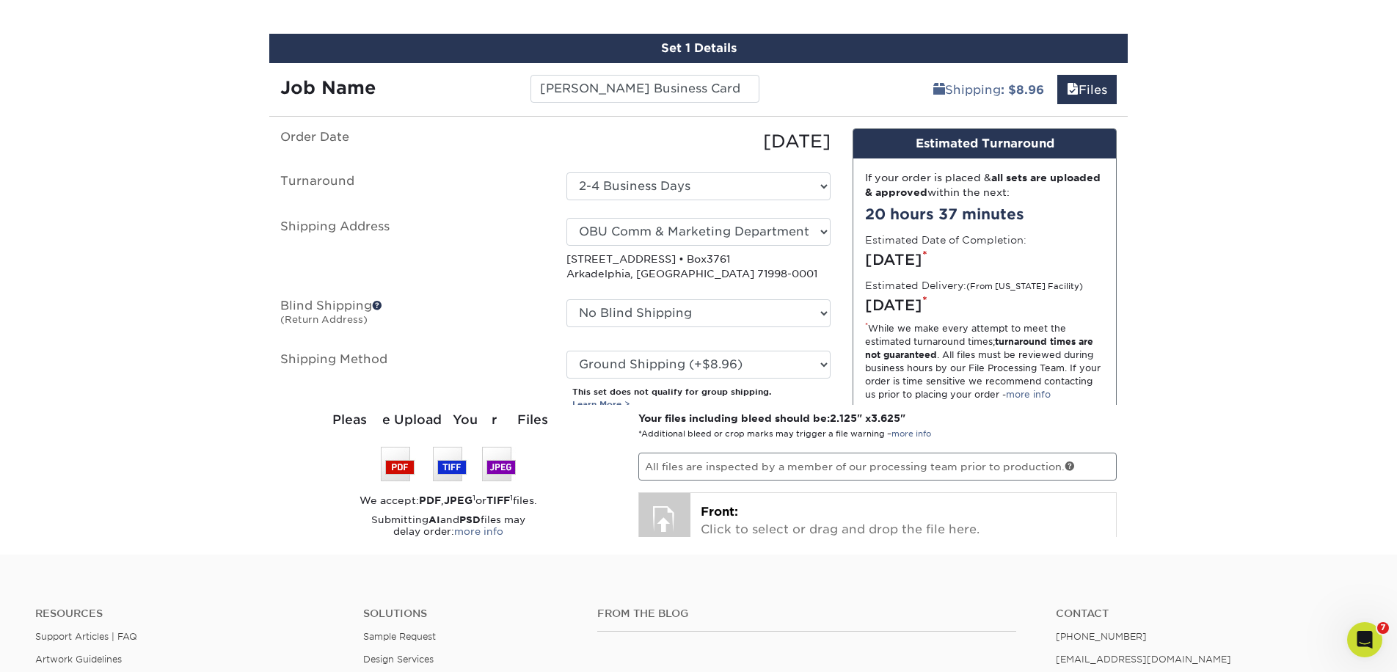
scroll to position [839, 0]
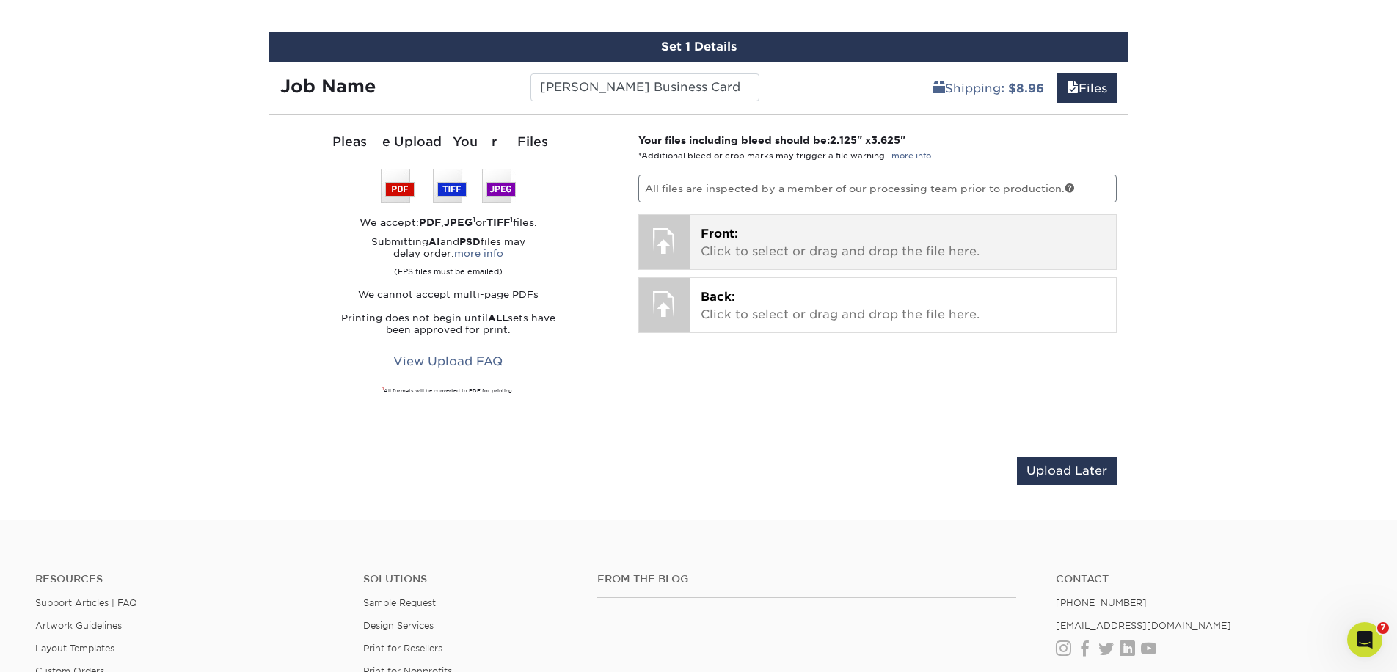
click at [738, 244] on p "Front: Click to select or drag and drop the file here." at bounding box center [904, 242] width 406 height 35
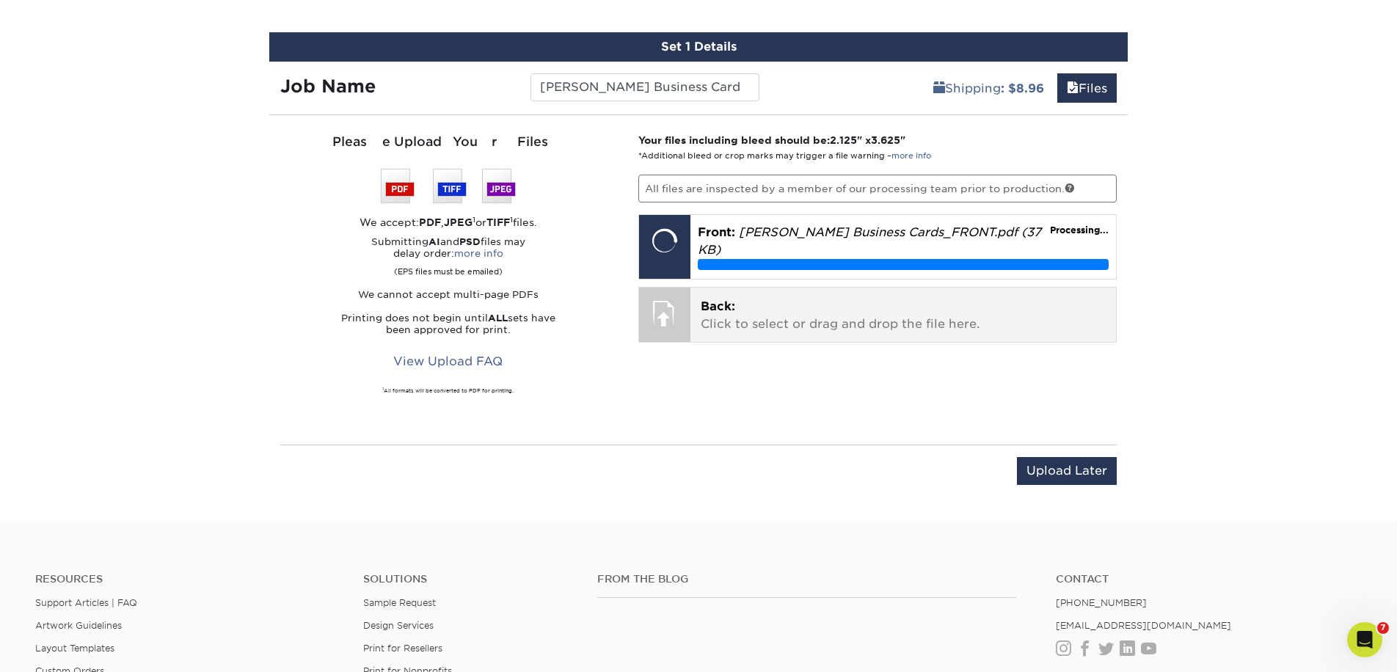
click at [836, 328] on p "Back: Click to select or drag and drop the file here." at bounding box center [904, 315] width 406 height 35
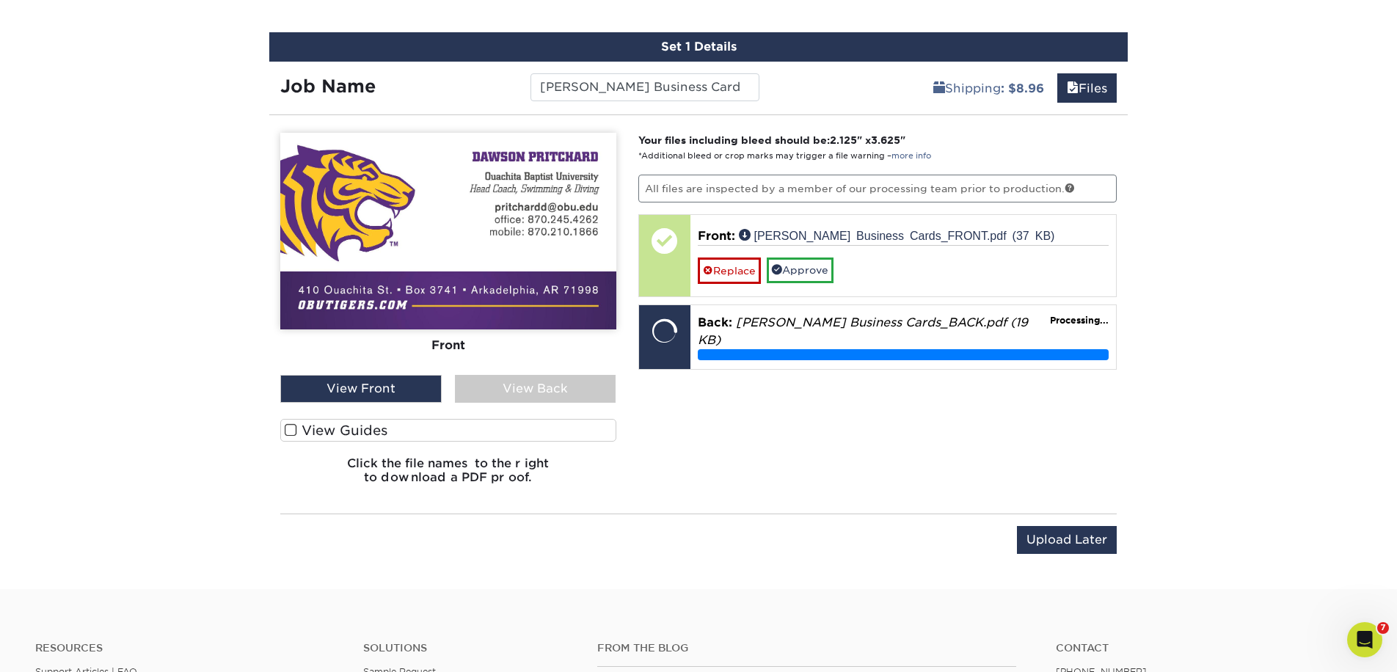
click at [290, 427] on span at bounding box center [291, 430] width 12 height 14
click at [0, 0] on input "View Guides" at bounding box center [0, 0] width 0 height 0
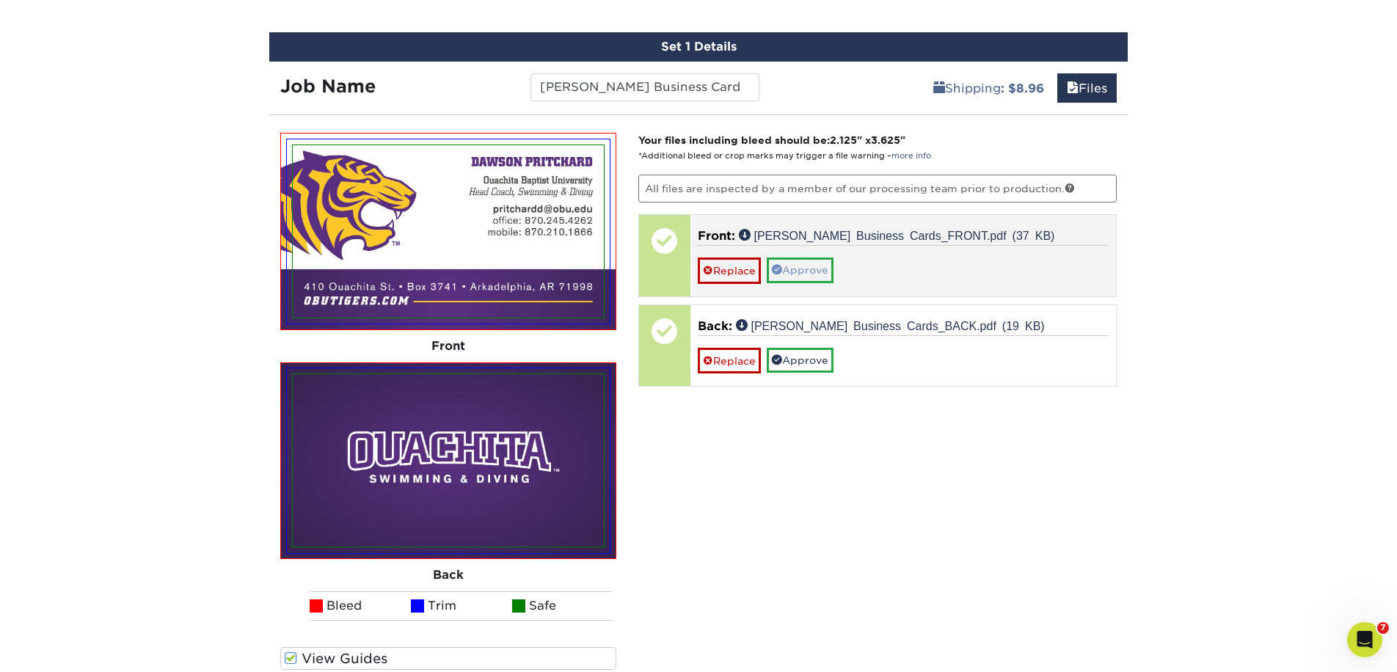
click at [805, 275] on link "Approve" at bounding box center [800, 269] width 67 height 25
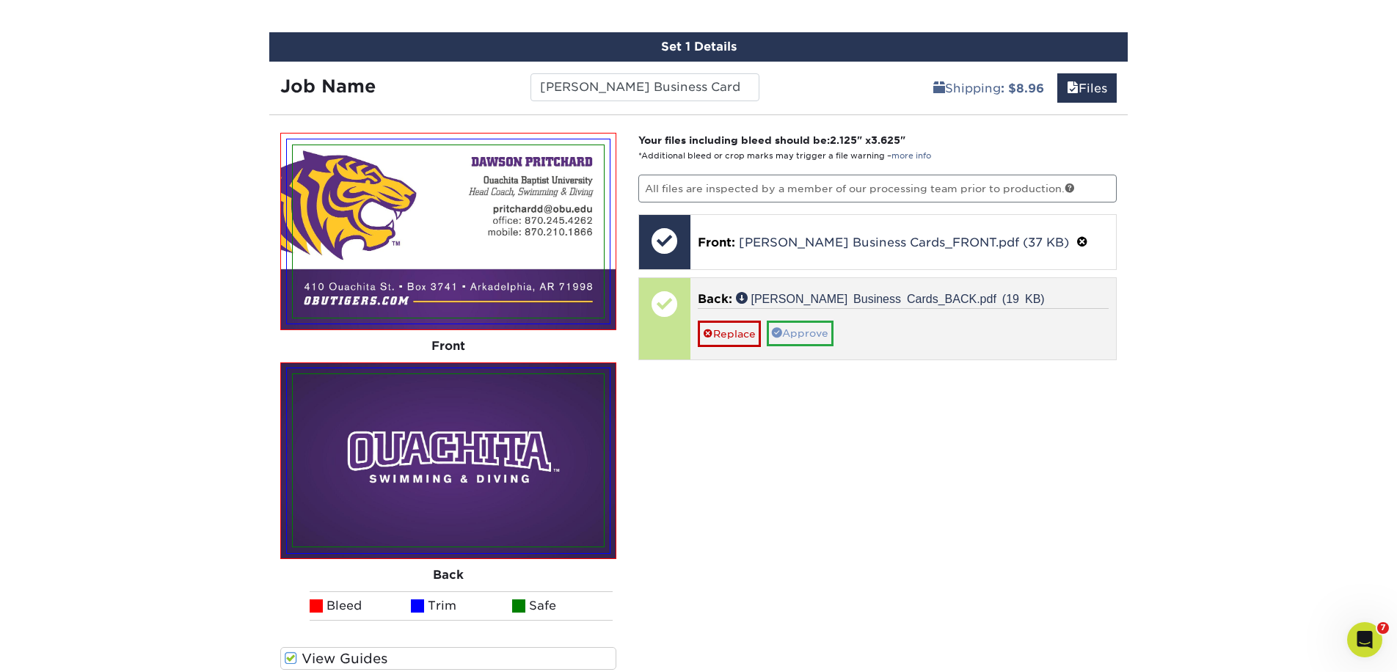
click at [803, 329] on link "Approve" at bounding box center [800, 333] width 67 height 25
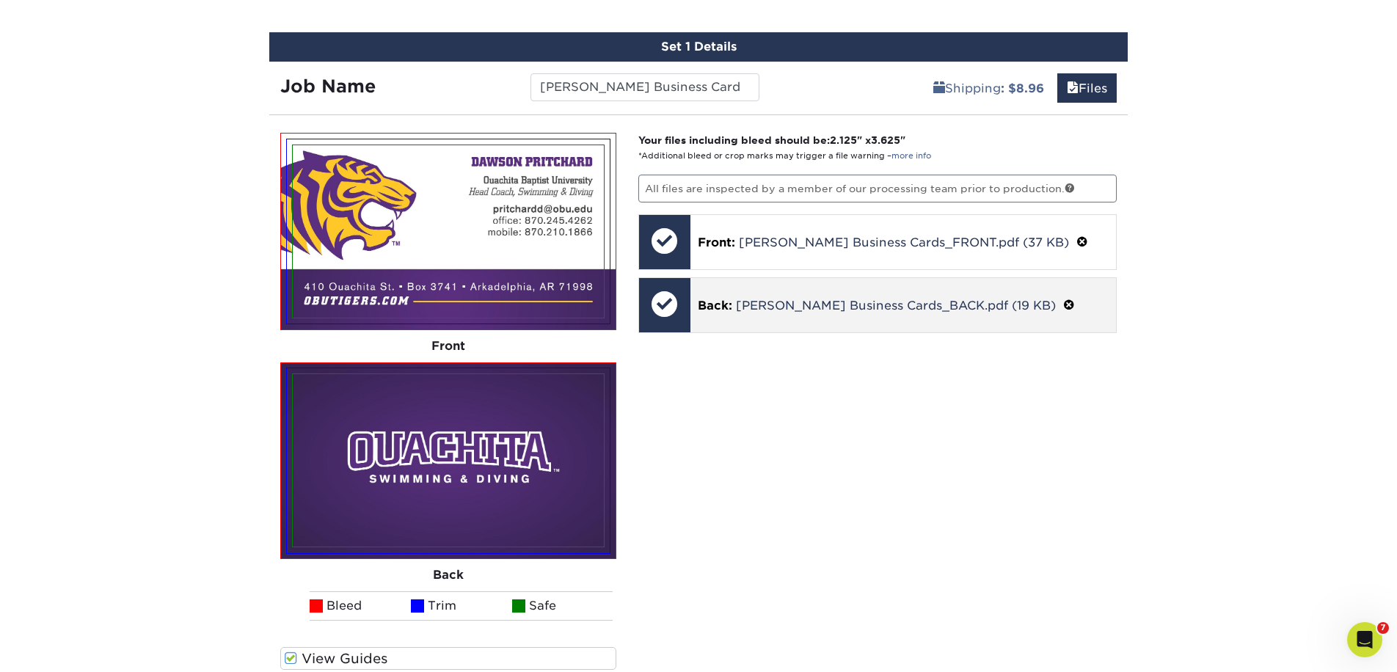
scroll to position [864, 0]
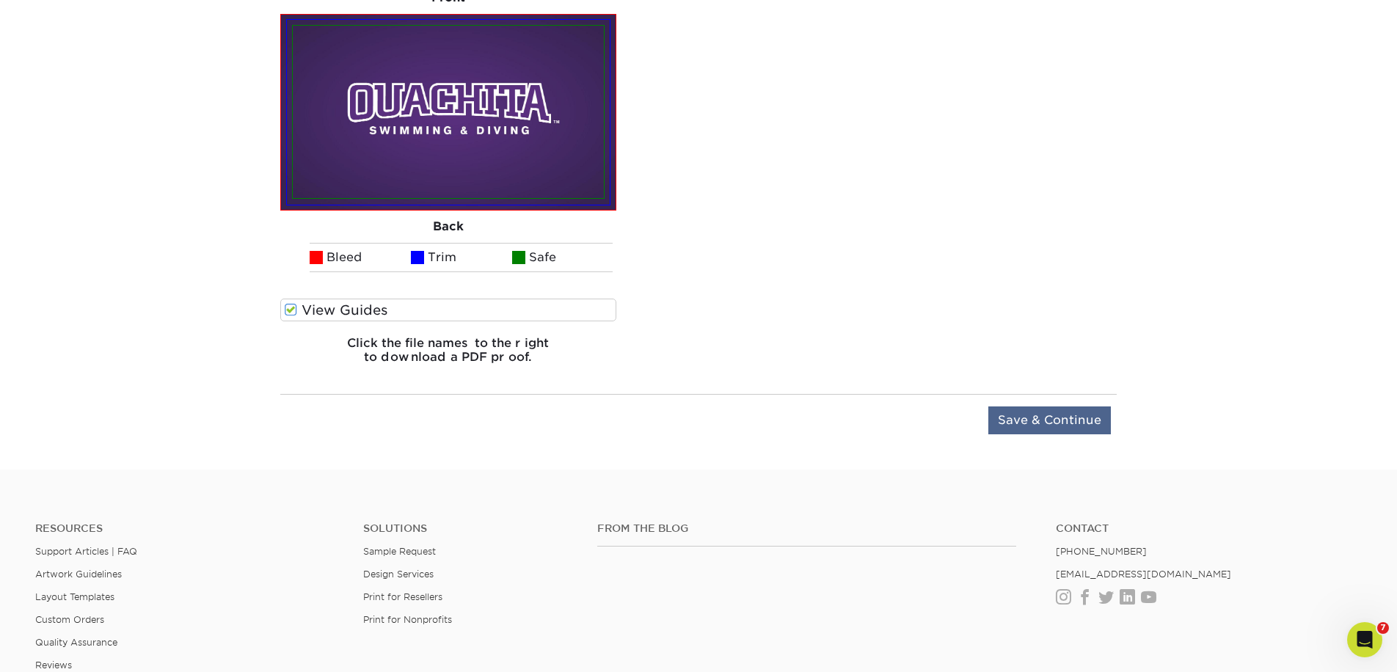
click at [1002, 421] on input "Save & Continue" at bounding box center [1049, 420] width 123 height 28
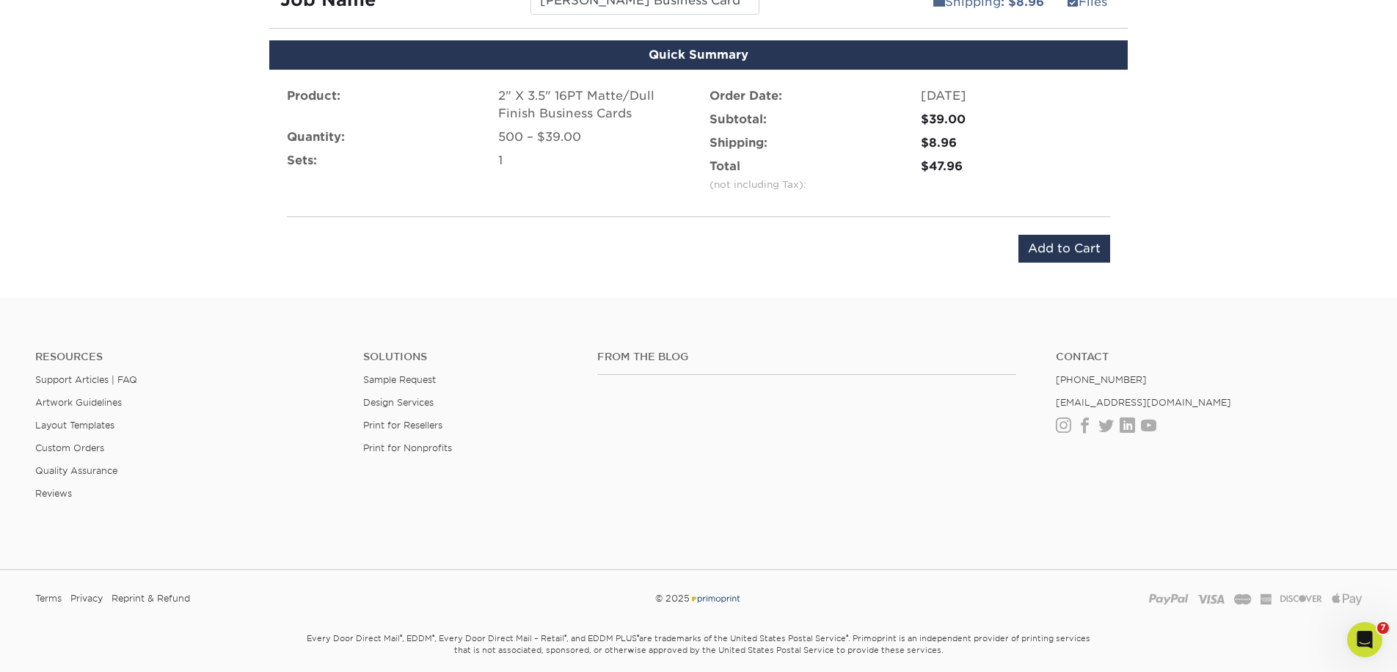
scroll to position [840, 0]
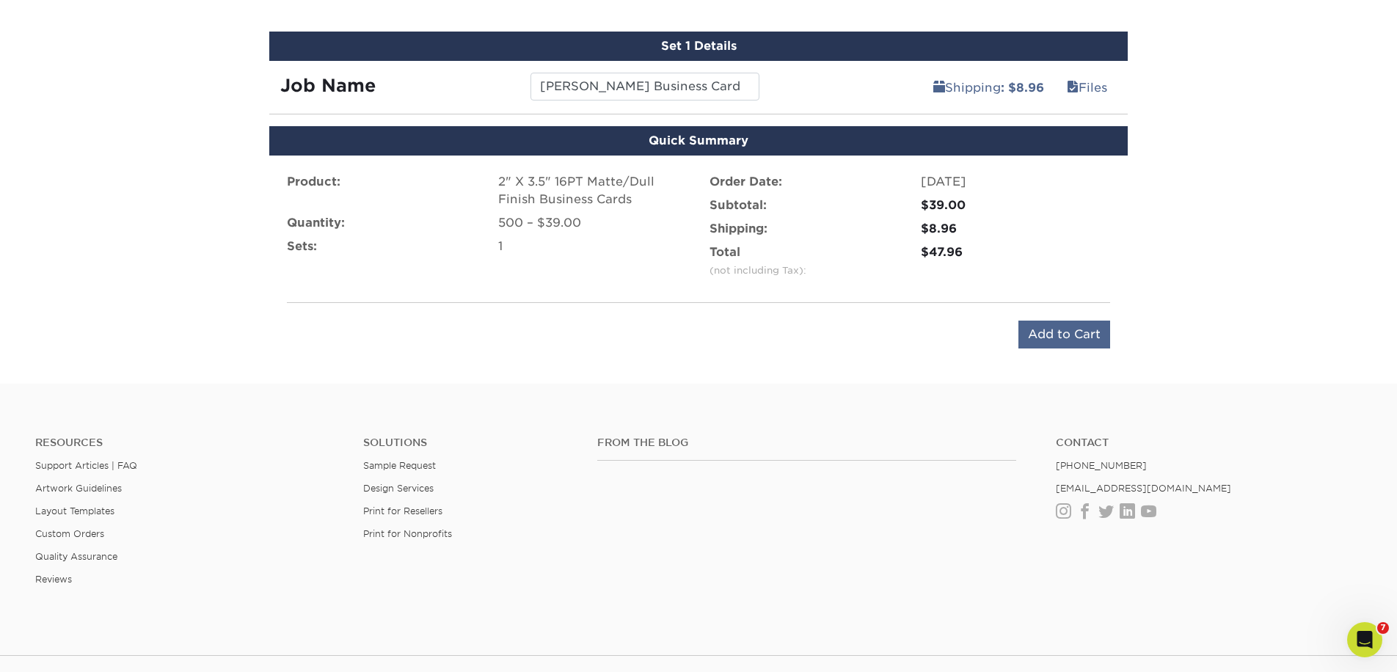
click at [1035, 329] on input "Add to Cart" at bounding box center [1064, 335] width 92 height 28
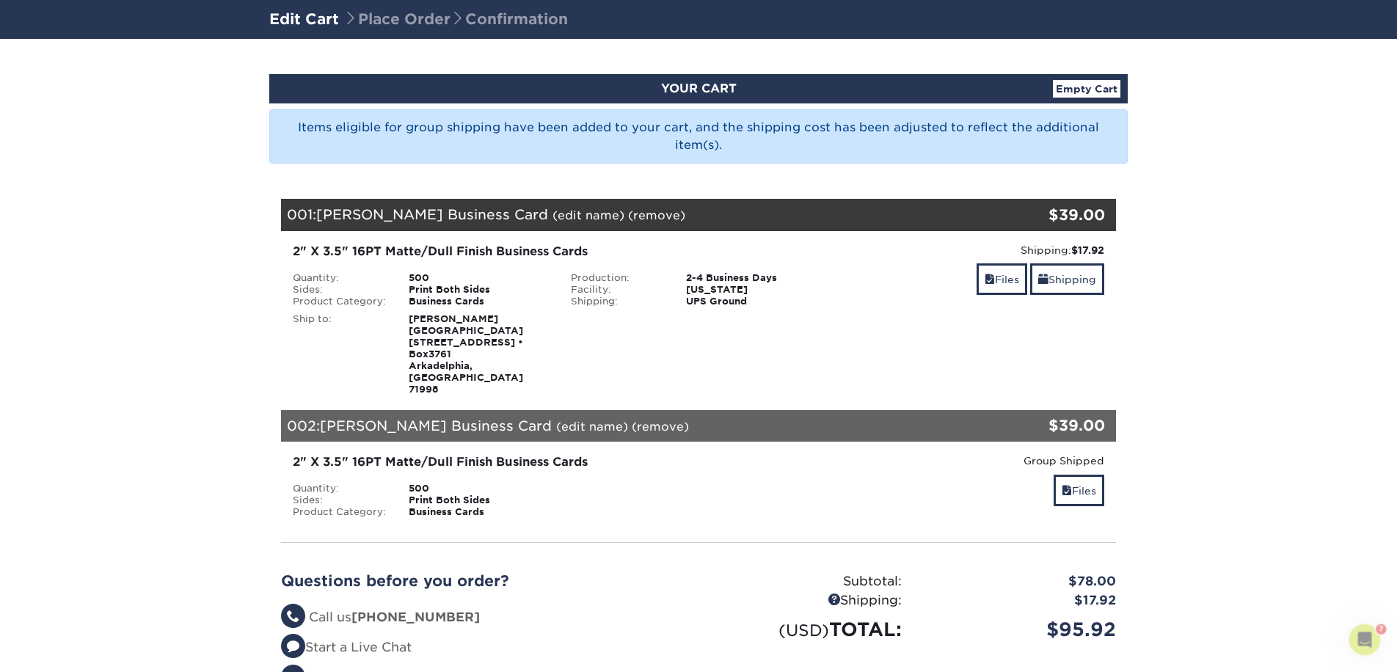
click at [577, 213] on link "(edit name)" at bounding box center [588, 215] width 72 height 14
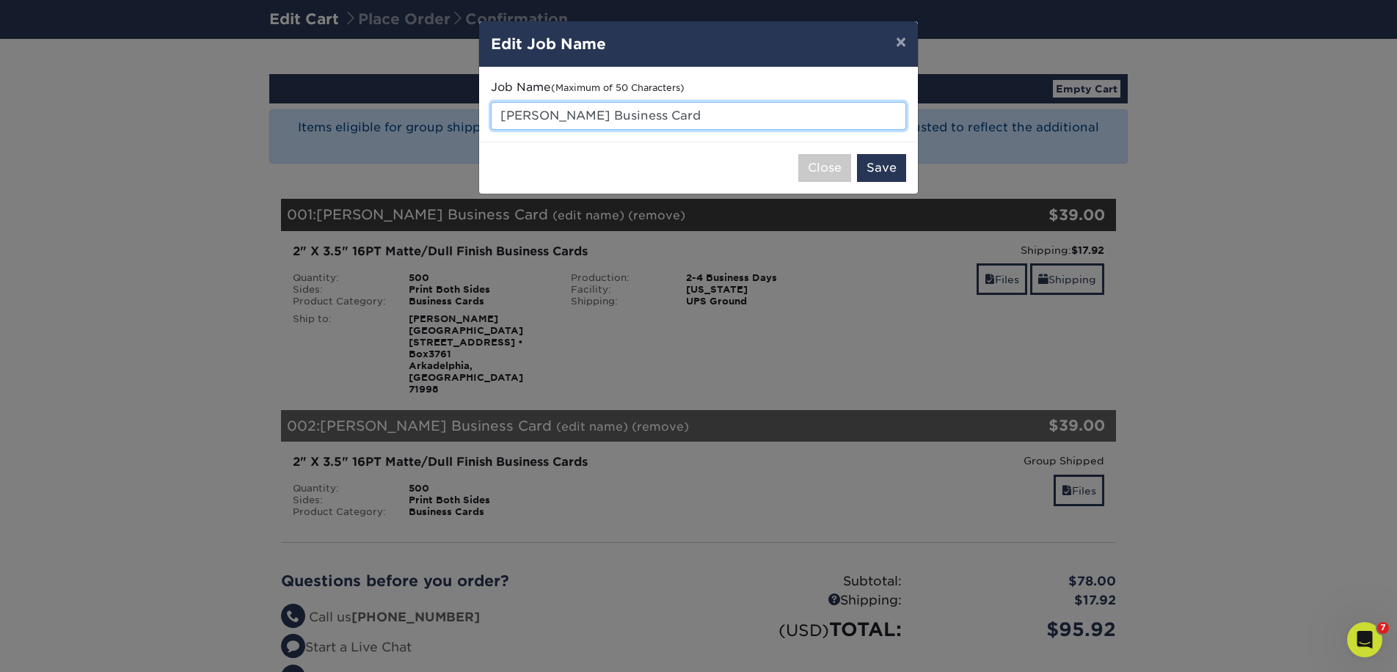
click at [722, 117] on input "[PERSON_NAME] Business Card" at bounding box center [698, 116] width 415 height 28
paste input "[PHONE_NUMBER]"
type input "[PERSON_NAME] Business Card-01-950-0060"
click at [892, 165] on button "Save" at bounding box center [881, 168] width 49 height 28
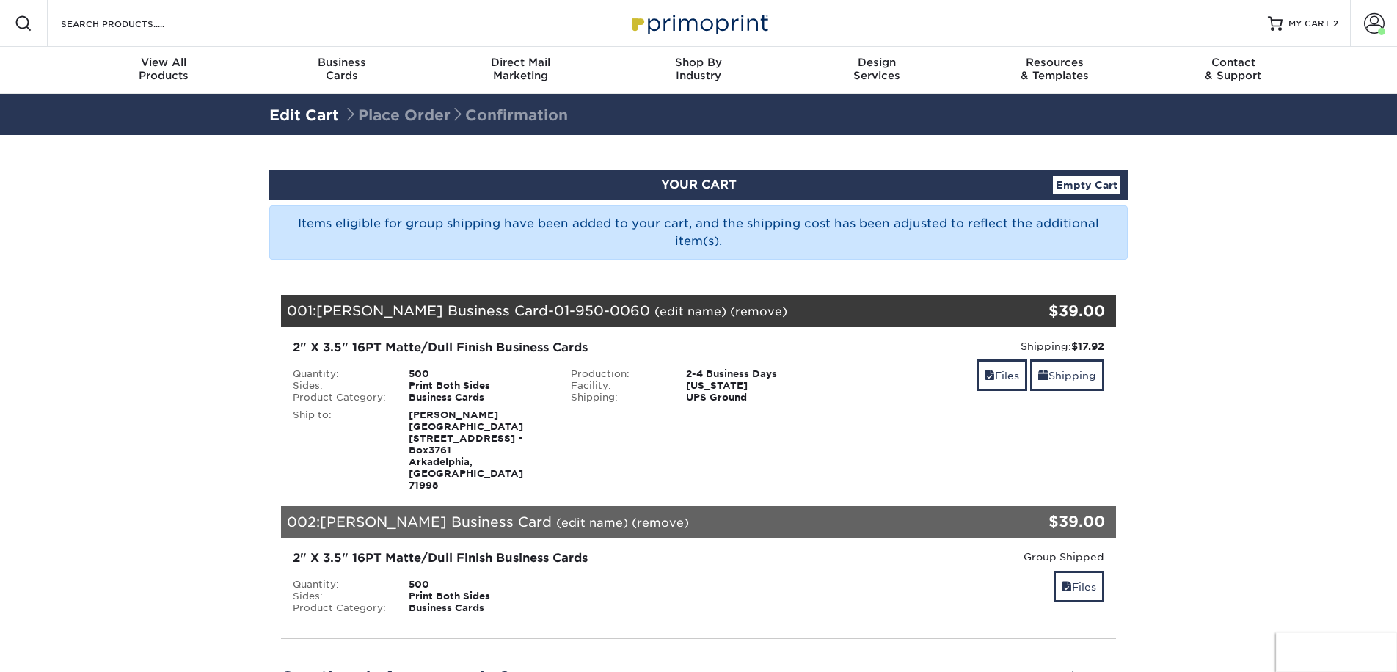
click at [598, 516] on link "(edit name)" at bounding box center [592, 523] width 72 height 14
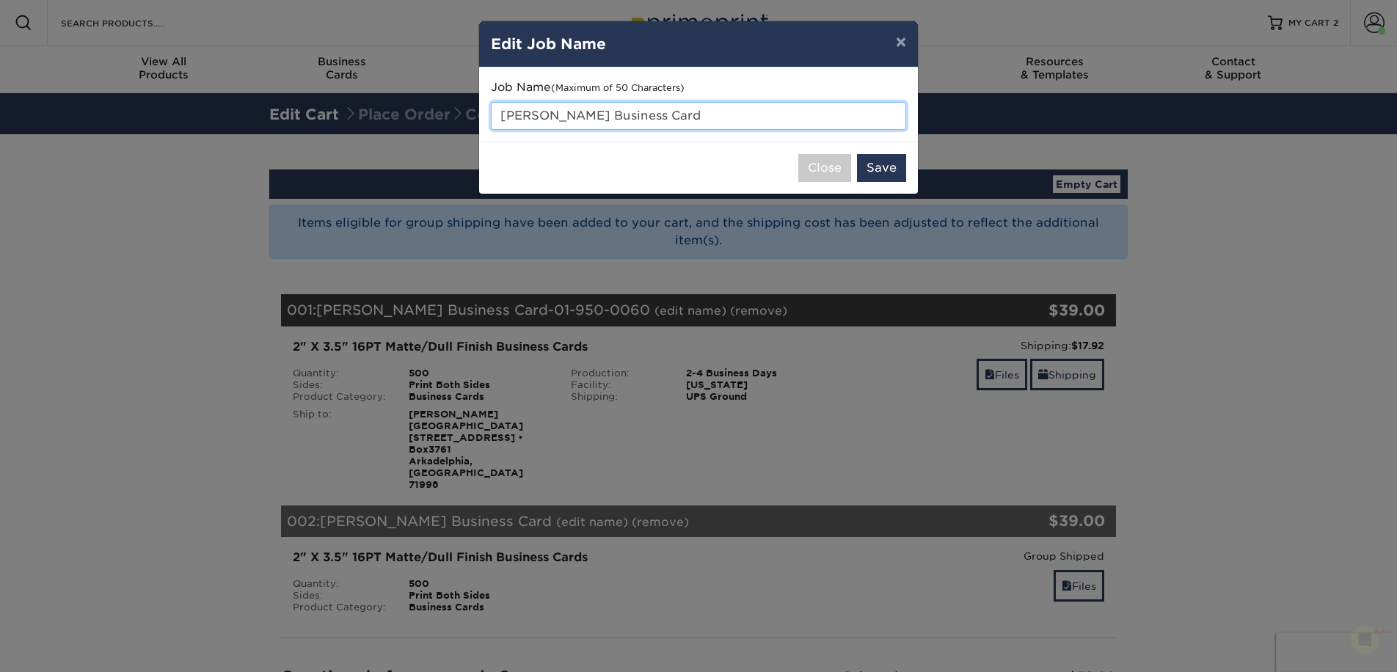
click at [728, 115] on input "[PERSON_NAME] Business Card" at bounding box center [698, 116] width 415 height 28
paste input "[PHONE_NUMBER]"
type input "[PERSON_NAME] Business Card- [PHONE_NUMBER]"
click at [877, 171] on button "Save" at bounding box center [881, 168] width 49 height 28
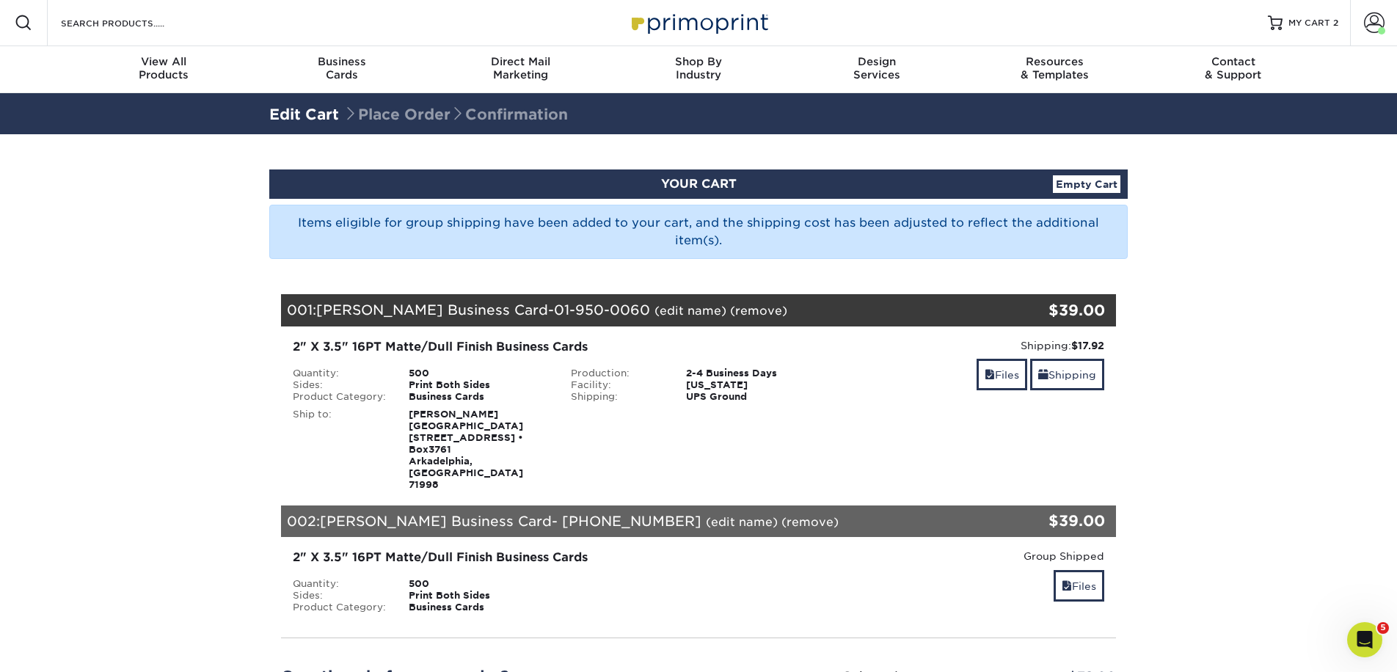
click at [670, 310] on link "(edit name)" at bounding box center [690, 311] width 72 height 14
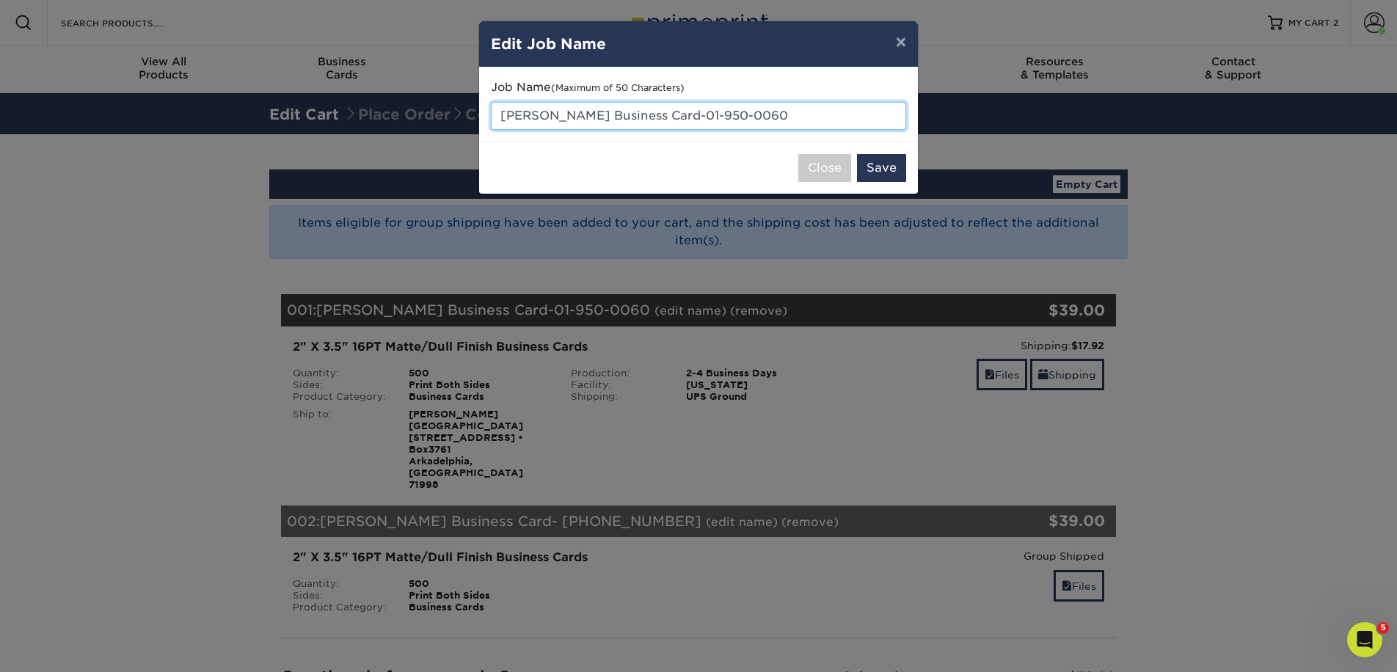
click at [693, 116] on input "[PERSON_NAME] Business Card-01-950-0060" at bounding box center [698, 116] width 415 height 28
type input "Logan Kennedy Business Card- 01-950-0060"
click at [885, 172] on button "Save" at bounding box center [881, 168] width 49 height 28
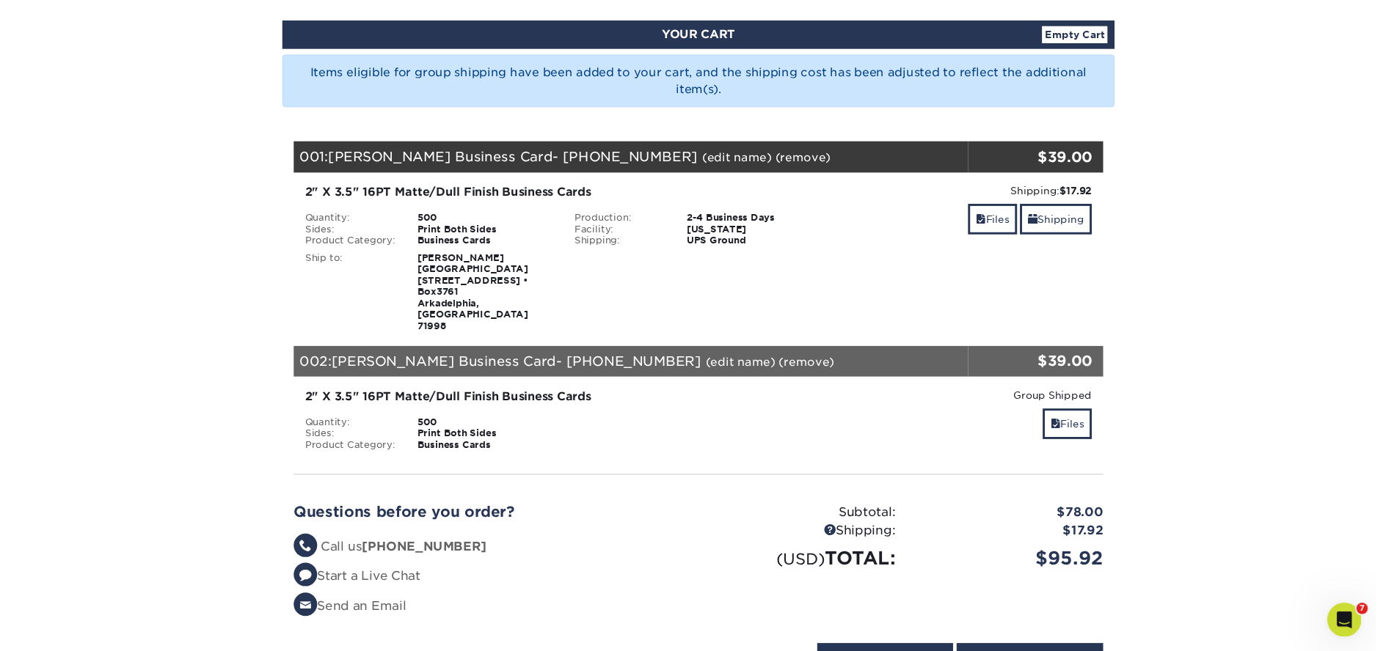
scroll to position [150, 0]
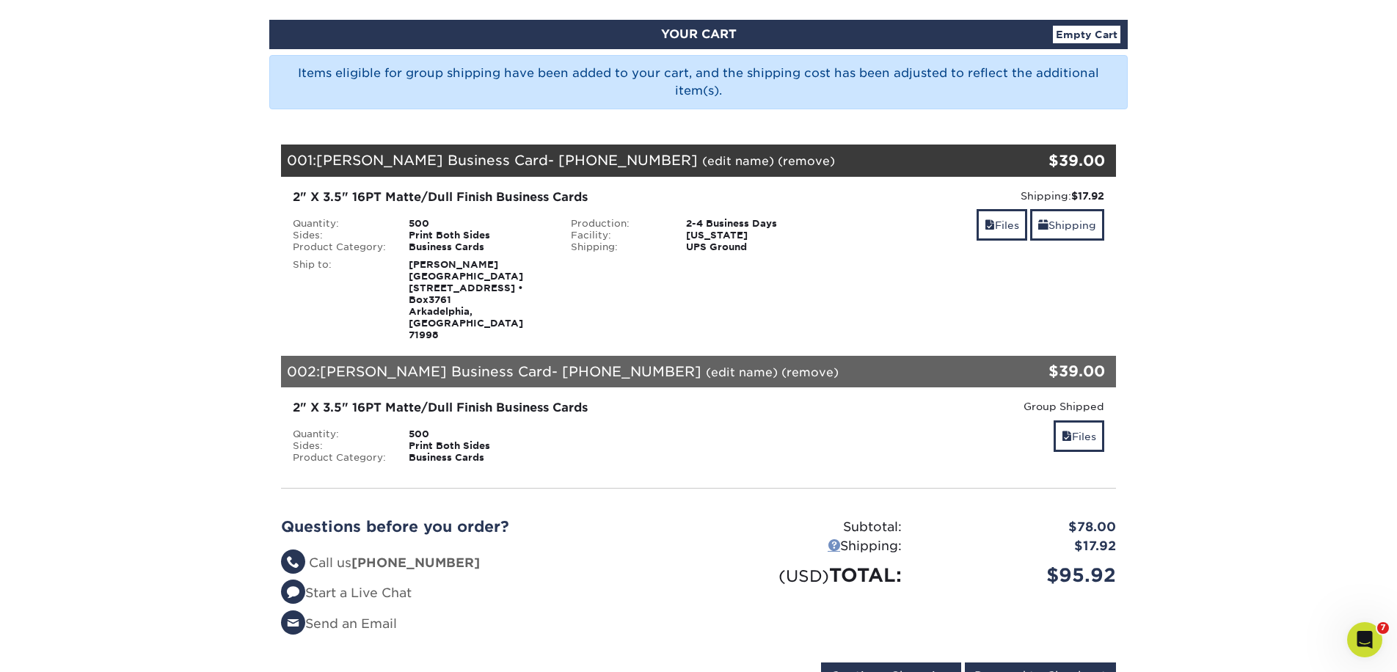
click at [831, 538] on link at bounding box center [833, 544] width 12 height 12
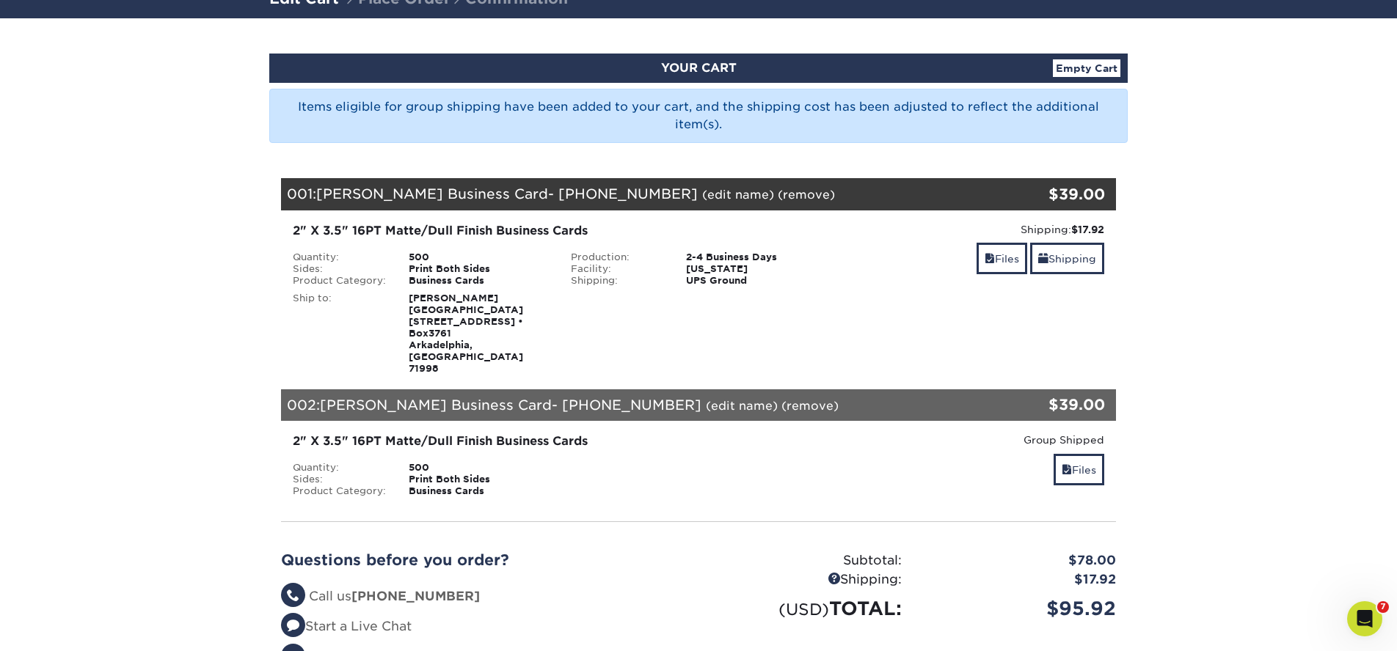
scroll to position [116, 0]
click at [1190, 388] on section "YOUR CART Empty Cart Items eligible for group shipping have been added to your …" at bounding box center [698, 398] width 1397 height 759
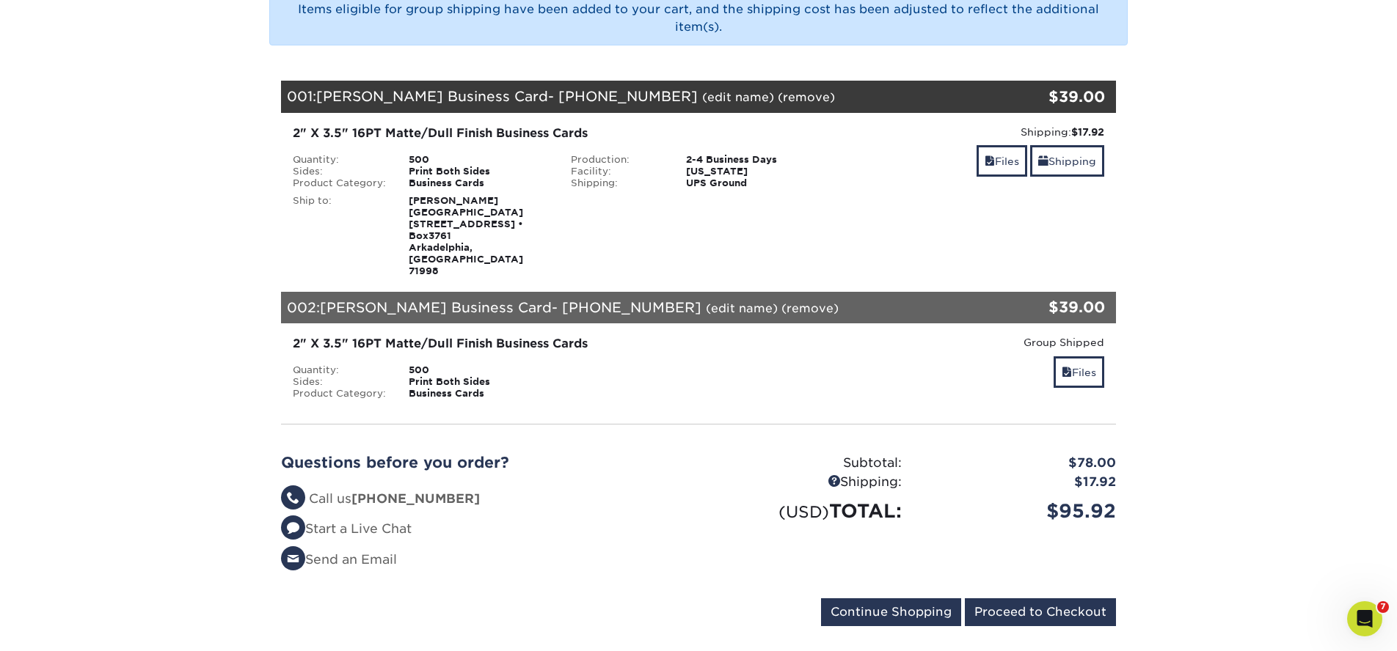
scroll to position [218, 0]
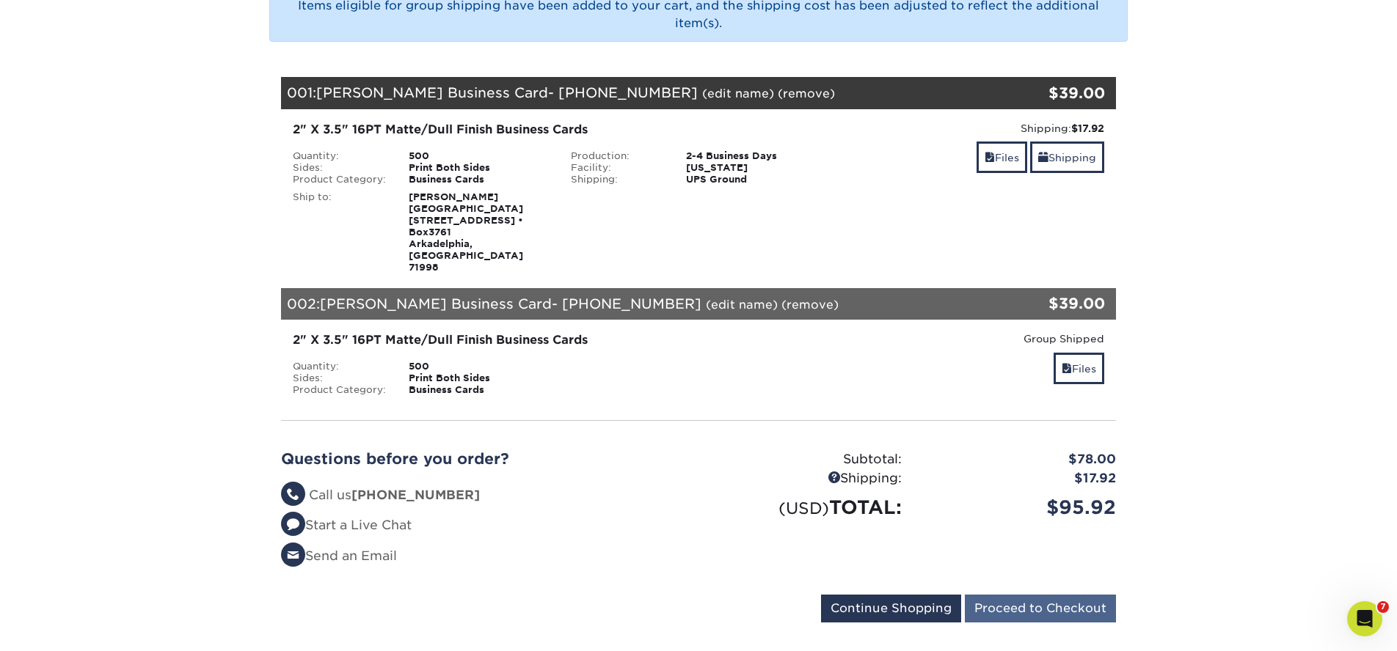
click at [989, 595] on input "Proceed to Checkout" at bounding box center [1040, 609] width 151 height 28
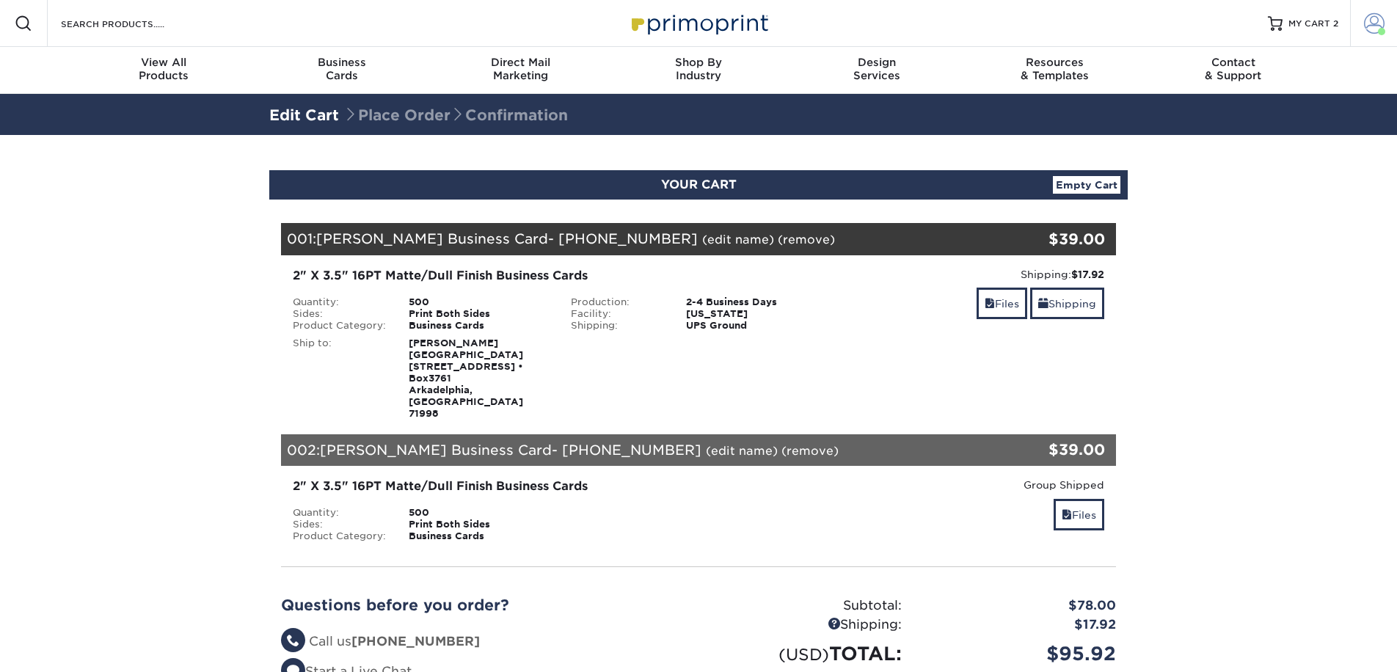
click at [1376, 27] on span at bounding box center [1374, 23] width 21 height 21
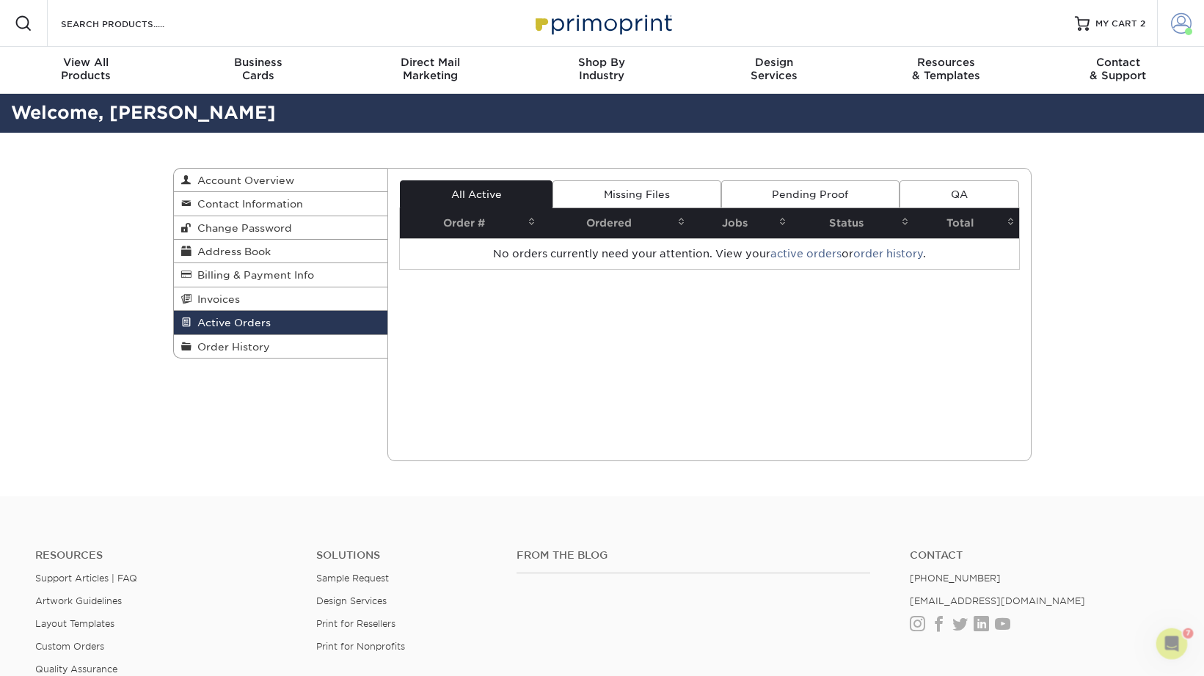
click at [1176, 23] on span at bounding box center [1181, 23] width 21 height 21
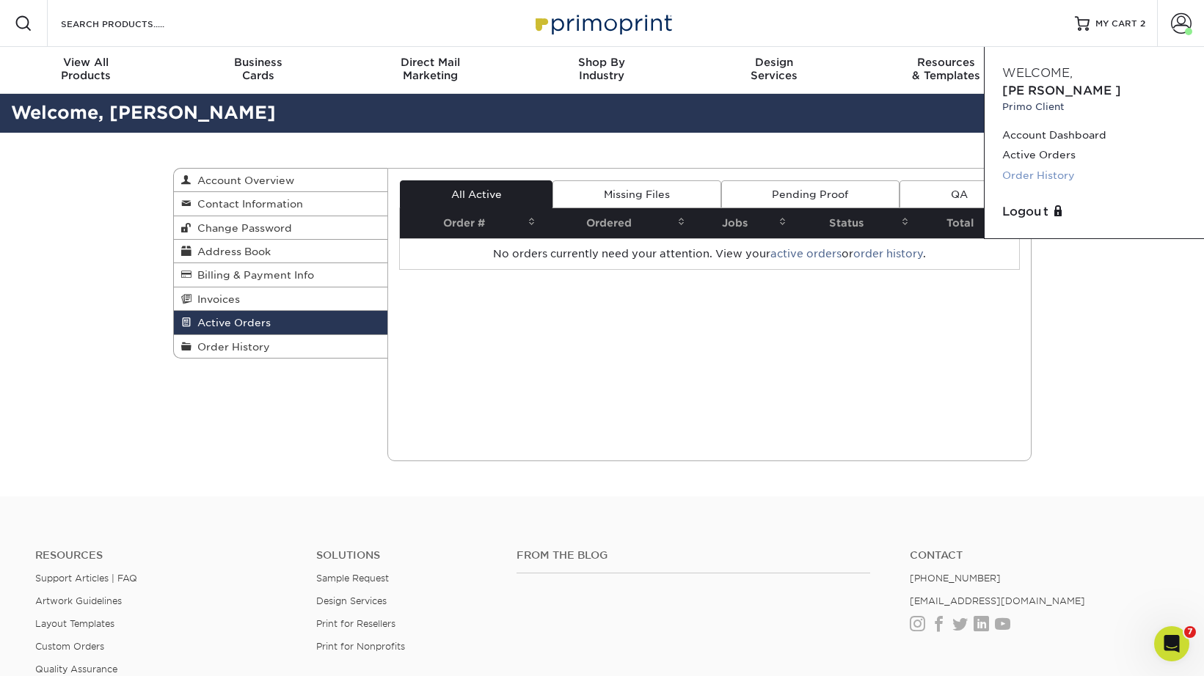
click at [1045, 166] on link "Order History" at bounding box center [1094, 176] width 184 height 20
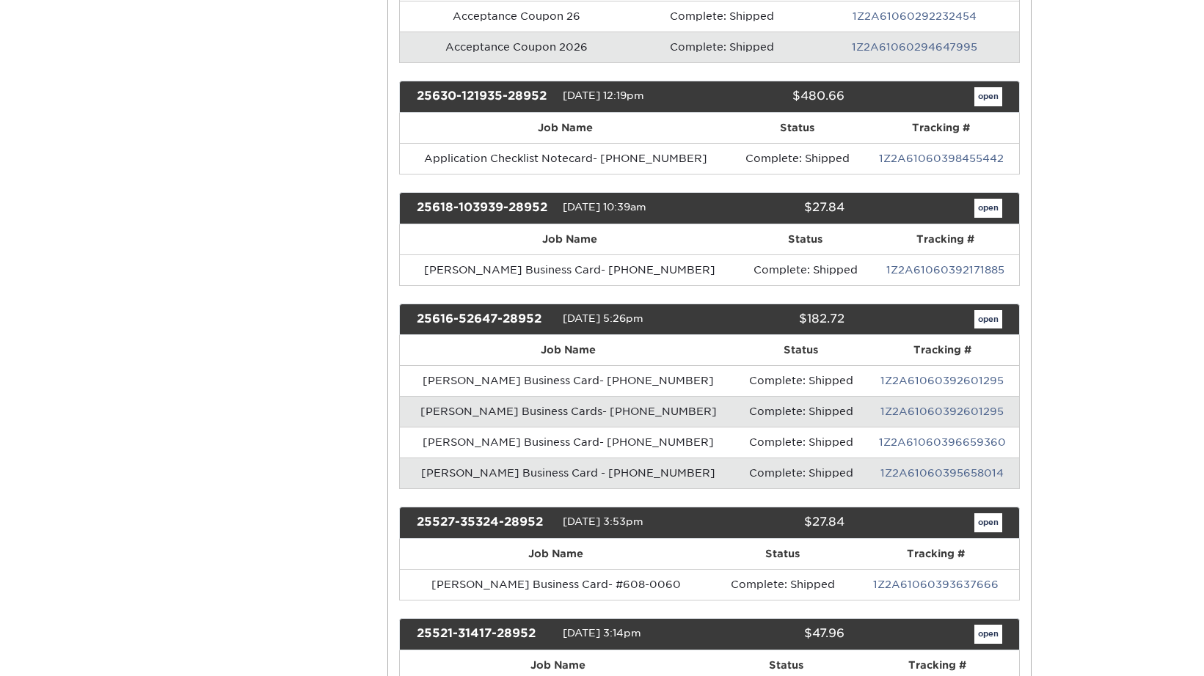
scroll to position [466, 0]
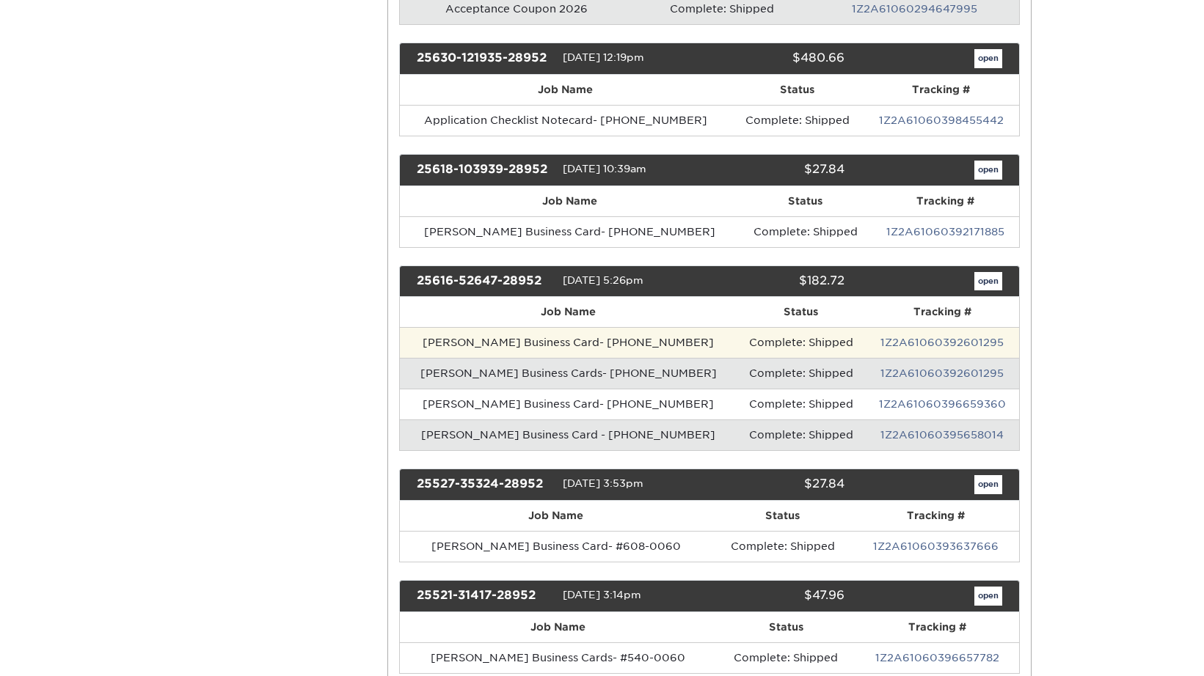
click at [509, 342] on td "Caleb Knight Business Card- 01-722-0100" at bounding box center [568, 342] width 337 height 31
click at [833, 329] on td "Complete: Shipped" at bounding box center [801, 342] width 128 height 31
click at [796, 339] on td "Complete: Shipped" at bounding box center [801, 342] width 128 height 31
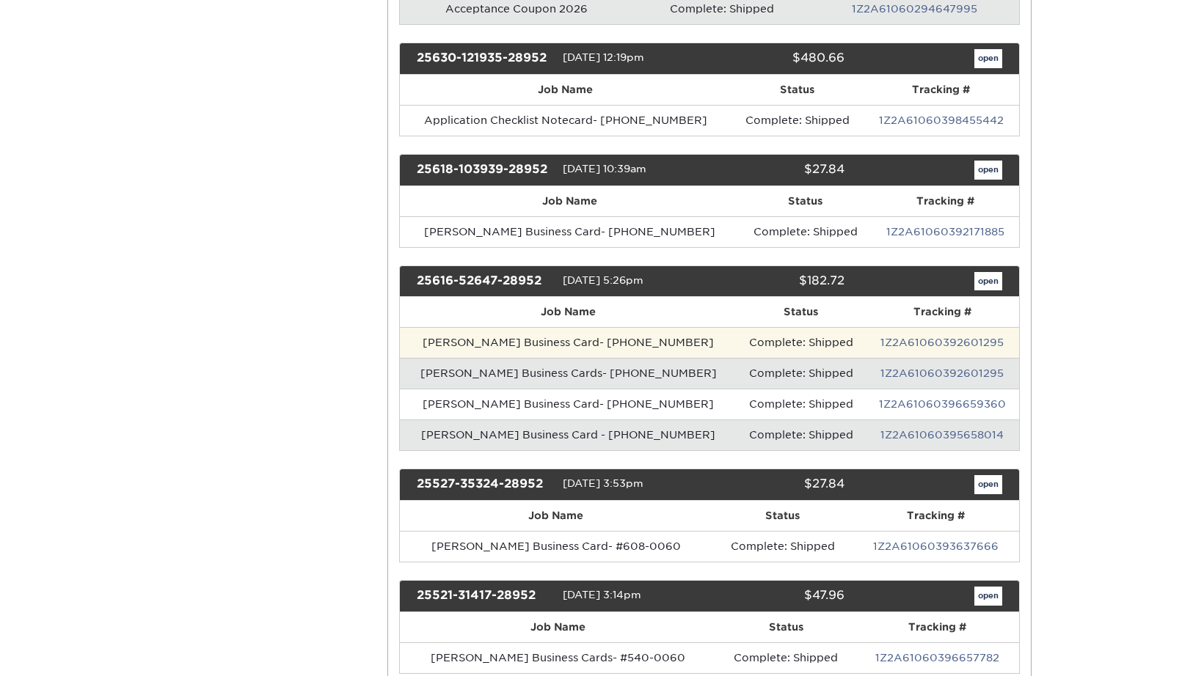
click at [737, 344] on td "Complete: Shipped" at bounding box center [801, 342] width 128 height 31
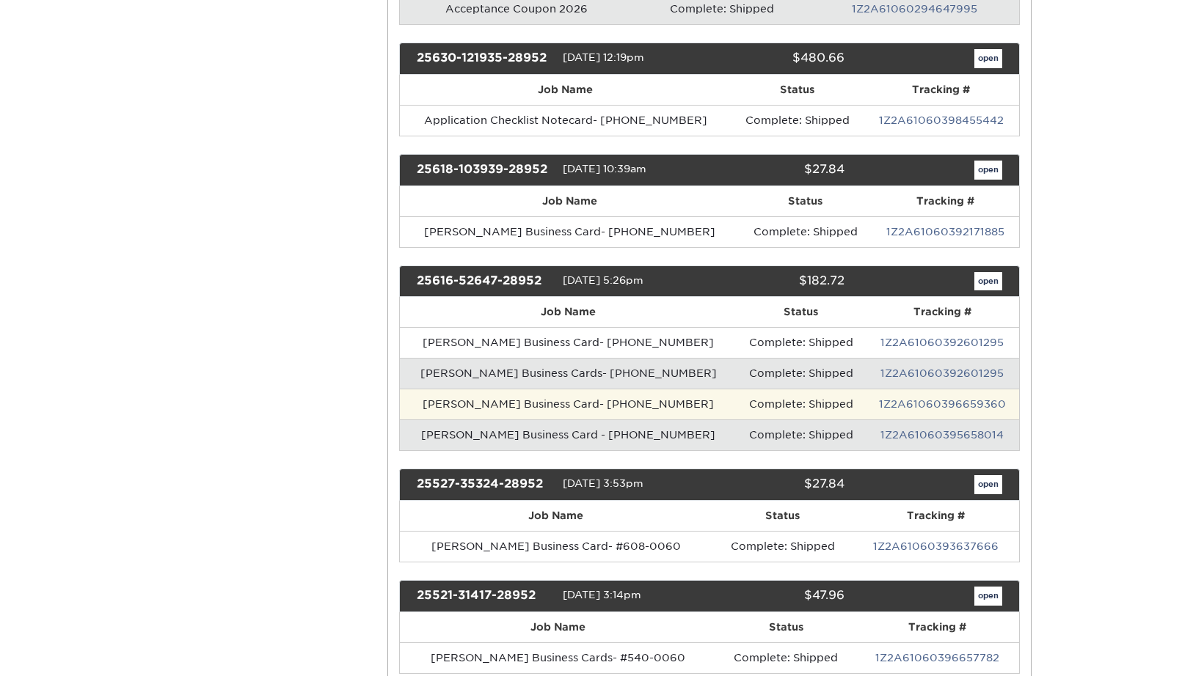
click at [634, 414] on td "Jamey Gilliland Business Card- 01-722-0100" at bounding box center [568, 404] width 337 height 31
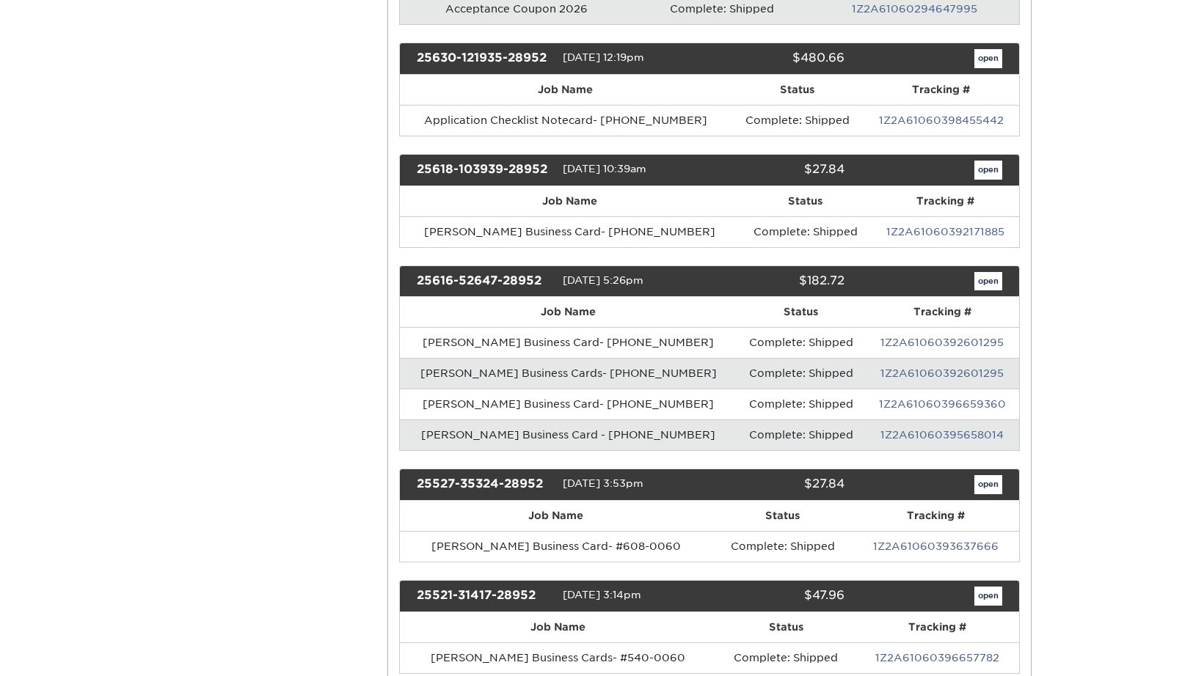
click at [589, 432] on td "Sydney Logan Business Card - 01-722-0100" at bounding box center [568, 435] width 337 height 31
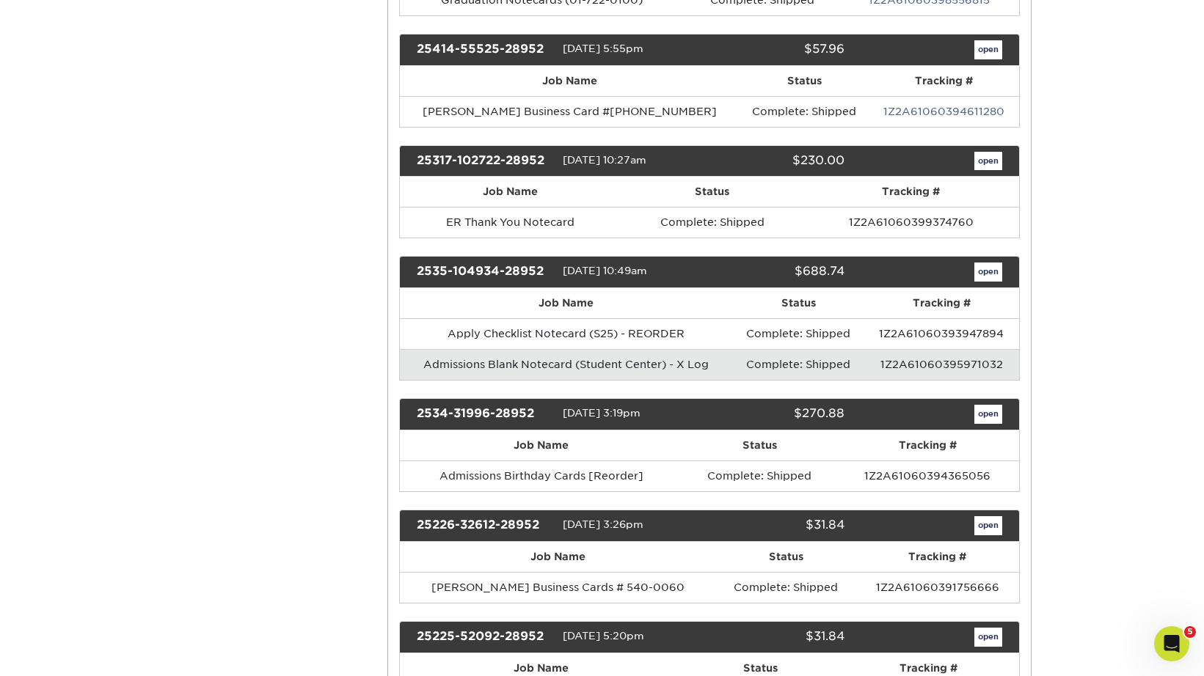
scroll to position [0, 0]
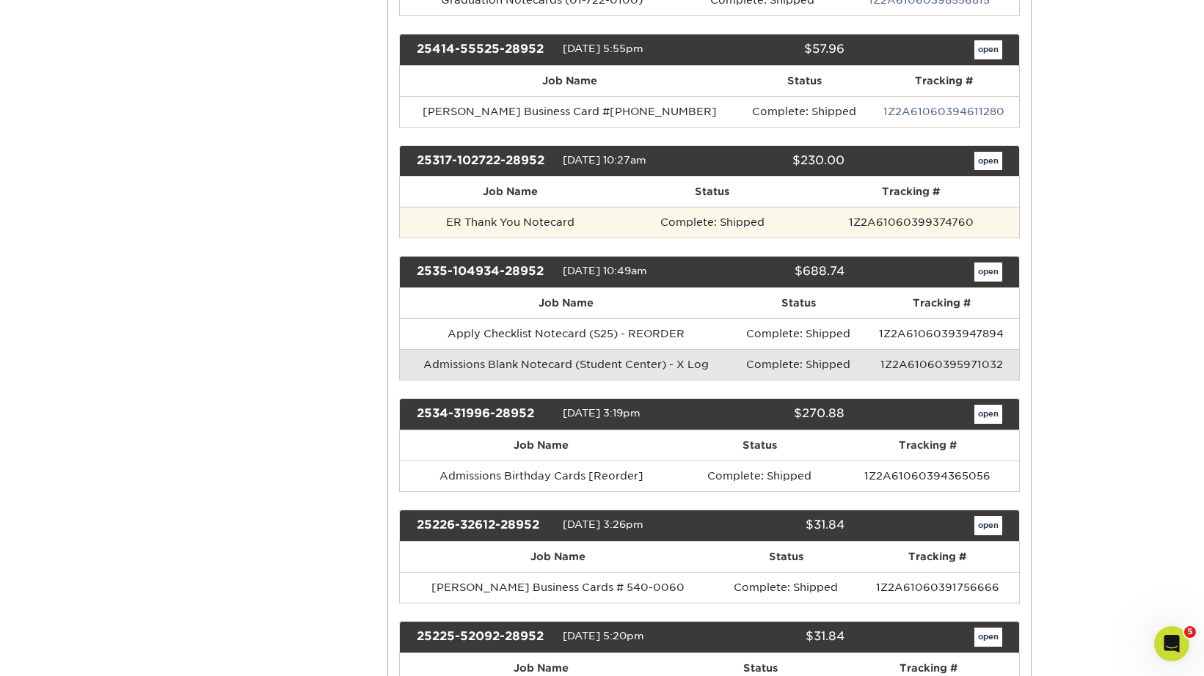
click at [471, 213] on td "ER Thank You Notecard" at bounding box center [510, 222] width 221 height 31
click at [430, 220] on td "ER Thank You Notecard" at bounding box center [510, 222] width 221 height 31
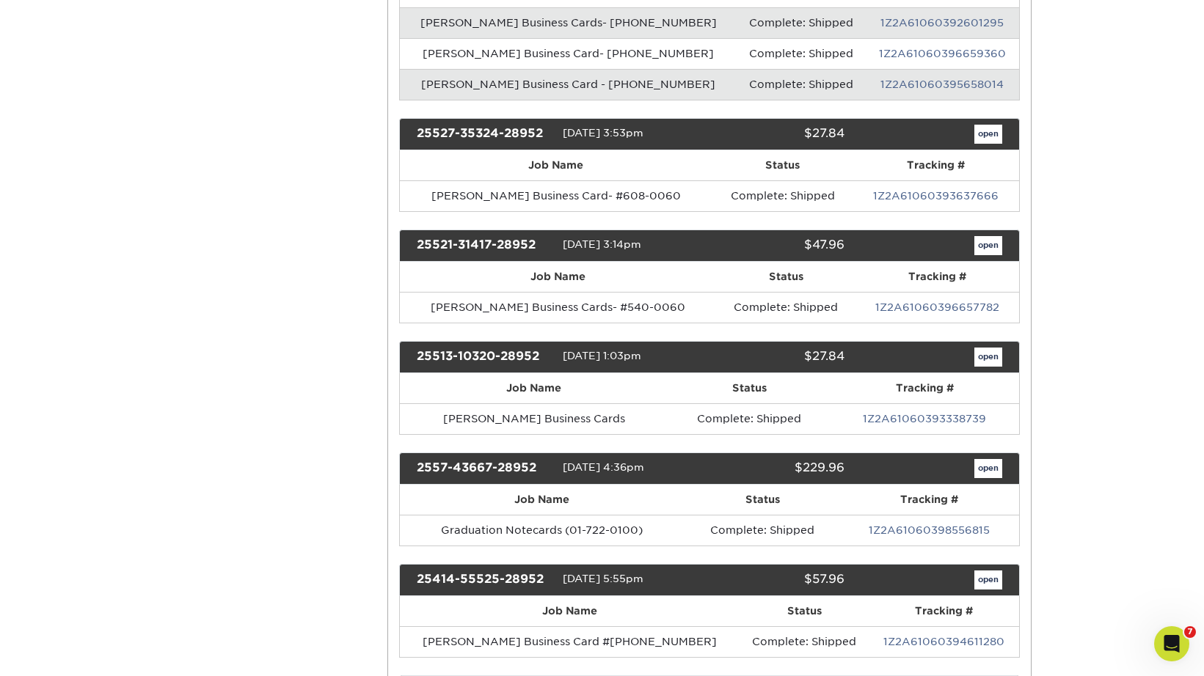
scroll to position [811, 0]
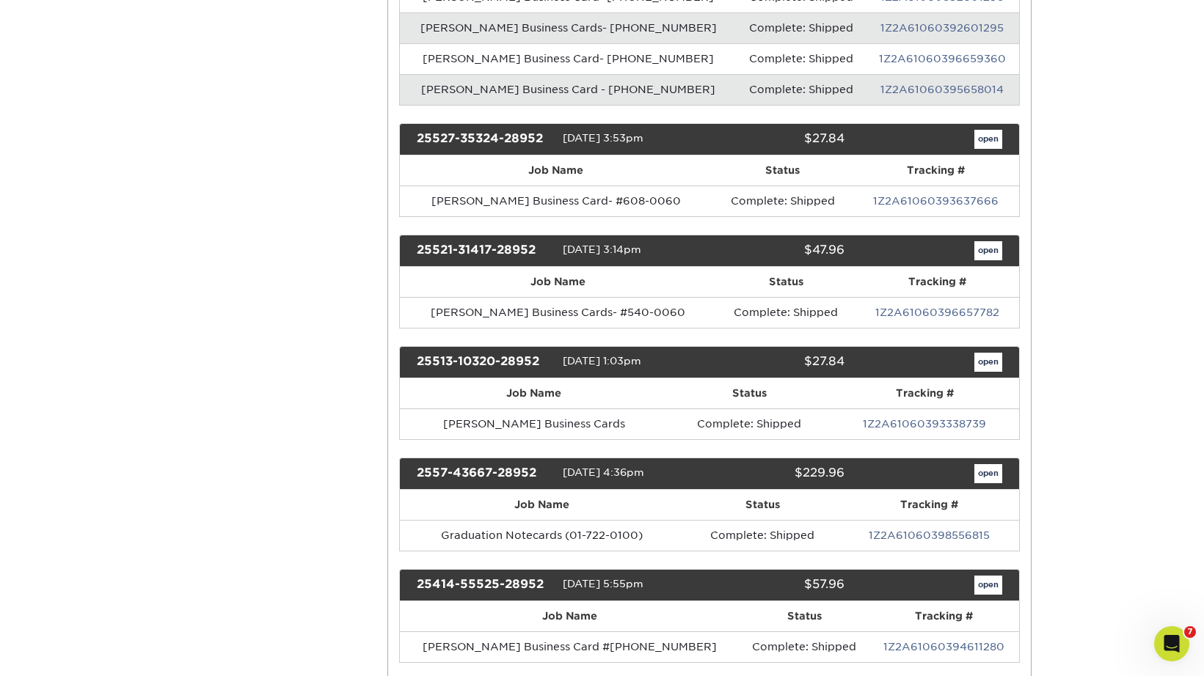
click at [983, 249] on link "open" at bounding box center [988, 250] width 28 height 19
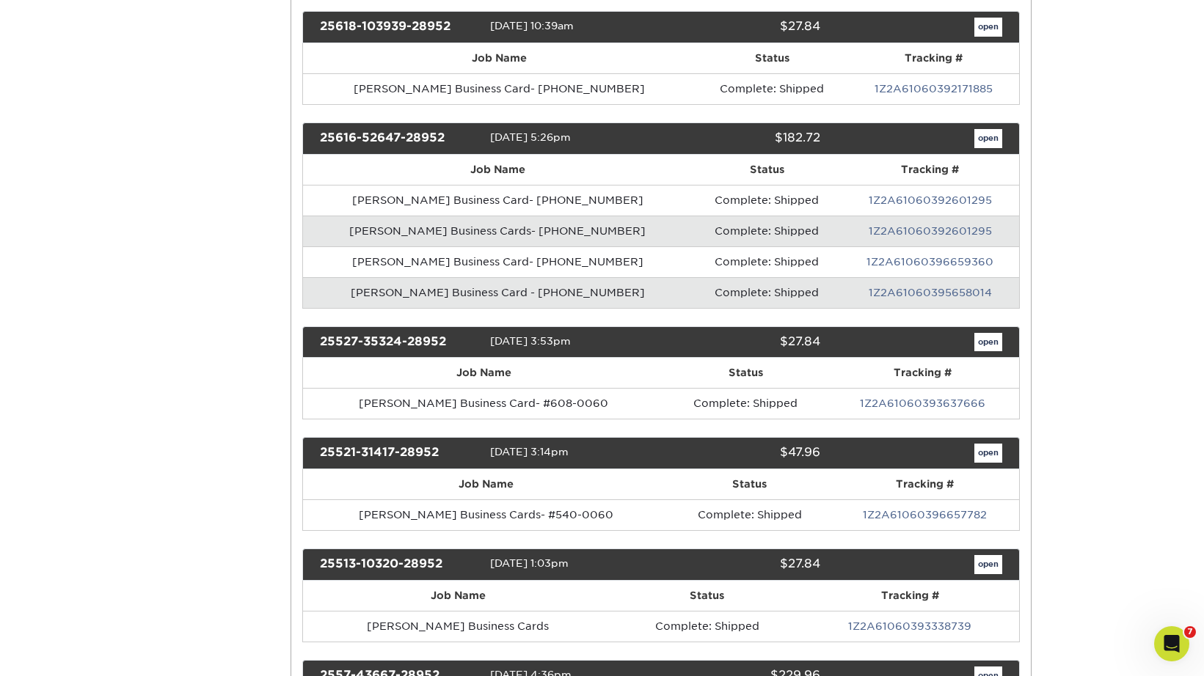
scroll to position [0, 0]
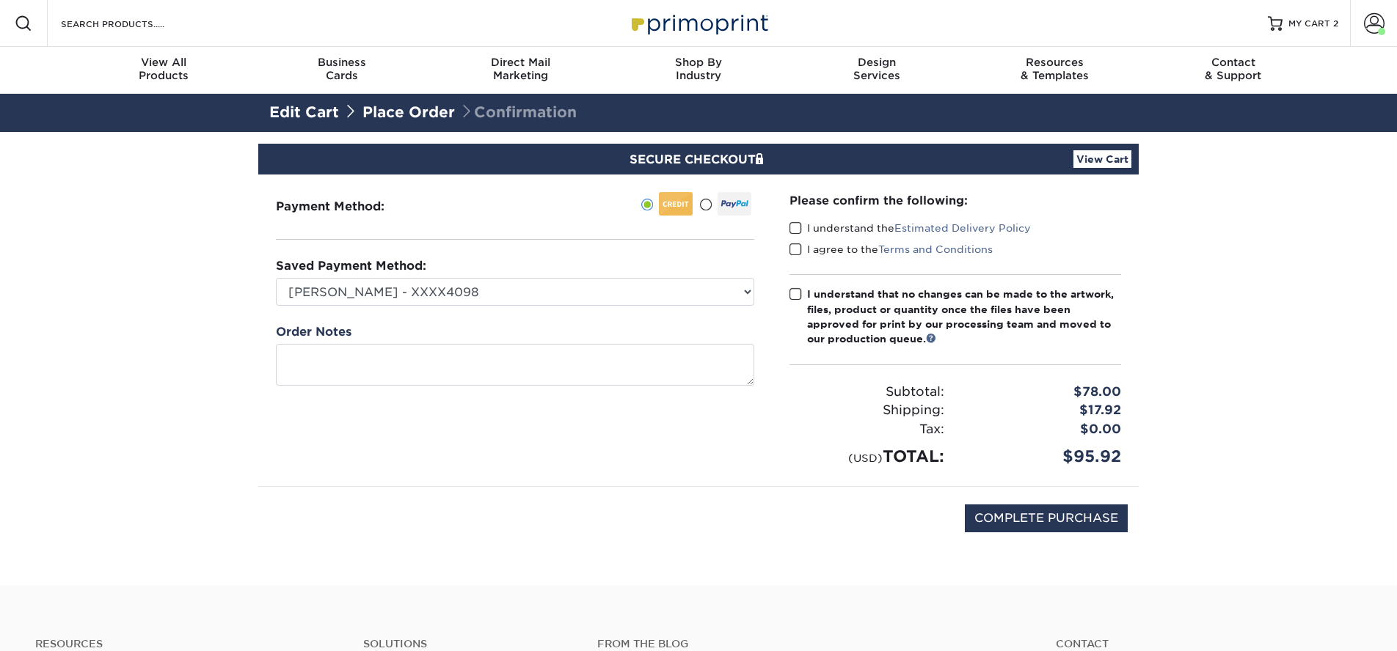
click at [794, 224] on span at bounding box center [795, 229] width 12 height 14
click at [0, 0] on input "I understand the Estimated Delivery Policy" at bounding box center [0, 0] width 0 height 0
click at [791, 250] on span at bounding box center [795, 250] width 12 height 14
click at [0, 0] on input "I agree to the Terms and Conditions" at bounding box center [0, 0] width 0 height 0
click at [794, 294] on span at bounding box center [795, 295] width 12 height 14
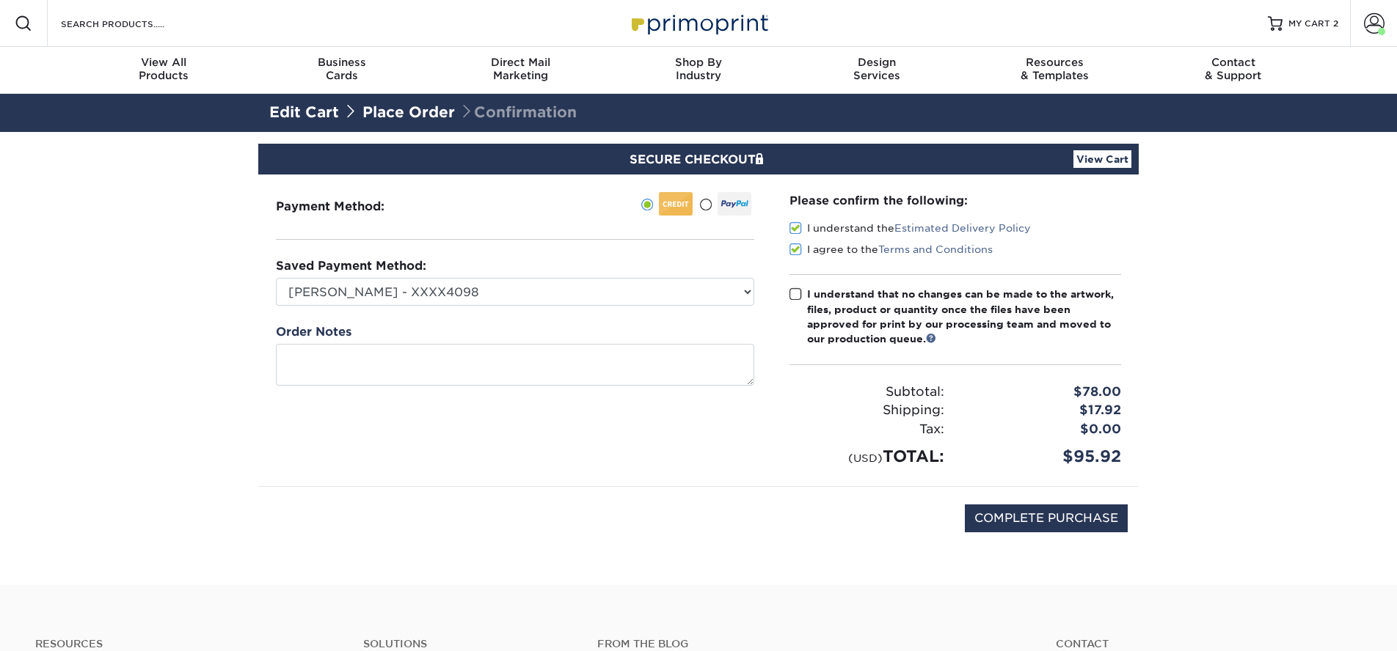
click at [0, 0] on input "I understand that no changes can be made to the artwork, files, product or quan…" at bounding box center [0, 0] width 0 height 0
click at [1001, 521] on input "COMPLETE PURCHASE" at bounding box center [1046, 519] width 163 height 28
type input "PROCESSING, PLEASE WAIT..."
